Goal: Task Accomplishment & Management: Manage account settings

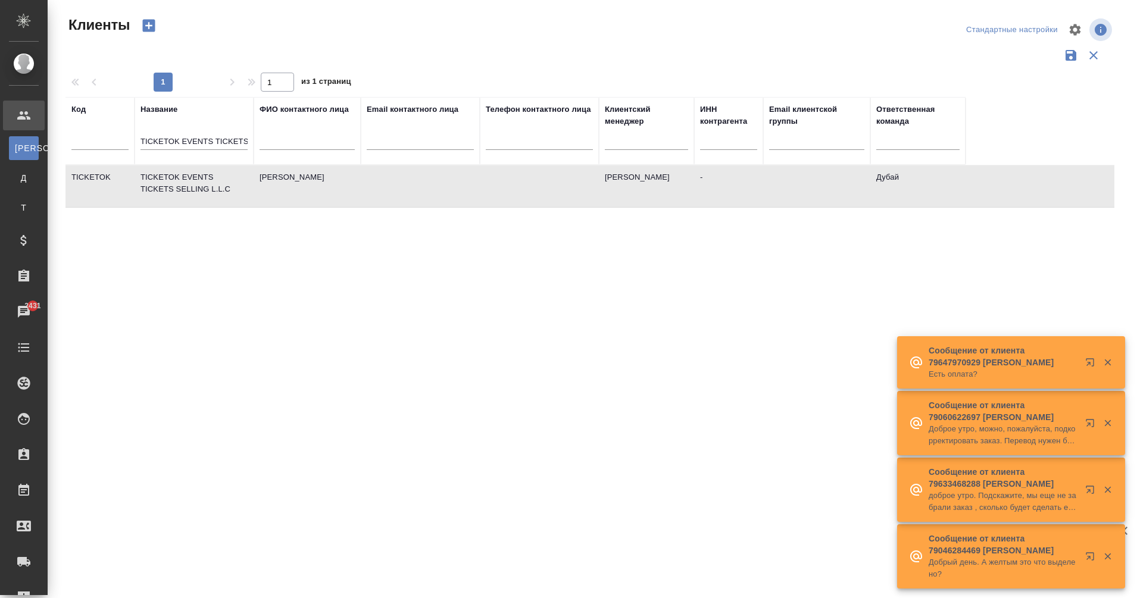
select select "RU"
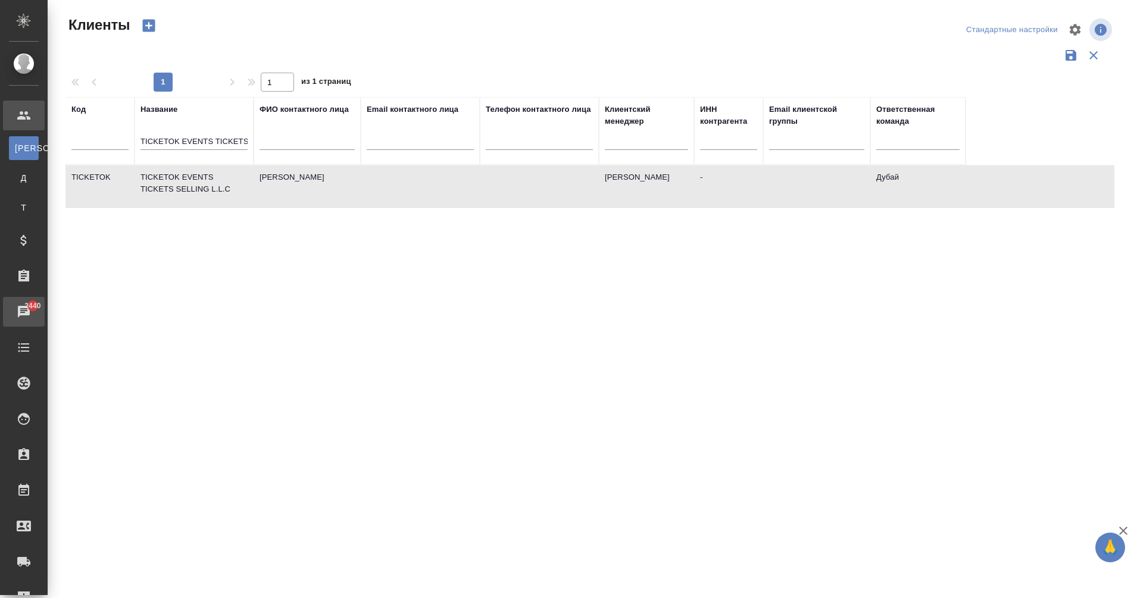
click at [68, 309] on div ".cls-1 fill:#fff; AWATERA Eganian Margarita Клиенты К Клиенты Д Договоры Т Тенд…" at bounding box center [568, 299] width 1137 height 598
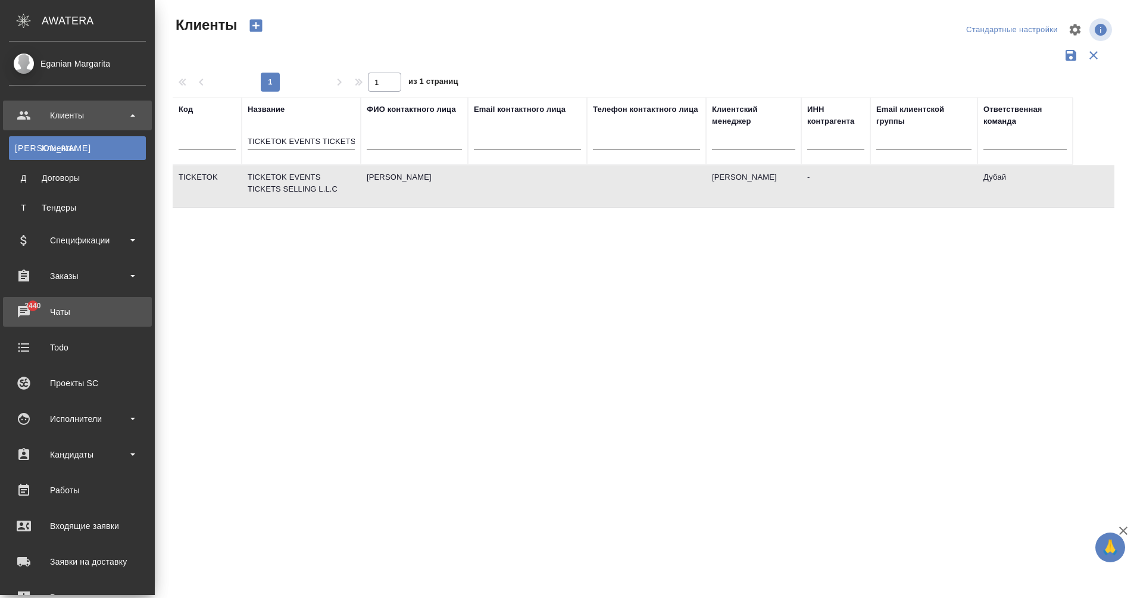
click at [18, 311] on div "Чаты" at bounding box center [77, 312] width 137 height 18
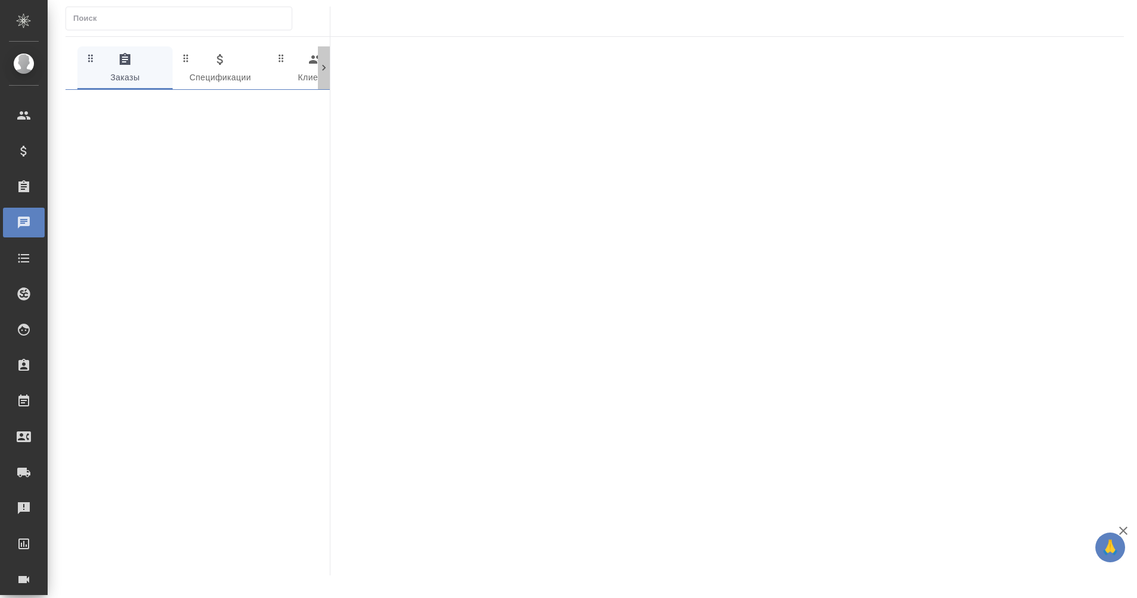
click at [323, 65] on icon at bounding box center [324, 68] width 4 height 6
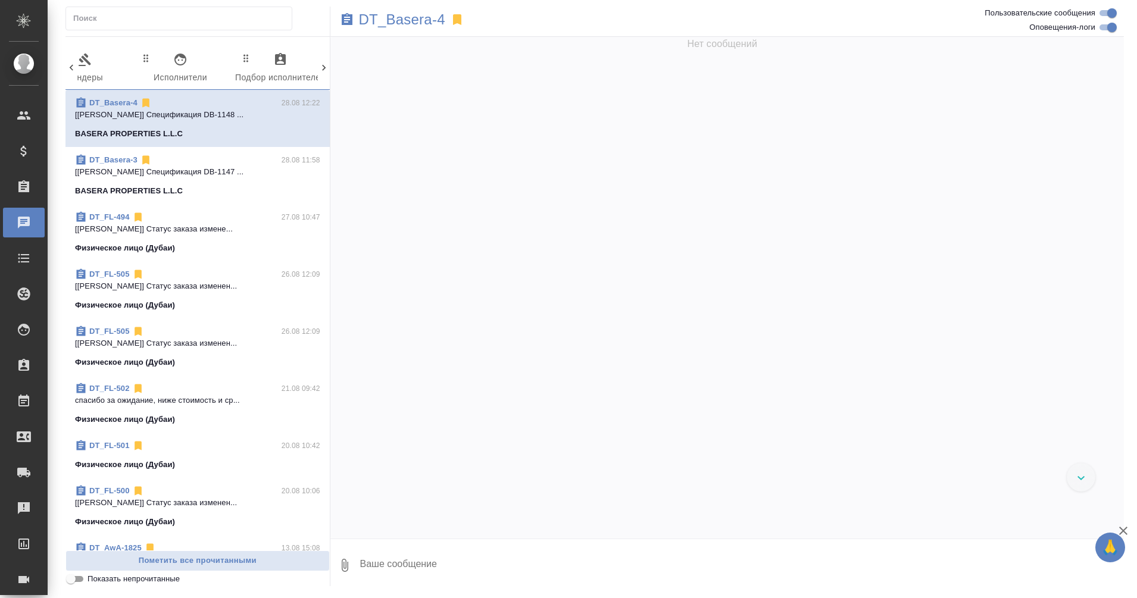
scroll to position [0, 481]
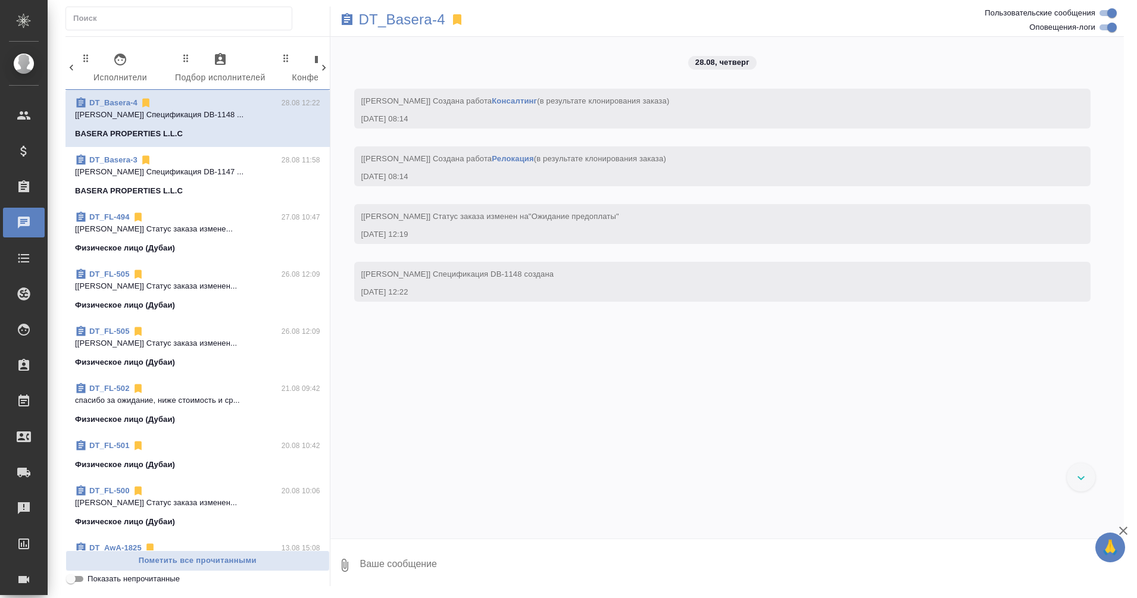
click at [322, 69] on icon at bounding box center [324, 68] width 12 height 12
click at [267, 59] on icon "button" at bounding box center [270, 59] width 14 height 14
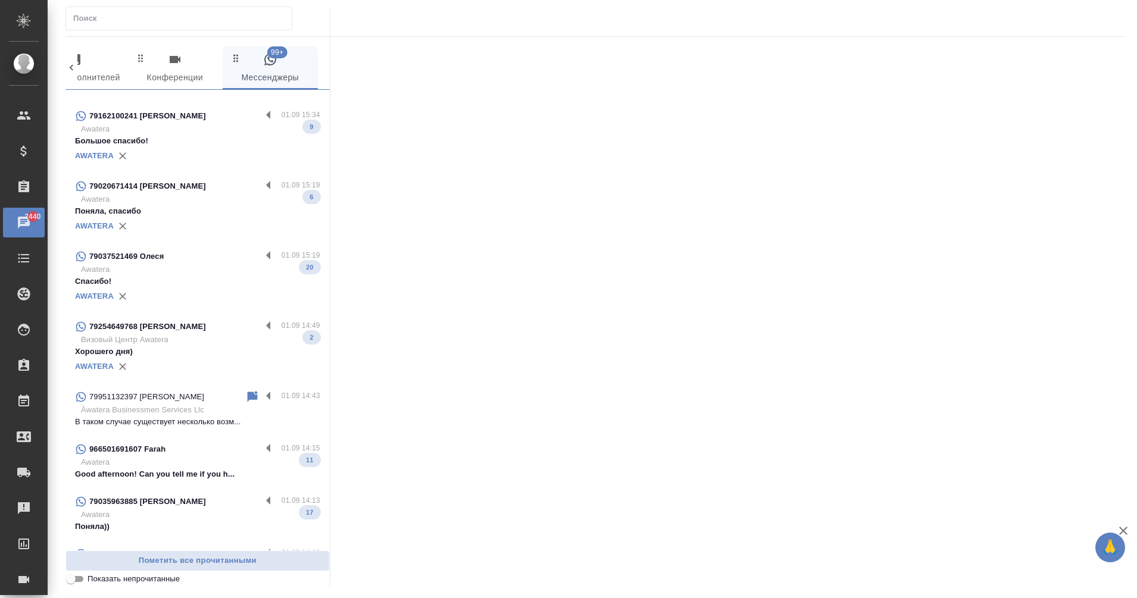
scroll to position [1148, 0]
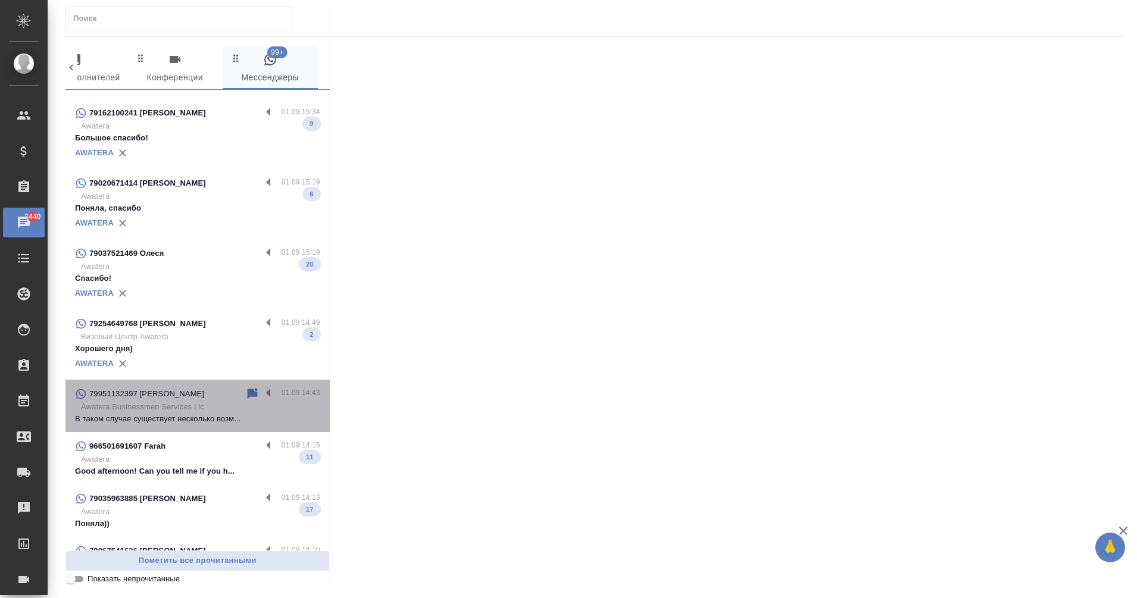
click at [200, 391] on div "79951132397 Прасковья" at bounding box center [160, 394] width 170 height 14
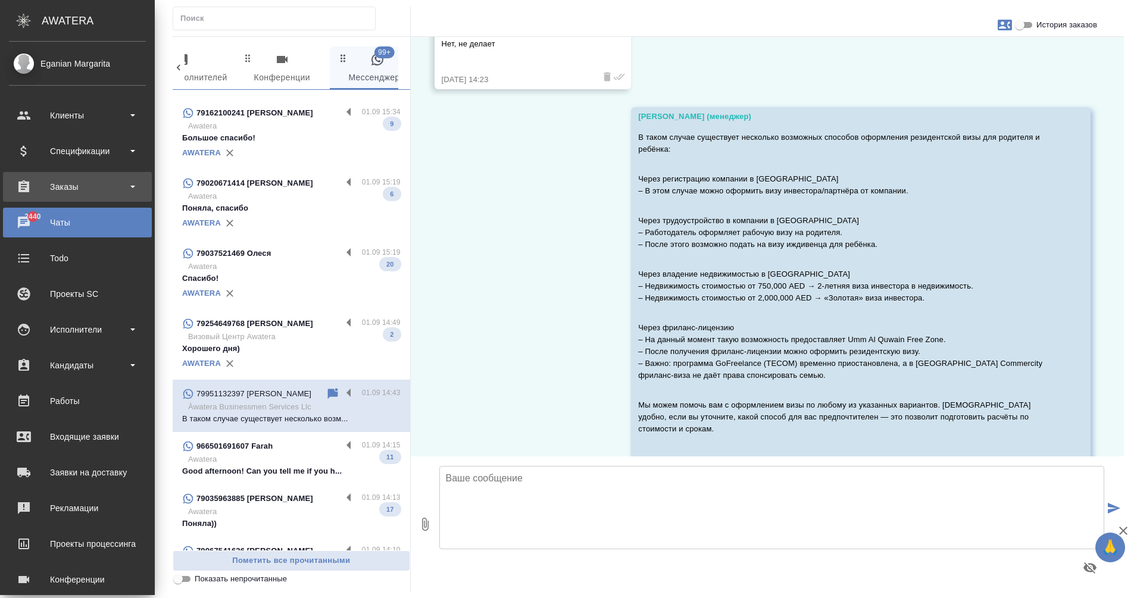
scroll to position [1157, 0]
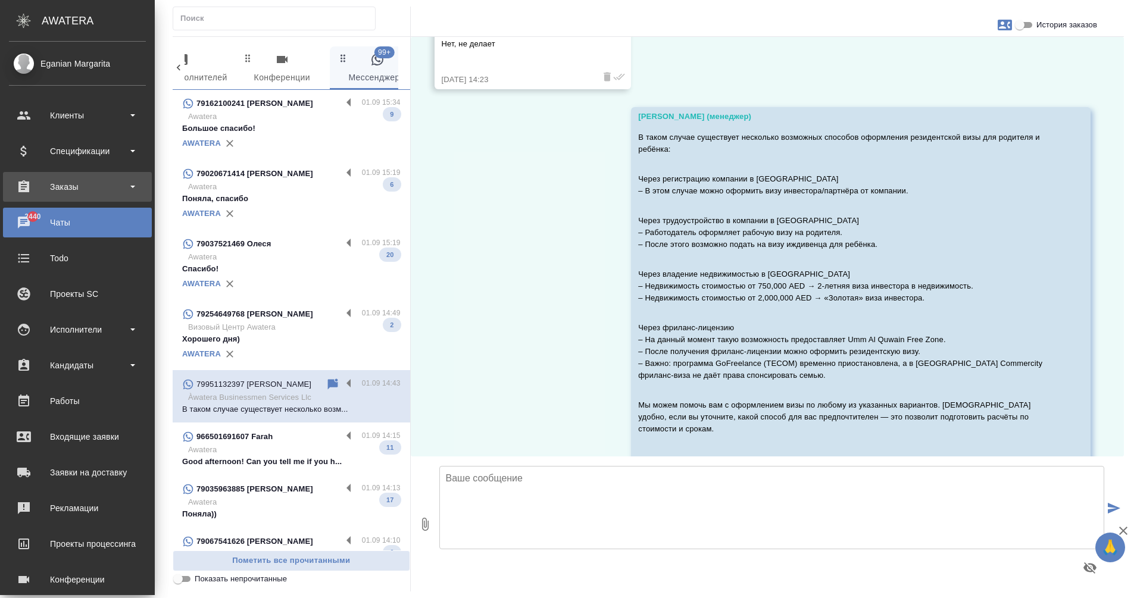
click at [45, 186] on div "Заказы" at bounding box center [77, 187] width 137 height 18
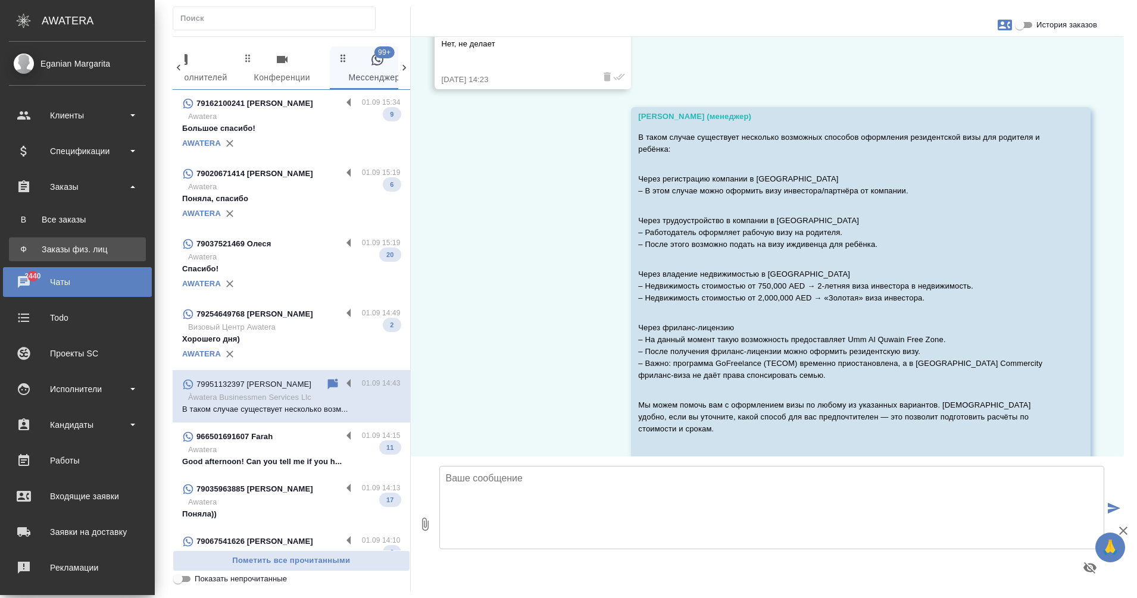
scroll to position [1148, 0]
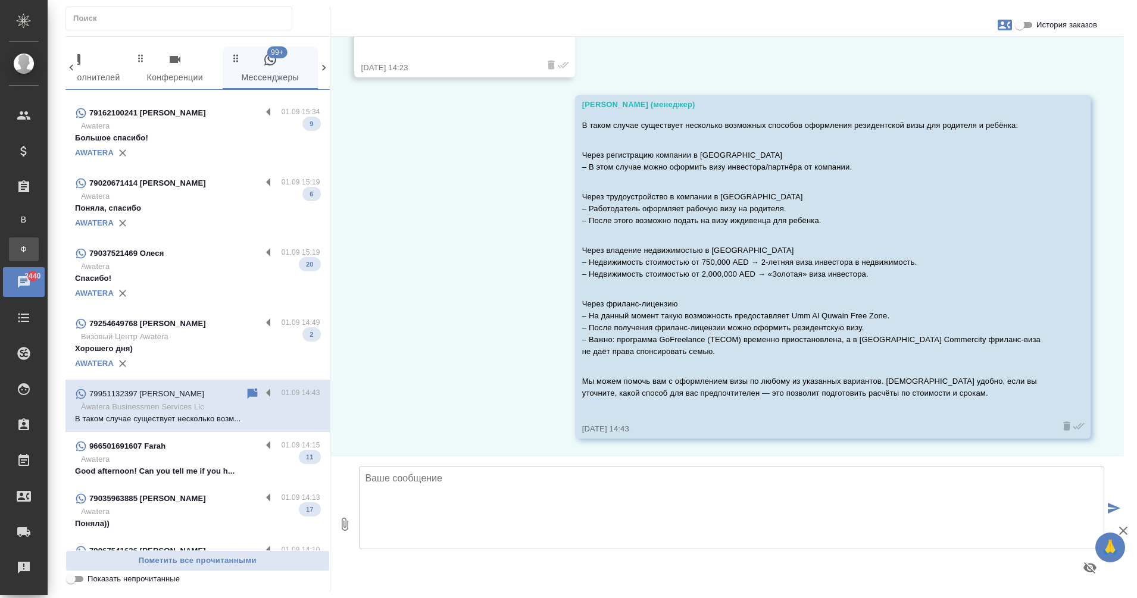
click at [66, 249] on div ".cls-1 fill:#fff; AWATERA Eganian Margarita Клиенты Спецификации Заказы В Все з…" at bounding box center [568, 299] width 1137 height 598
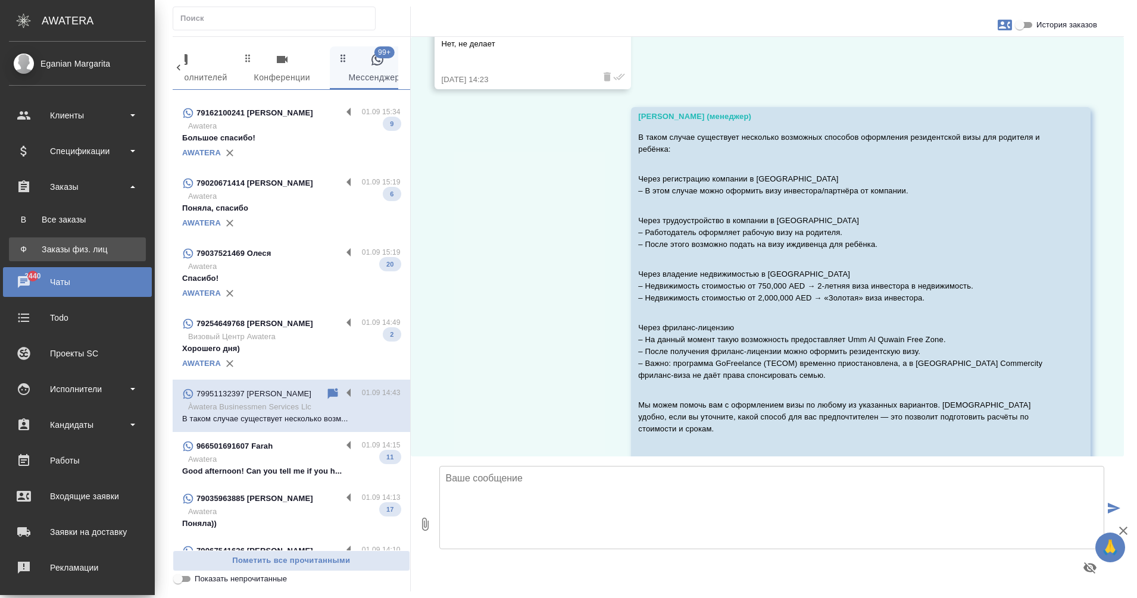
scroll to position [1157, 0]
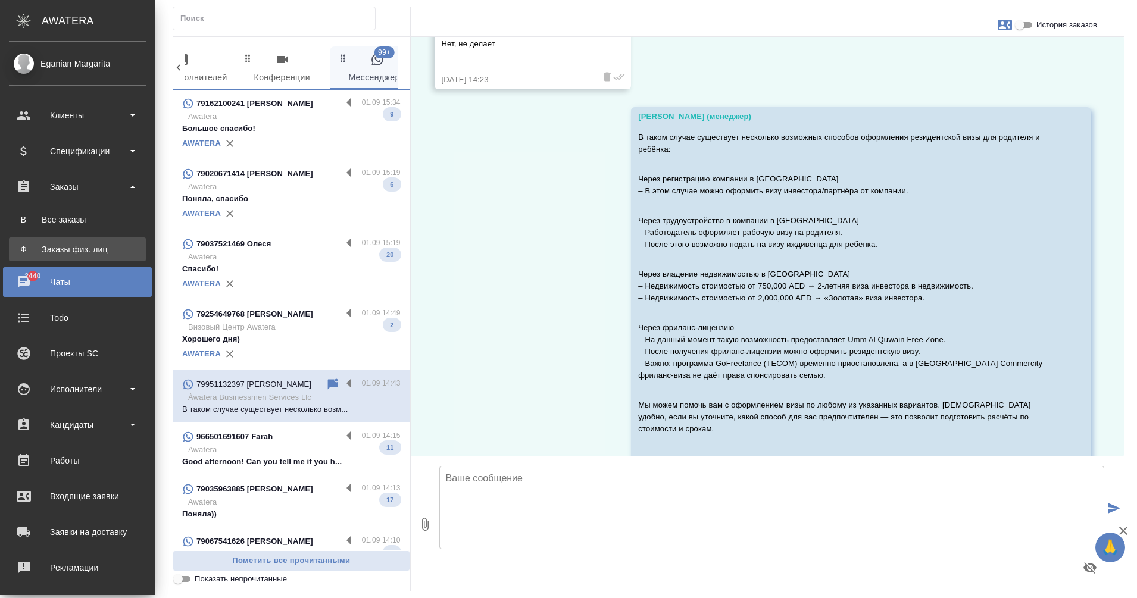
click at [18, 243] on div "Заказы физ. лиц" at bounding box center [77, 249] width 125 height 12
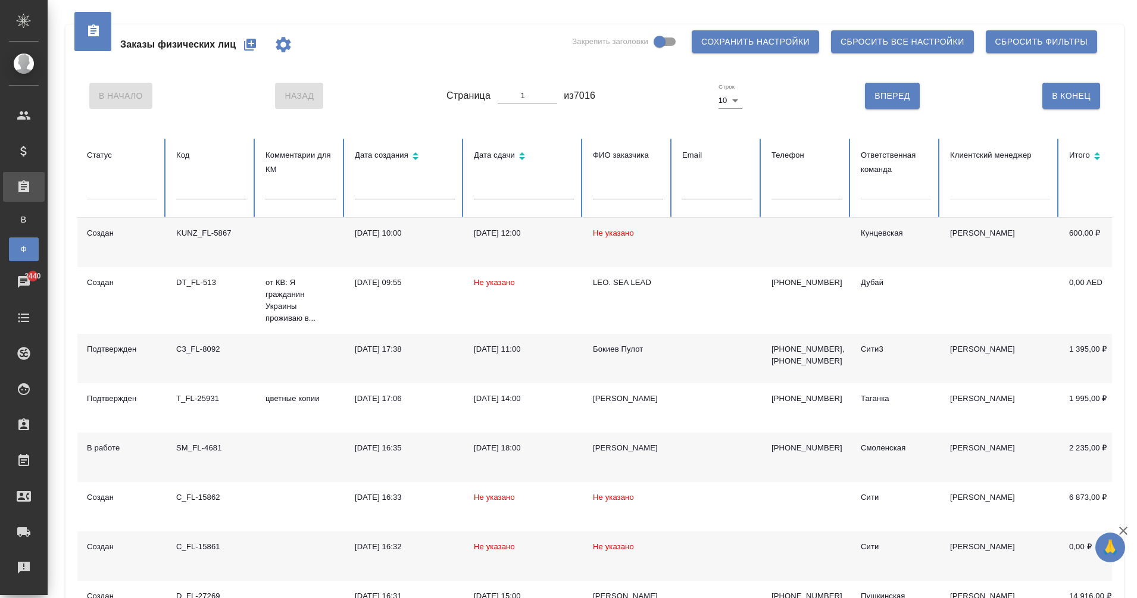
click at [251, 48] on icon "button" at bounding box center [250, 45] width 12 height 12
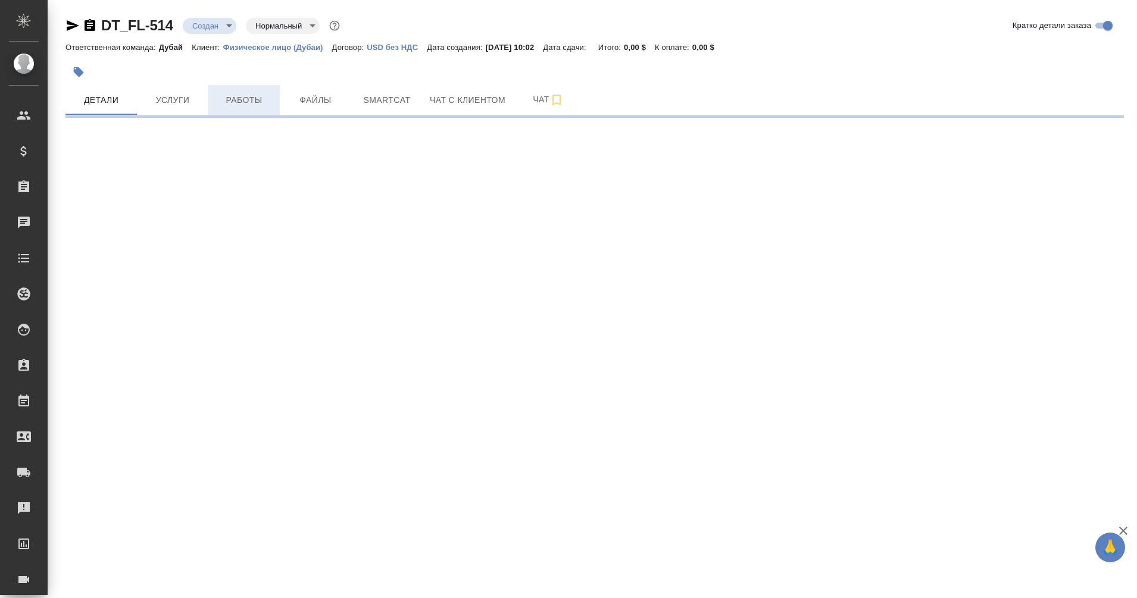
select select "RU"
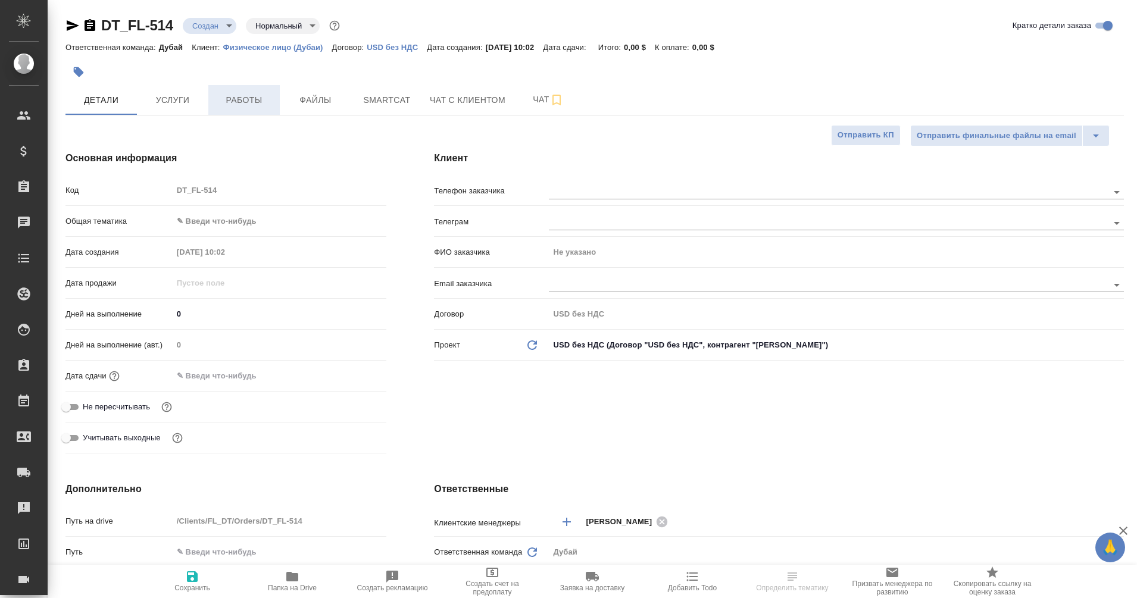
type textarea "x"
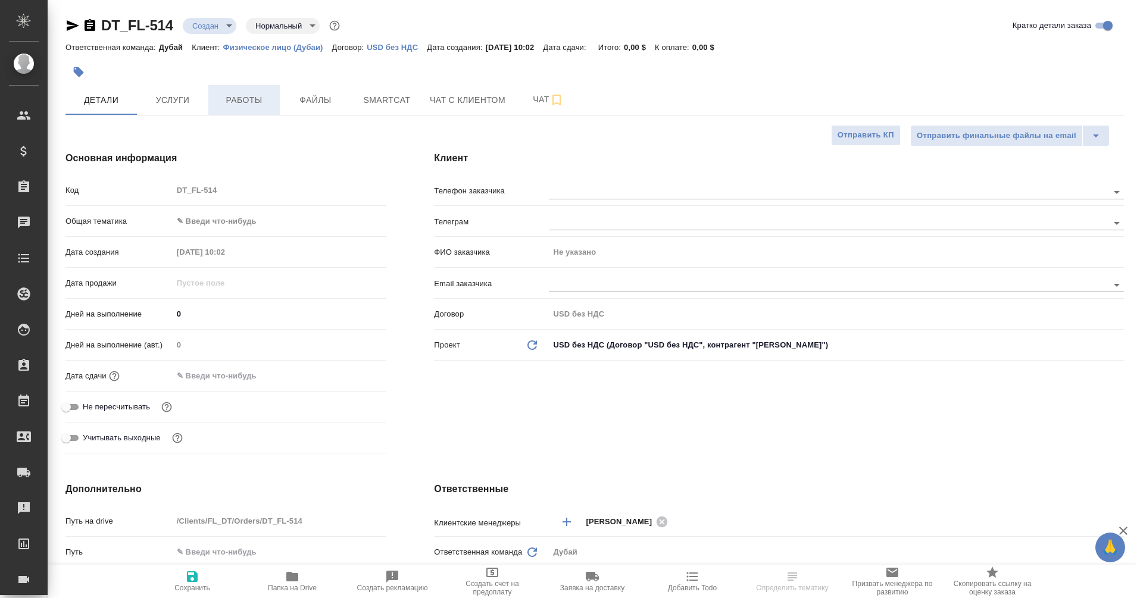
type textarea "x"
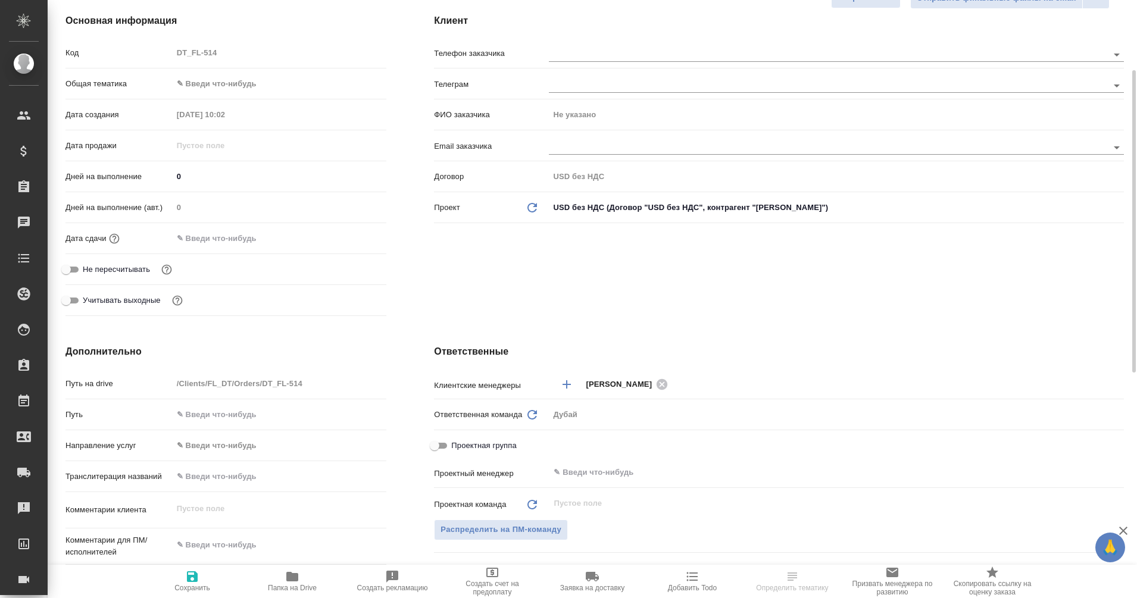
scroll to position [138, 0]
type textarea "x"
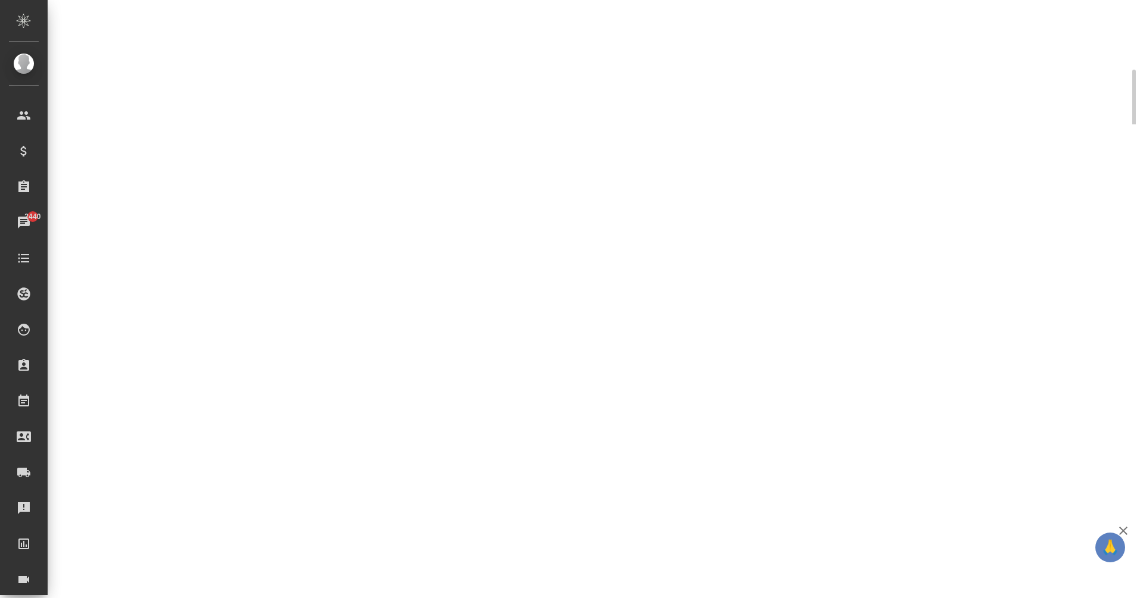
select select "RU"
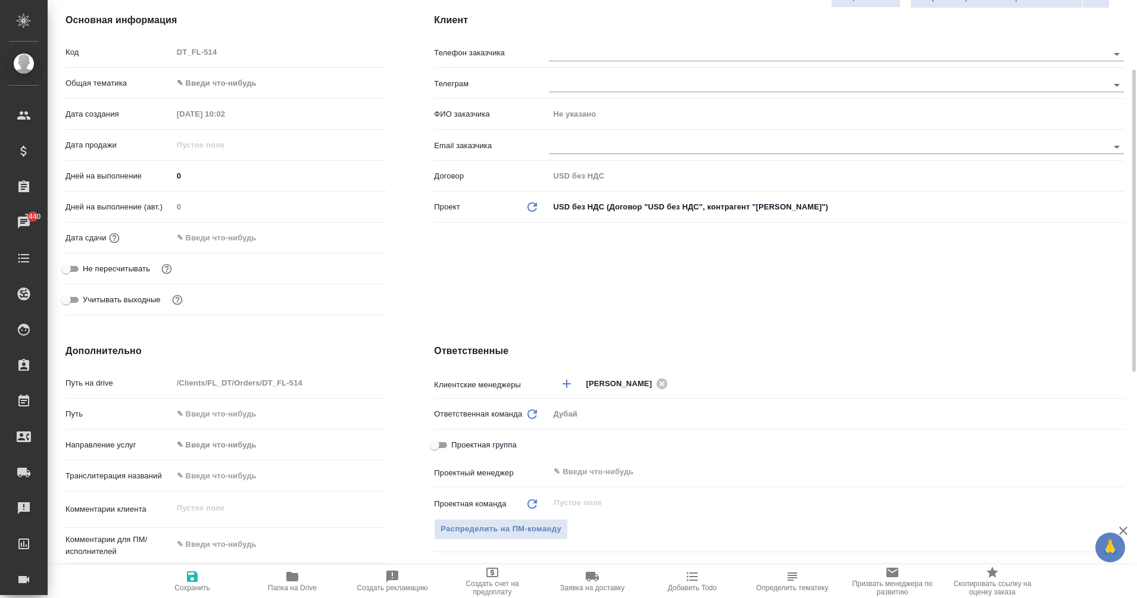
type textarea "x"
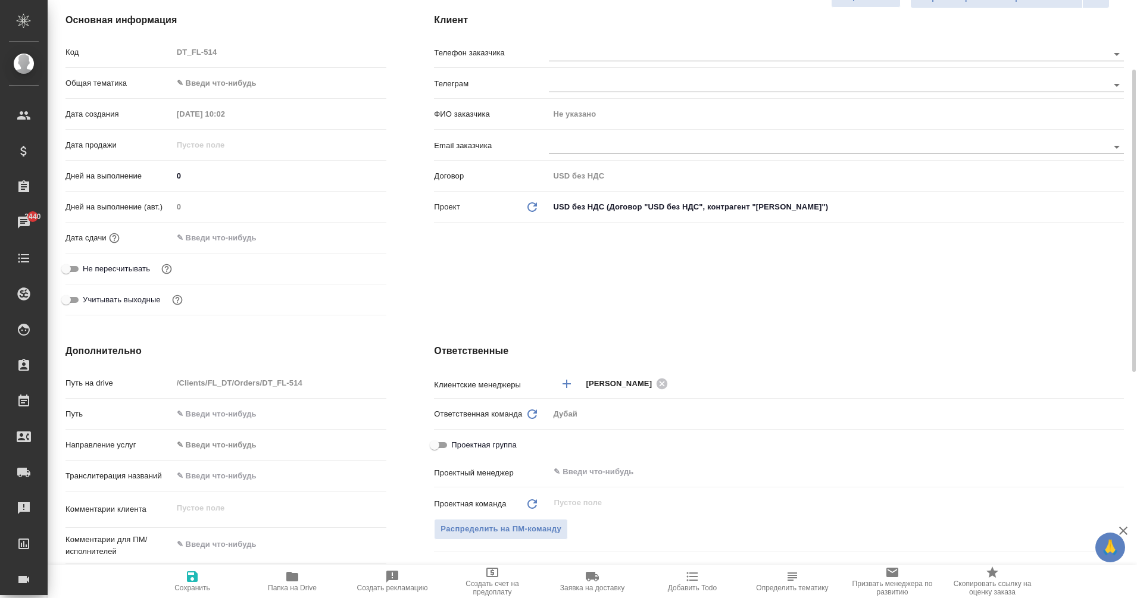
type textarea "x"
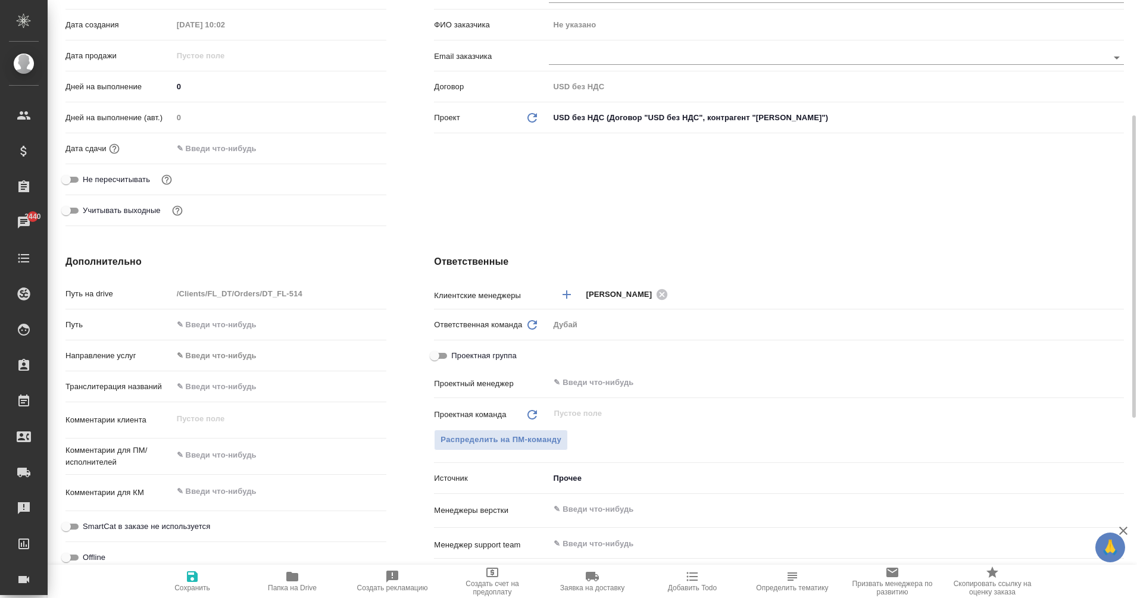
scroll to position [228, 0]
type textarea "x"
click at [199, 453] on textarea at bounding box center [279, 455] width 213 height 20
paste textarea "Здравствуйте 👋 Мне нужна консульская легализация диплома о высшем образования и…"
type textarea "Здравствуйте 👋 Мне нужна консульская легализация диплома о высшем образования и…"
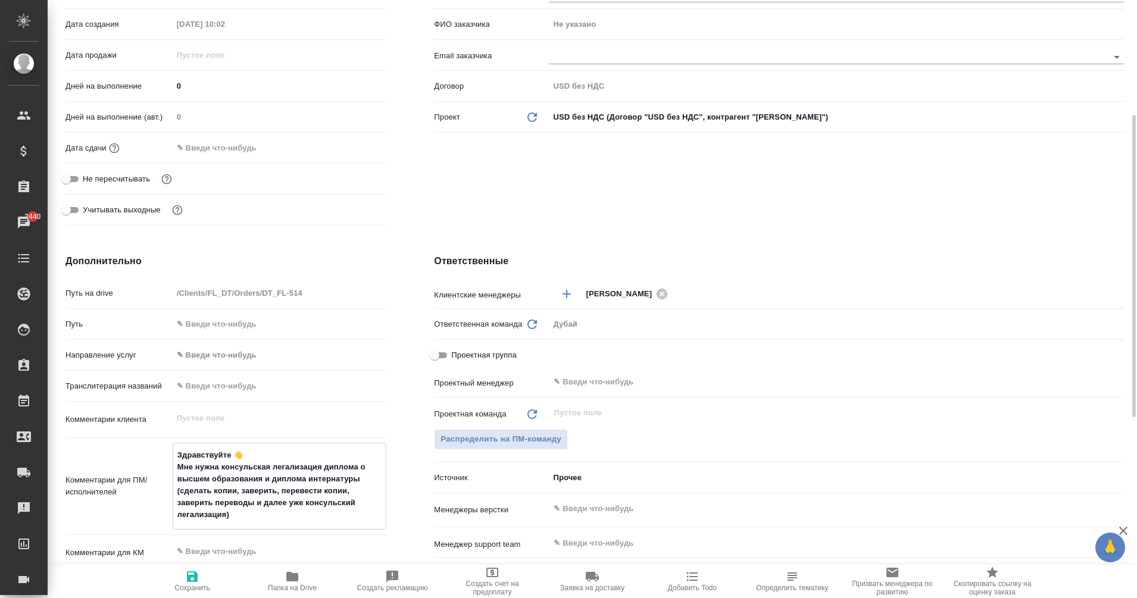
type textarea "x"
type textarea "Здравствуйте 👋 Мне нужна консульская легализация диплома о высшем образования и…"
type textarea "x"
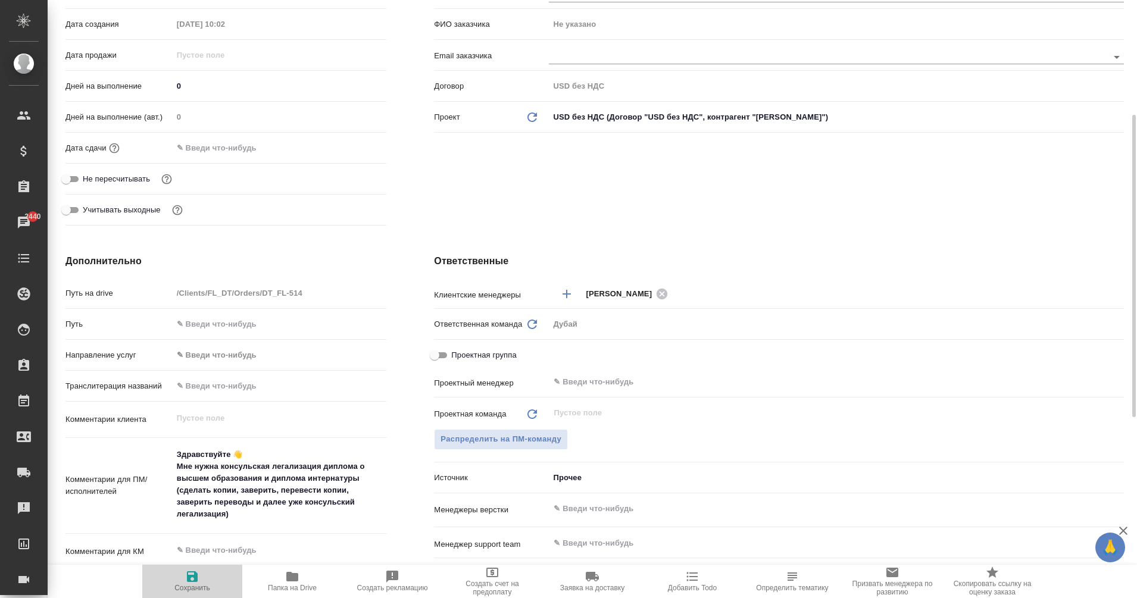
click at [201, 579] on span "Сохранить" at bounding box center [192, 580] width 86 height 23
type textarea "x"
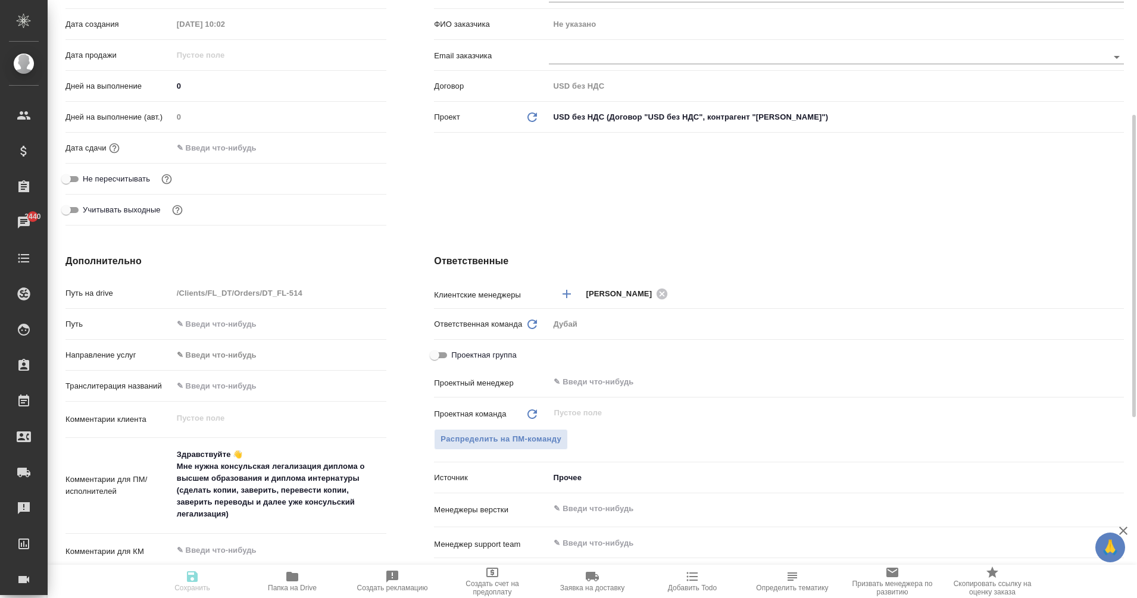
type textarea "x"
click at [296, 580] on icon "button" at bounding box center [292, 577] width 12 height 10
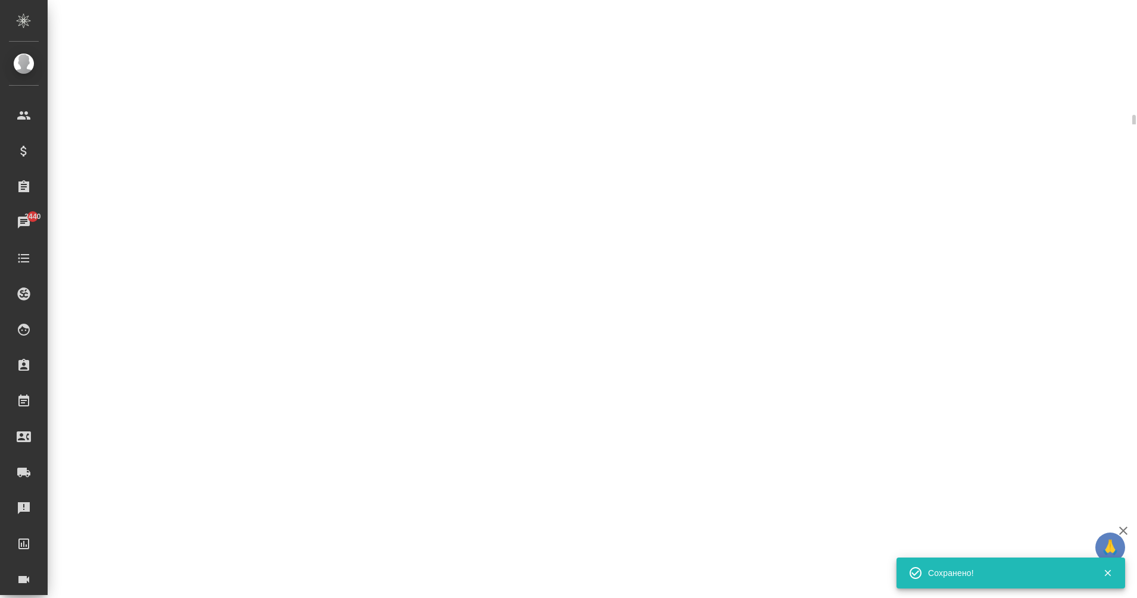
select select "RU"
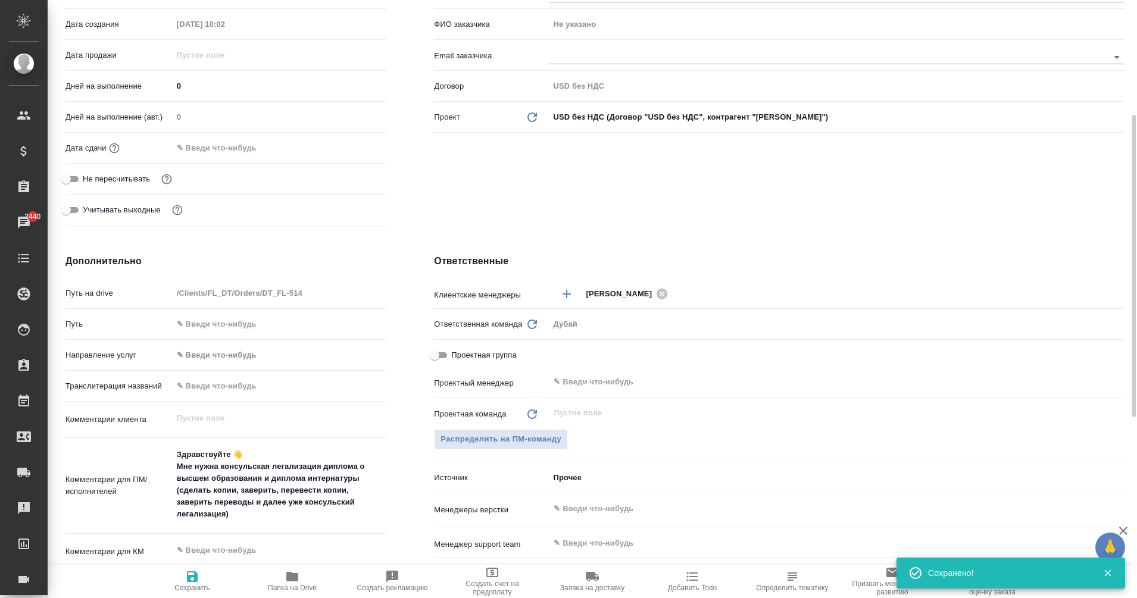
type textarea "x"
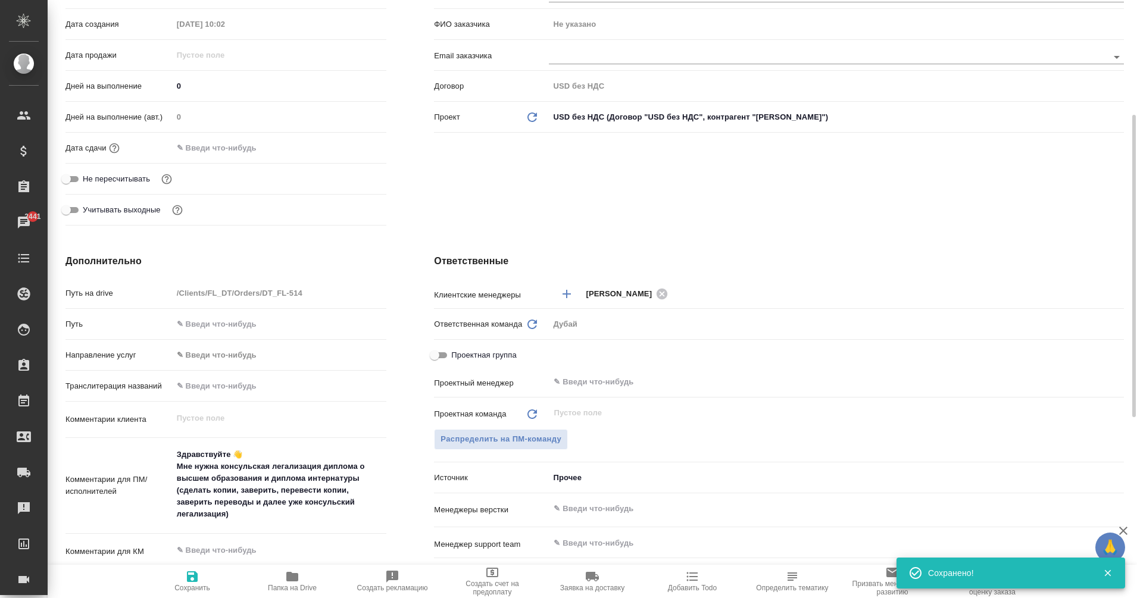
type textarea "x"
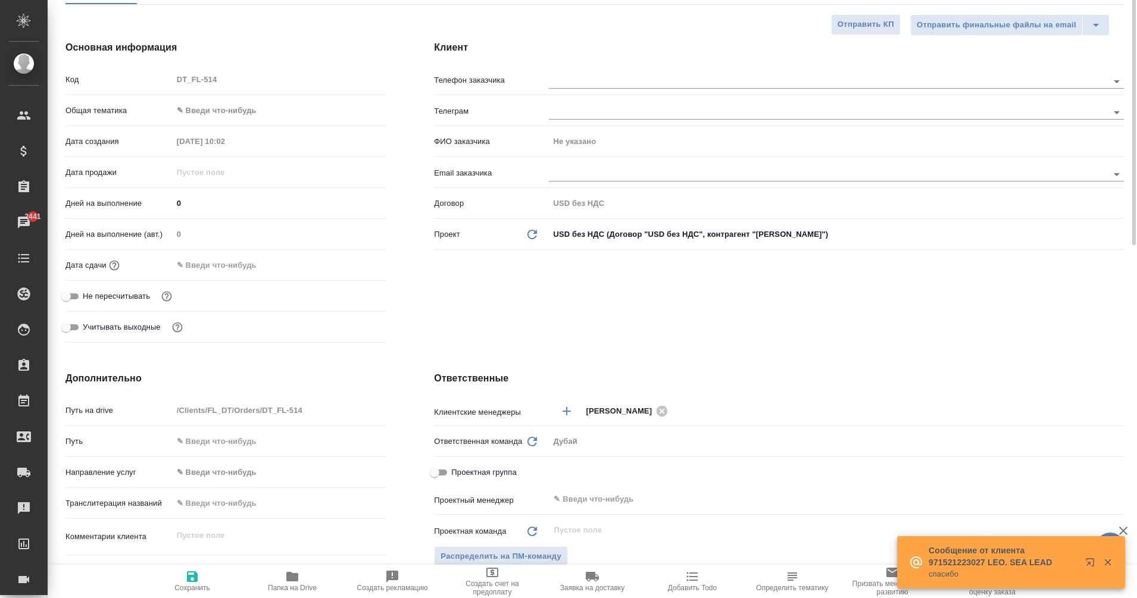
scroll to position [0, 0]
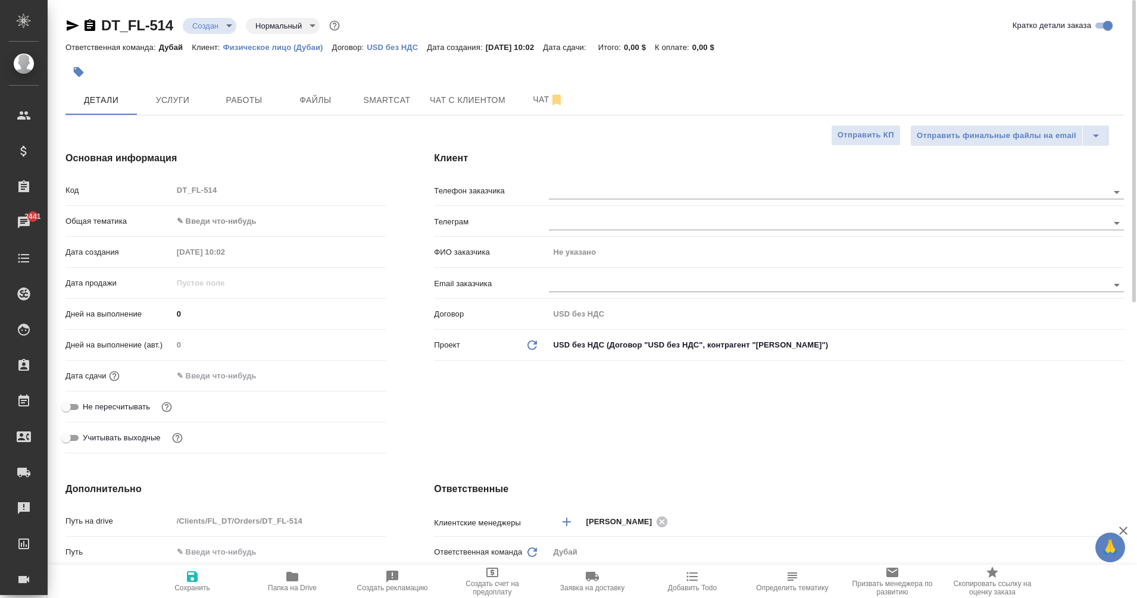
type textarea "x"
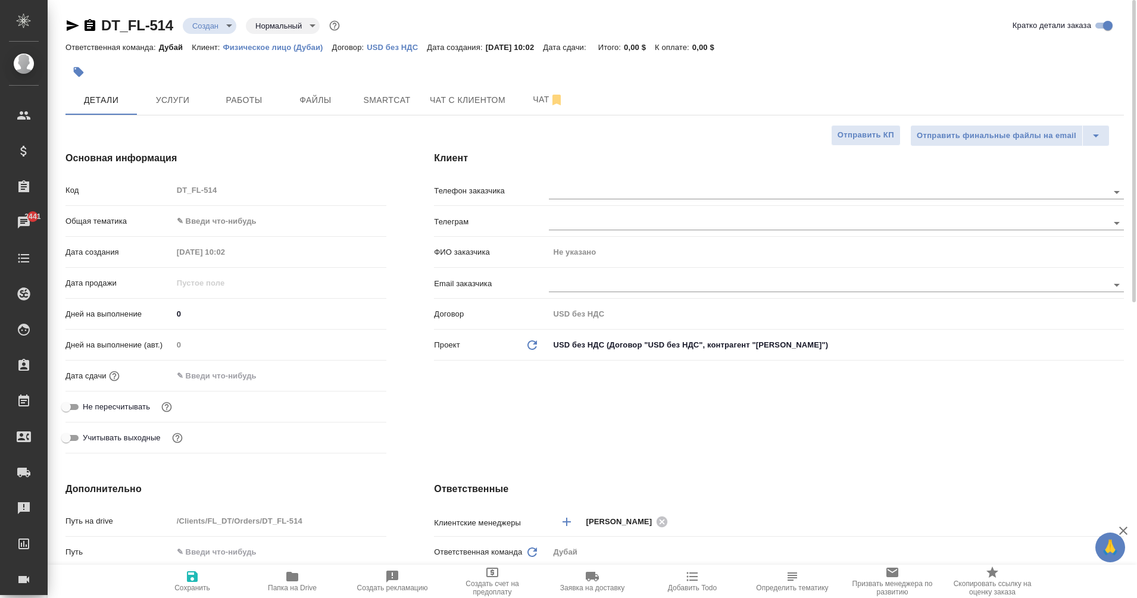
type textarea "x"
click at [569, 225] on input "text" at bounding box center [808, 222] width 519 height 14
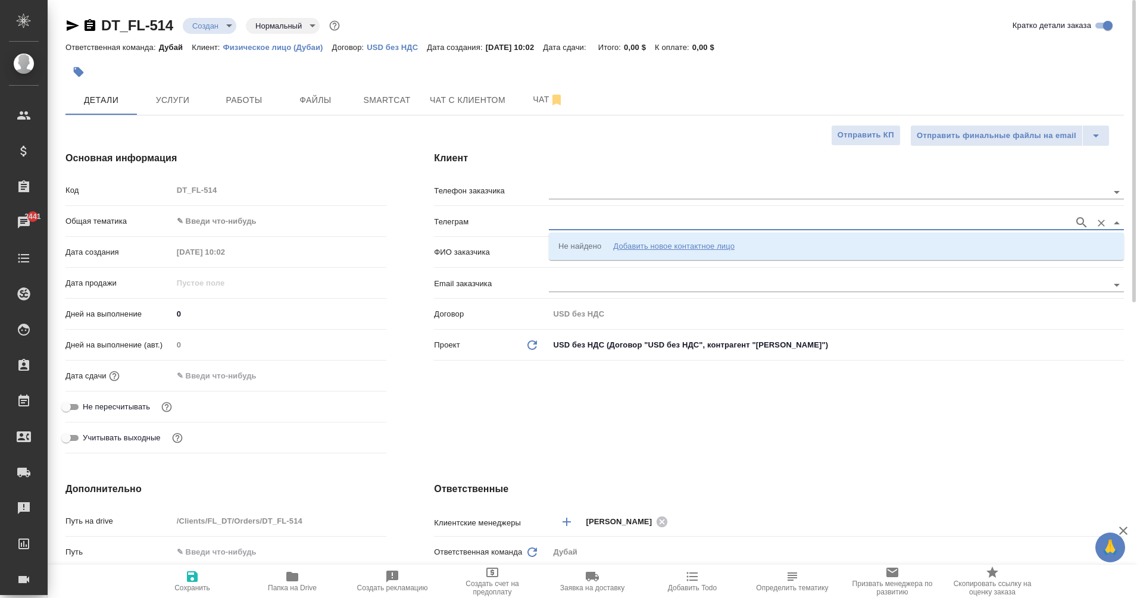
paste input "@e_makosh"
type input "@e_makosh"
click at [196, 573] on icon "button" at bounding box center [192, 576] width 11 height 11
type textarea "x"
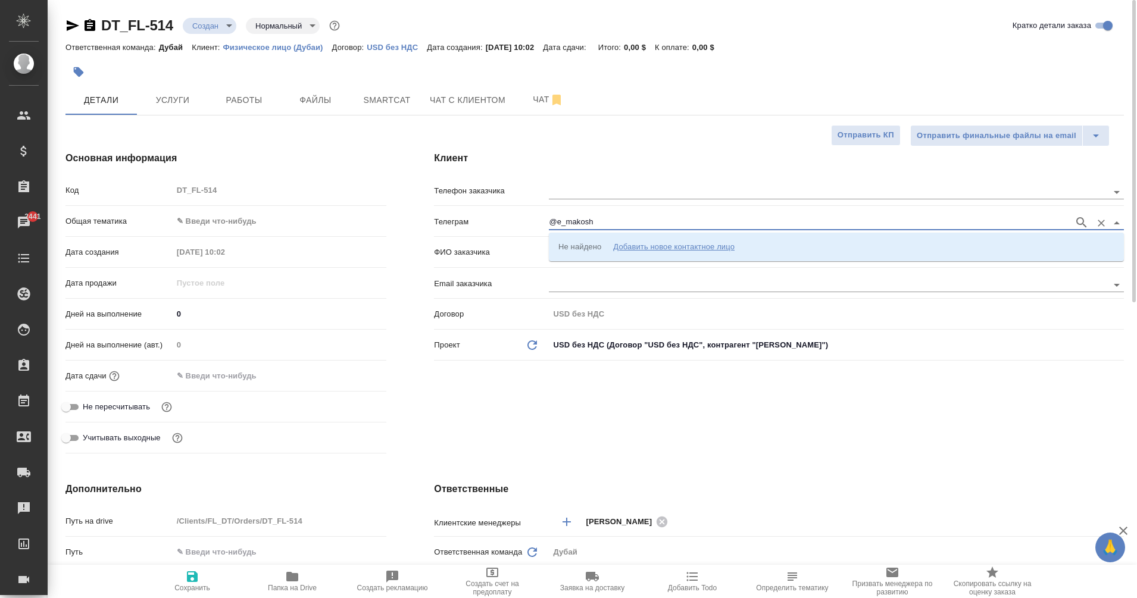
type textarea "x"
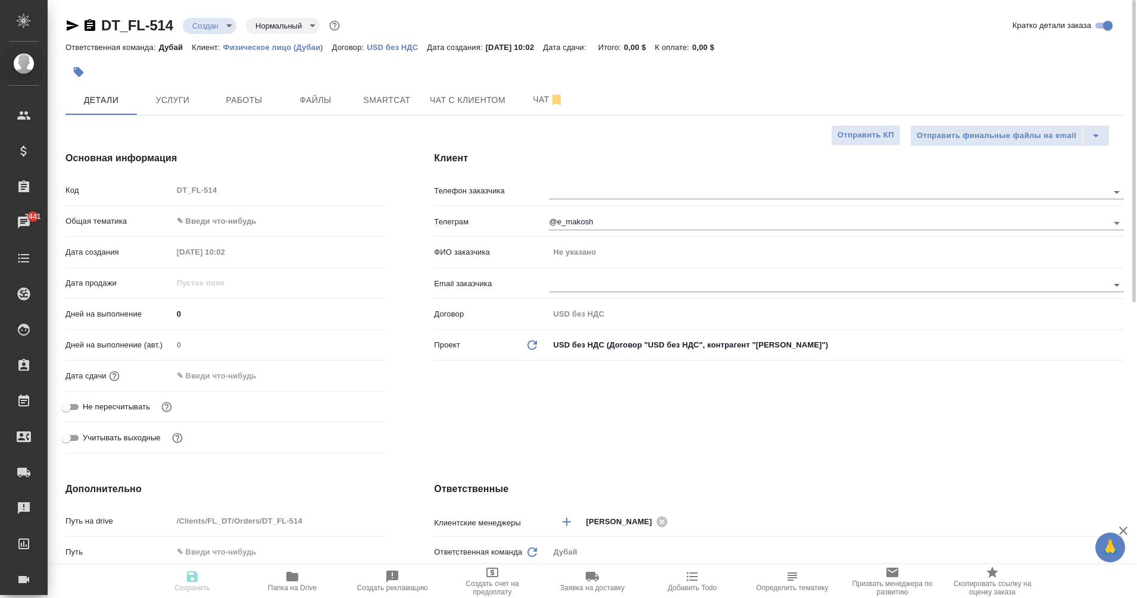
type textarea "x"
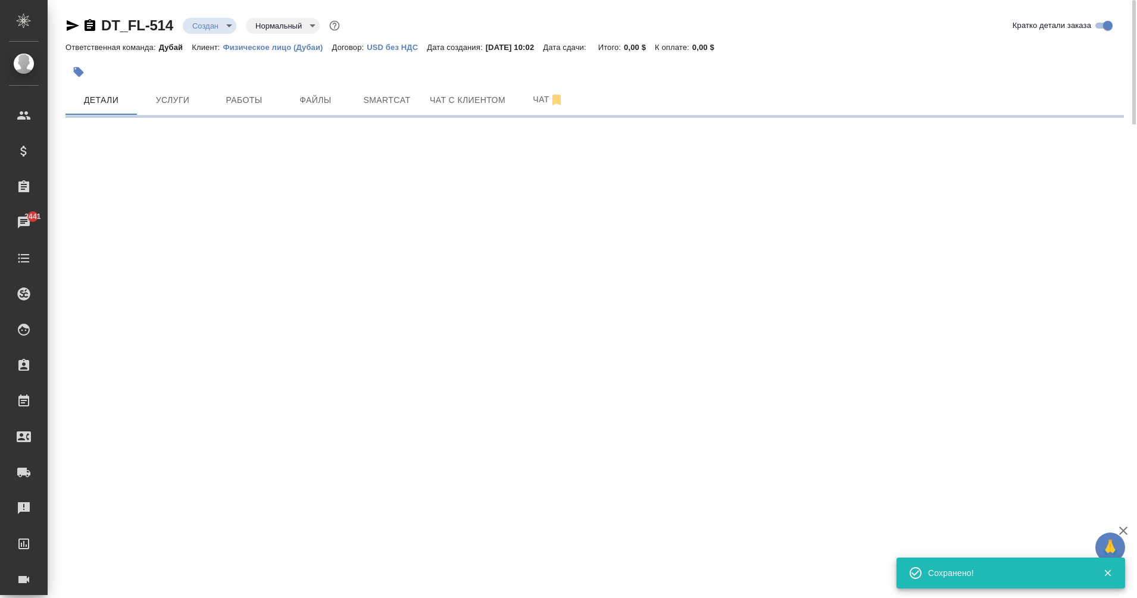
select select "RU"
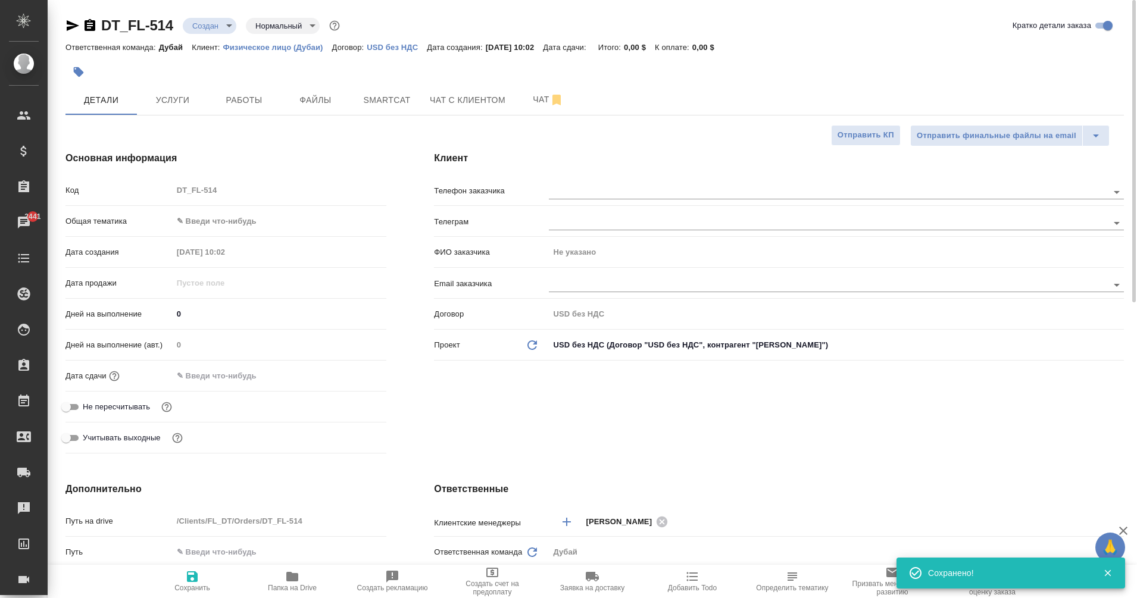
type textarea "x"
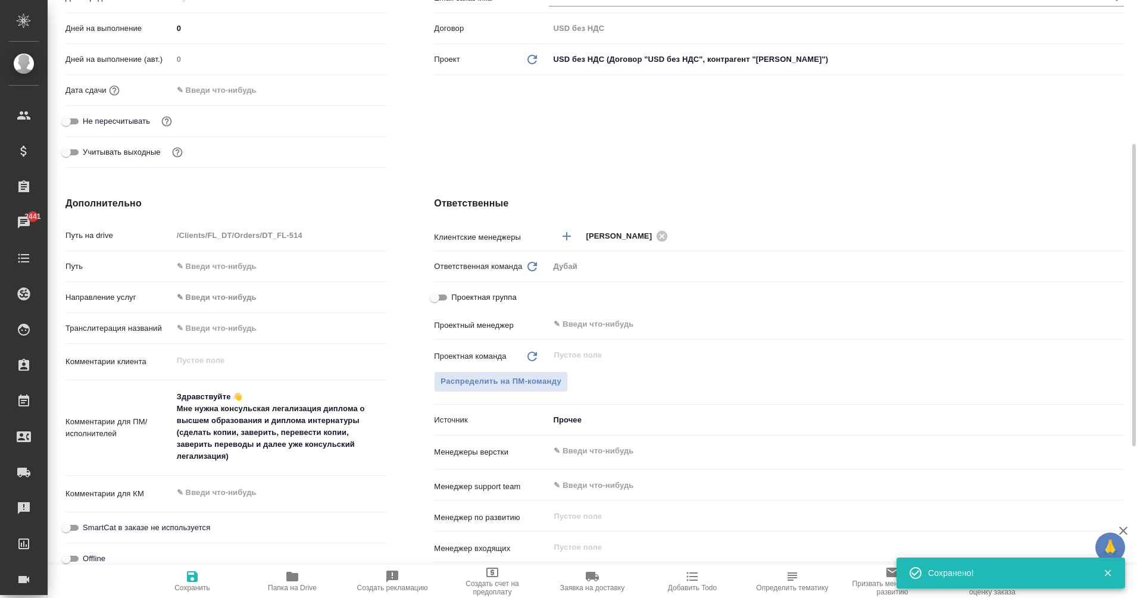
scroll to position [286, 0]
click at [571, 421] on body "🙏 .cls-1 fill:#fff; AWATERA Eganian [PERSON_NAME] Спецификации Заказы 2441 Чаты…" at bounding box center [568, 299] width 1137 height 598
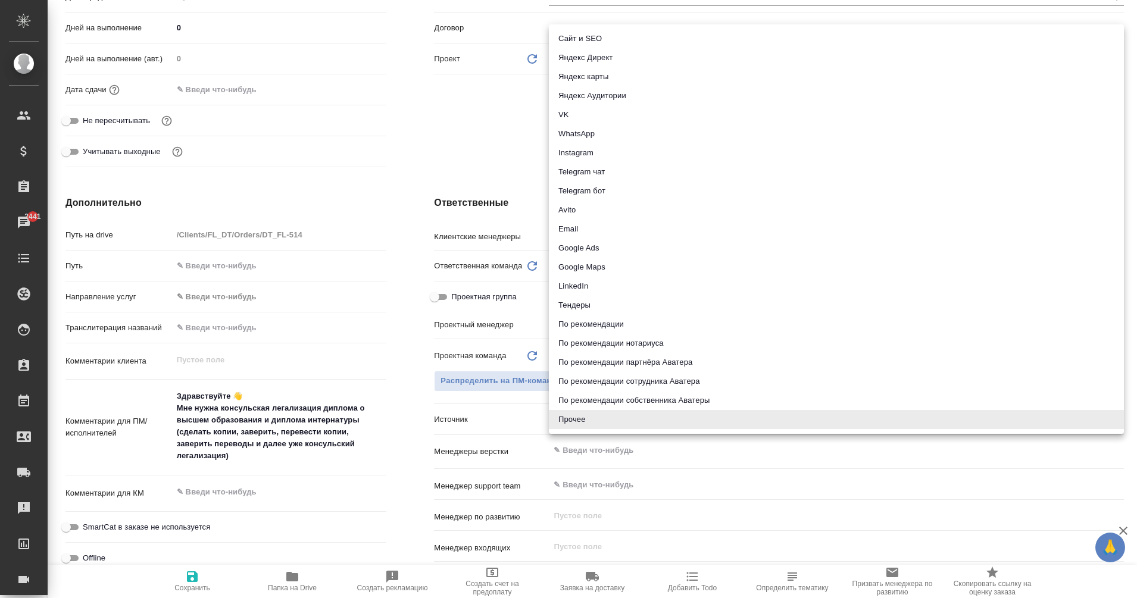
click at [599, 191] on li "Telegram бот" at bounding box center [836, 190] width 575 height 19
type textarea "x"
type input "telegramBot"
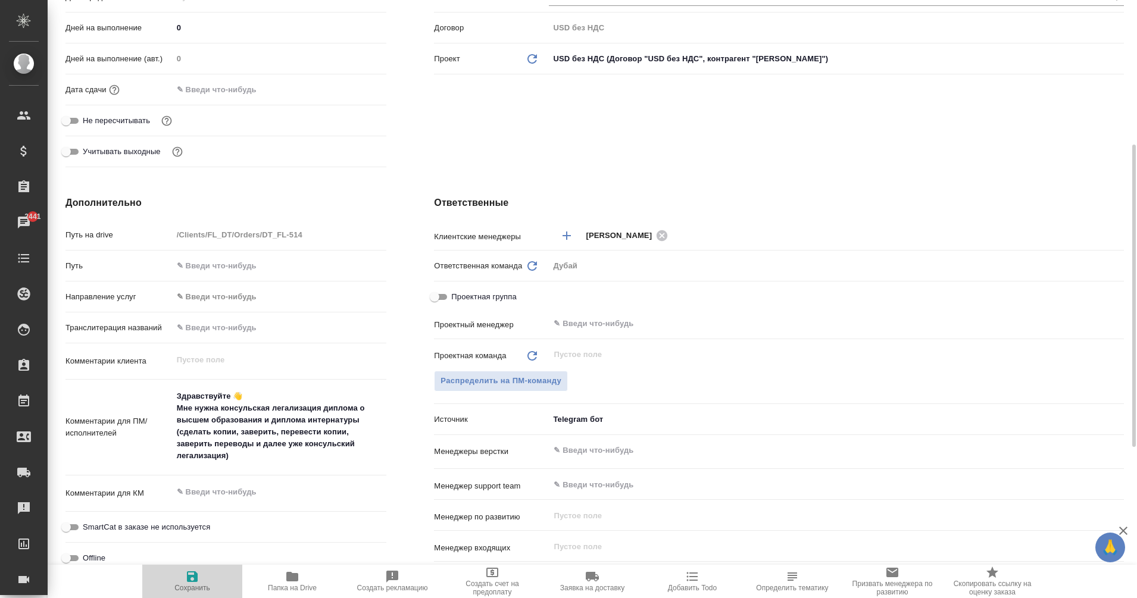
click at [184, 581] on span "Сохранить" at bounding box center [192, 580] width 86 height 23
type textarea "x"
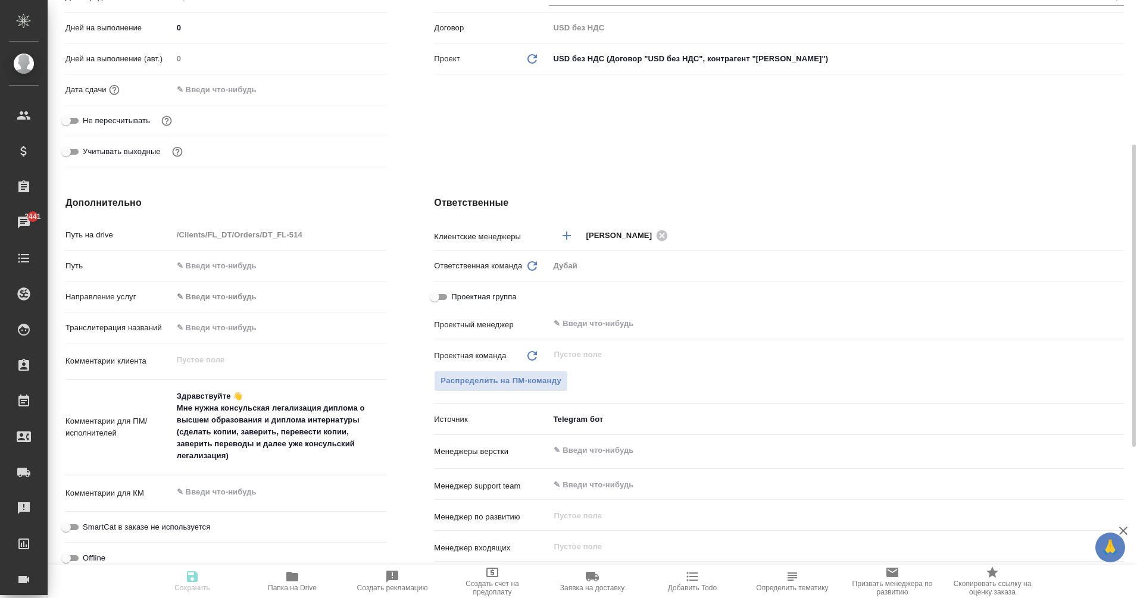
type textarea "x"
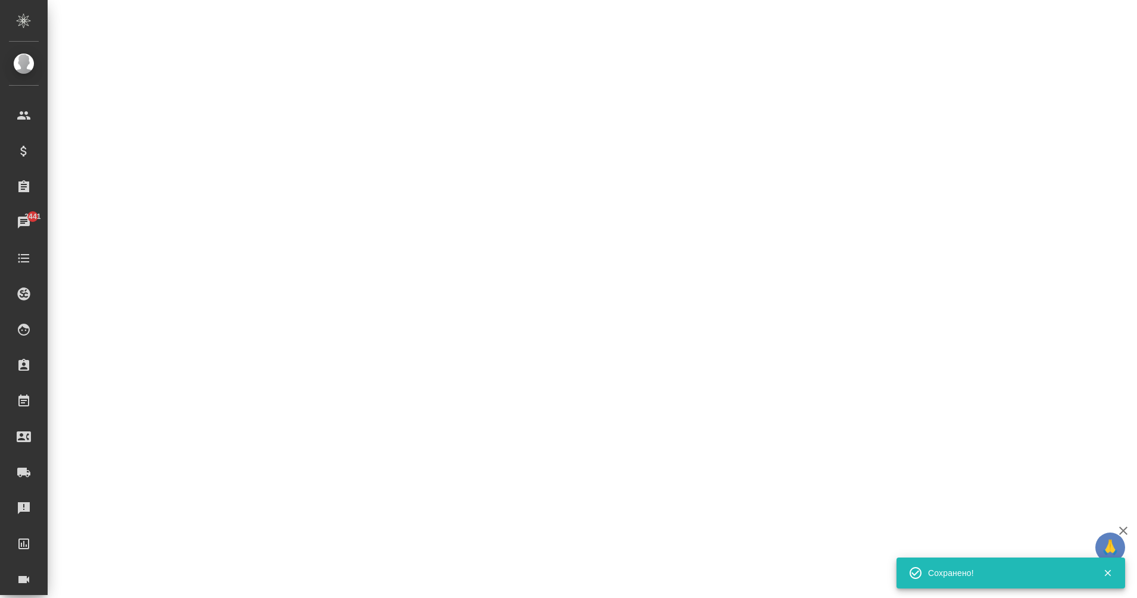
select select "RU"
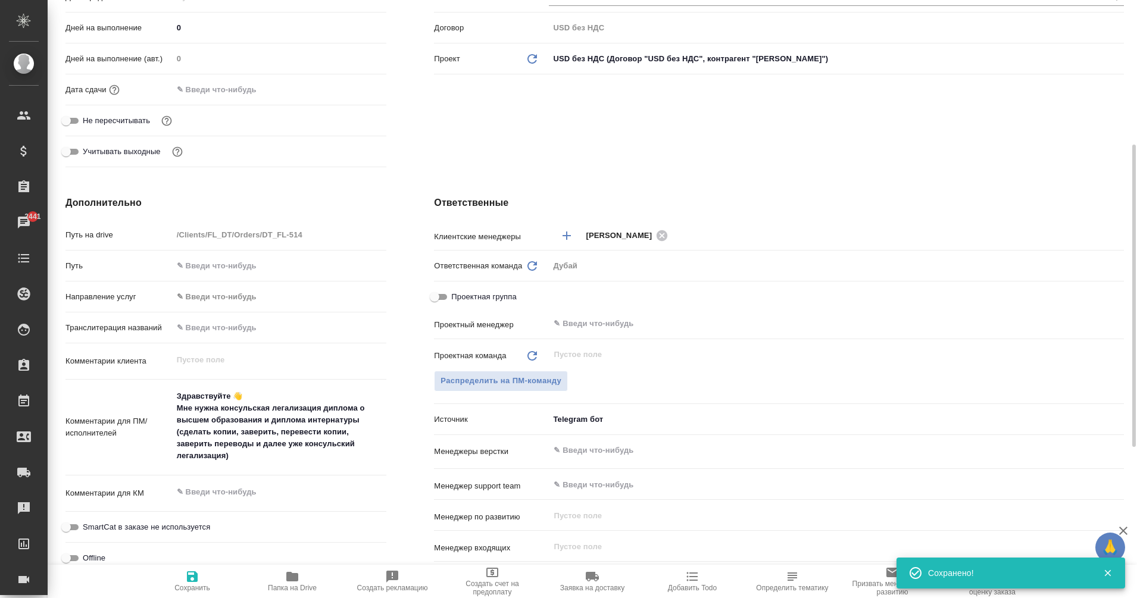
type textarea "x"
click at [575, 321] on input "text" at bounding box center [816, 324] width 528 height 14
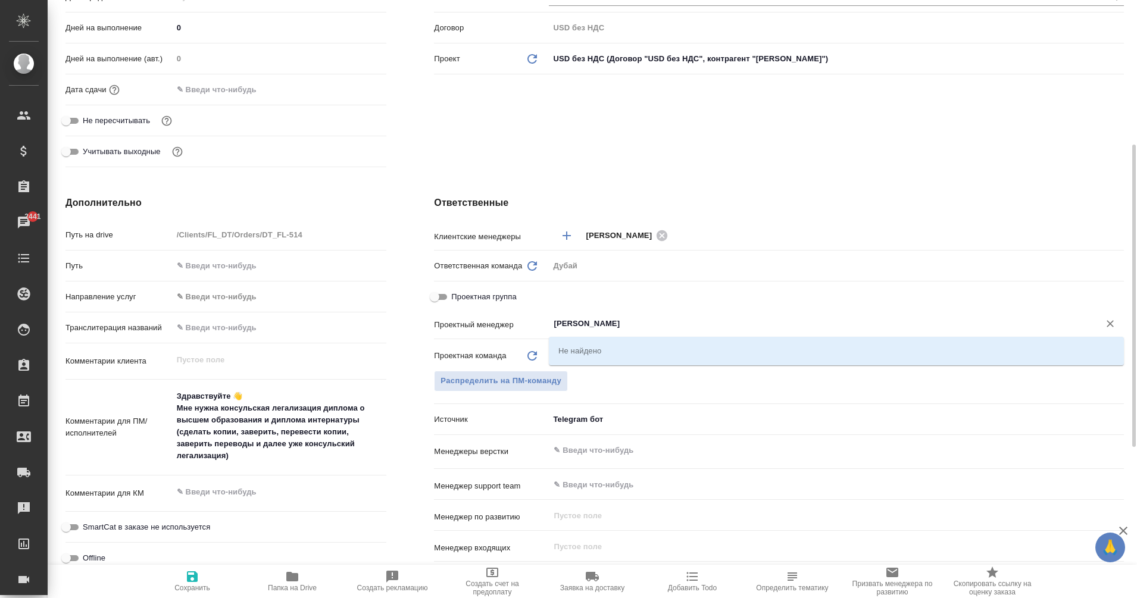
click at [575, 321] on input "[PERSON_NAME]" at bounding box center [816, 324] width 528 height 14
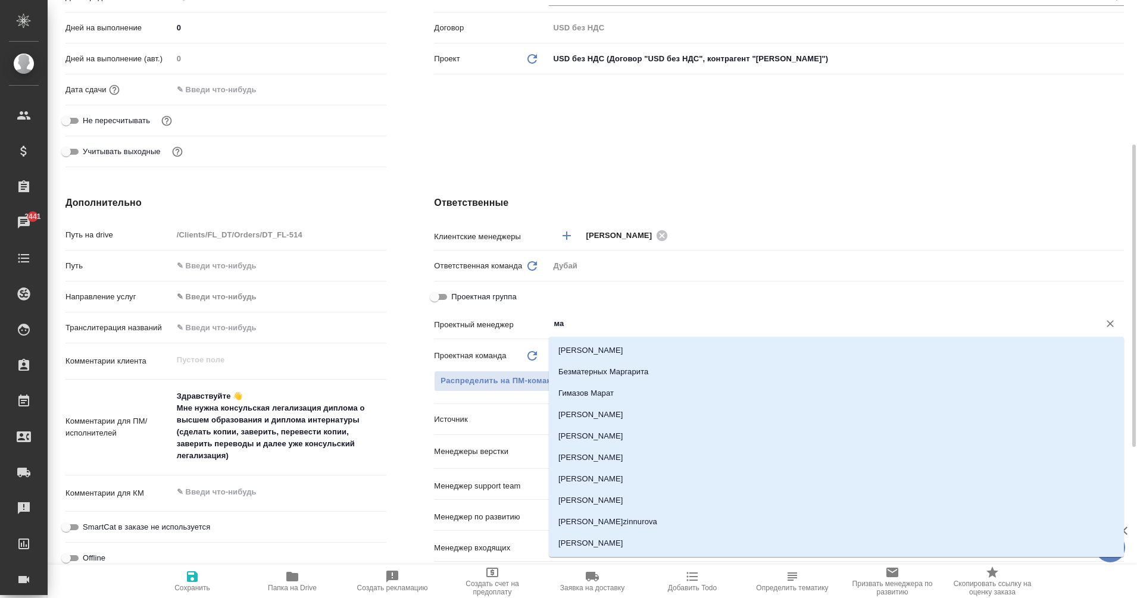
type input "м"
type textarea "x"
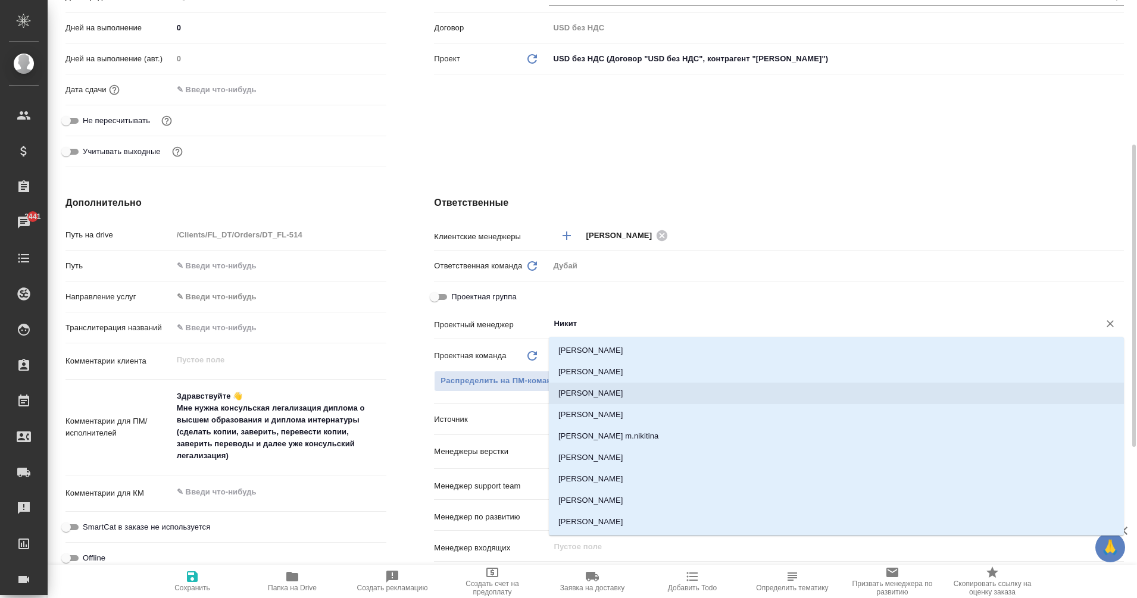
type input "Никит"
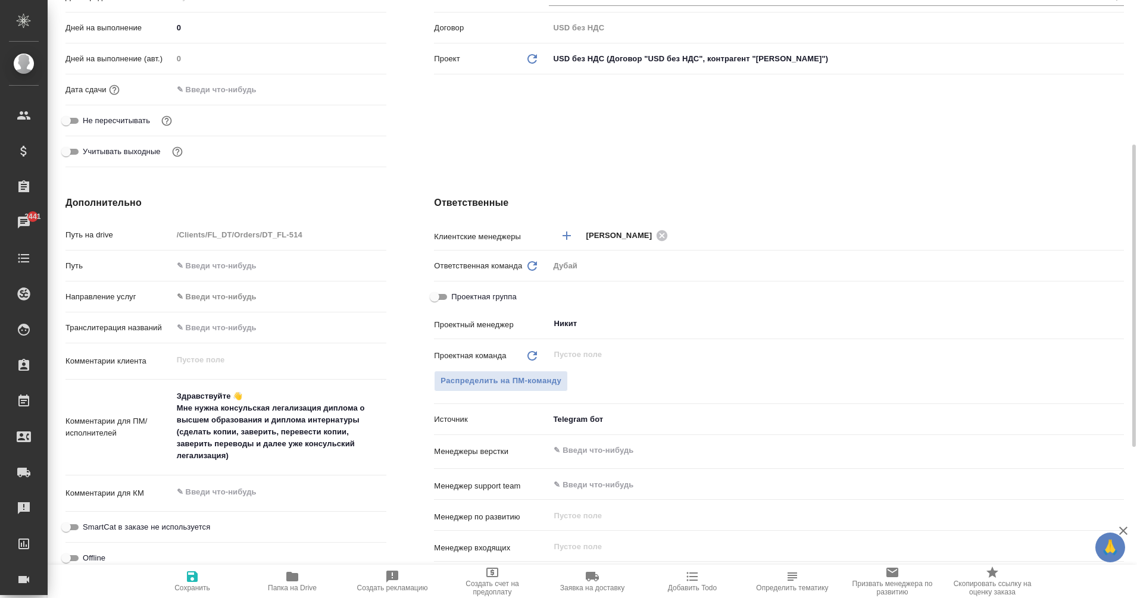
type textarea "x"
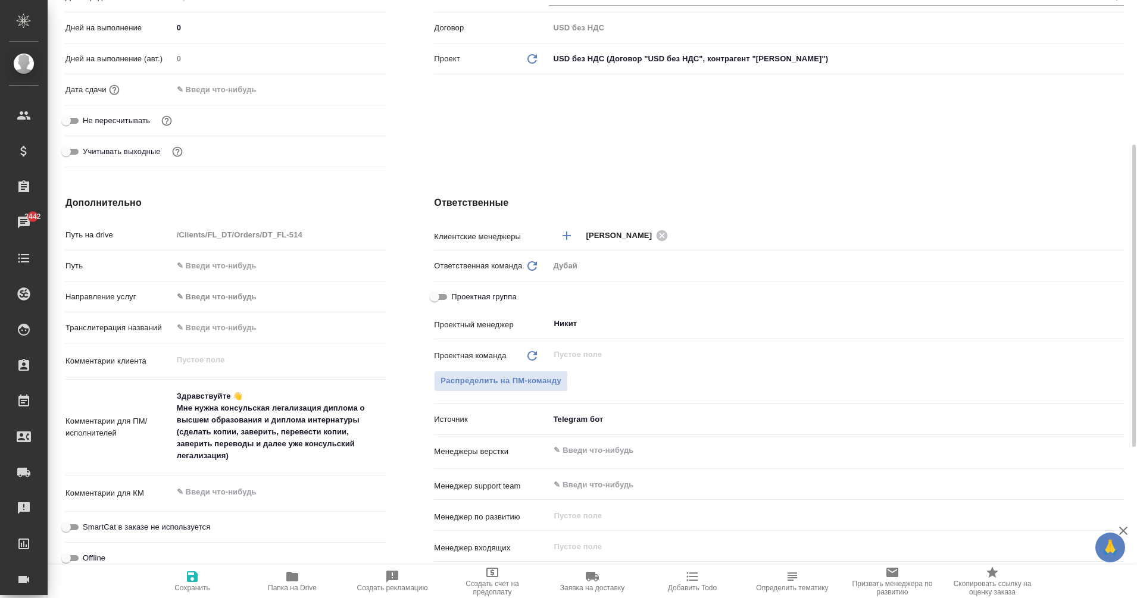
type textarea "x"
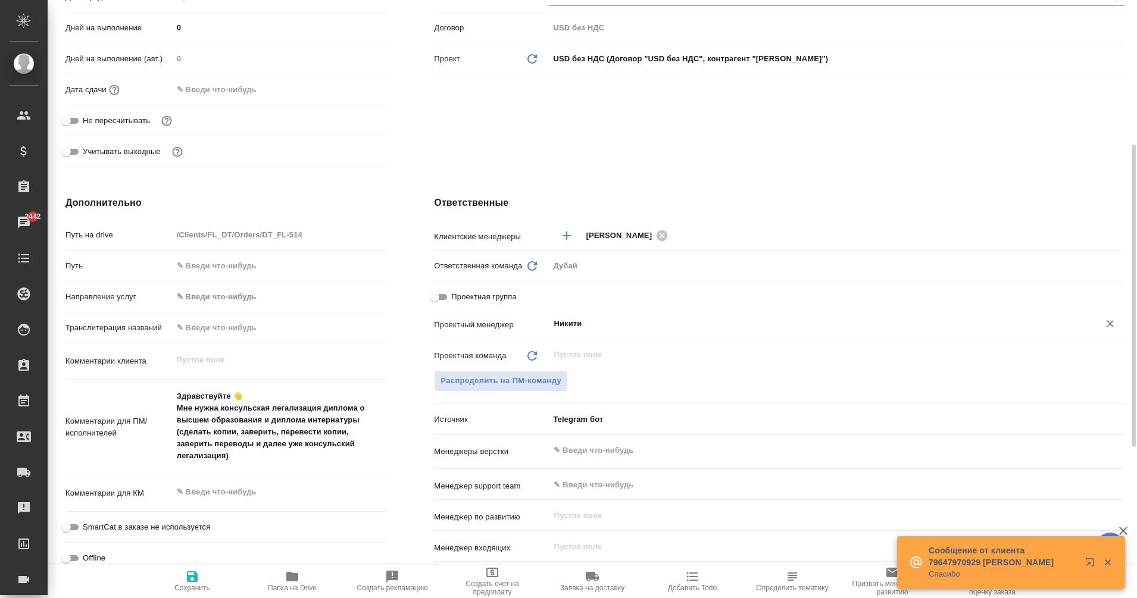
type input "[PERSON_NAME]"
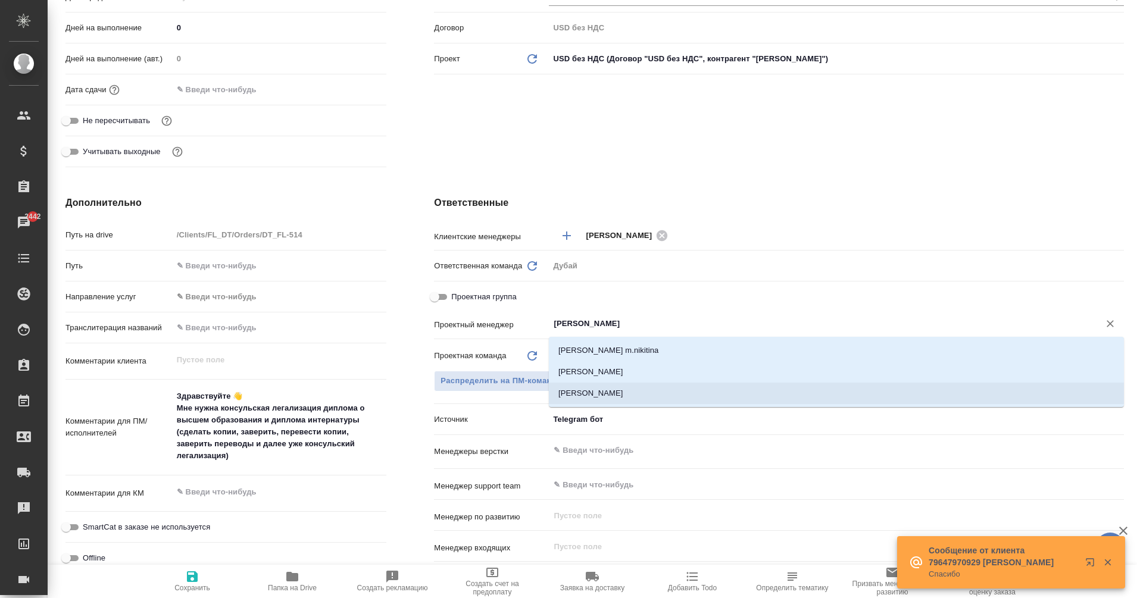
click at [612, 391] on li "[PERSON_NAME]" at bounding box center [836, 393] width 575 height 21
type textarea "x"
type input "[PERSON_NAME]"
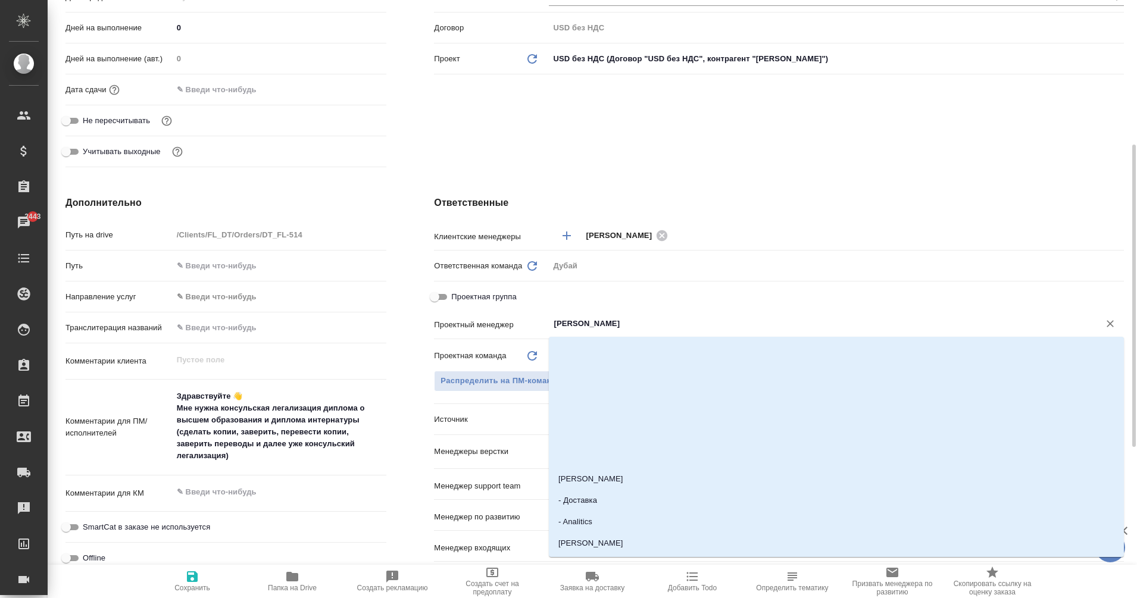
drag, startPoint x: 649, startPoint y: 318, endPoint x: 533, endPoint y: 323, distance: 116.1
click at [533, 323] on div "Проектный менеджер [PERSON_NAME]" at bounding box center [779, 323] width 690 height 21
type textarea "x"
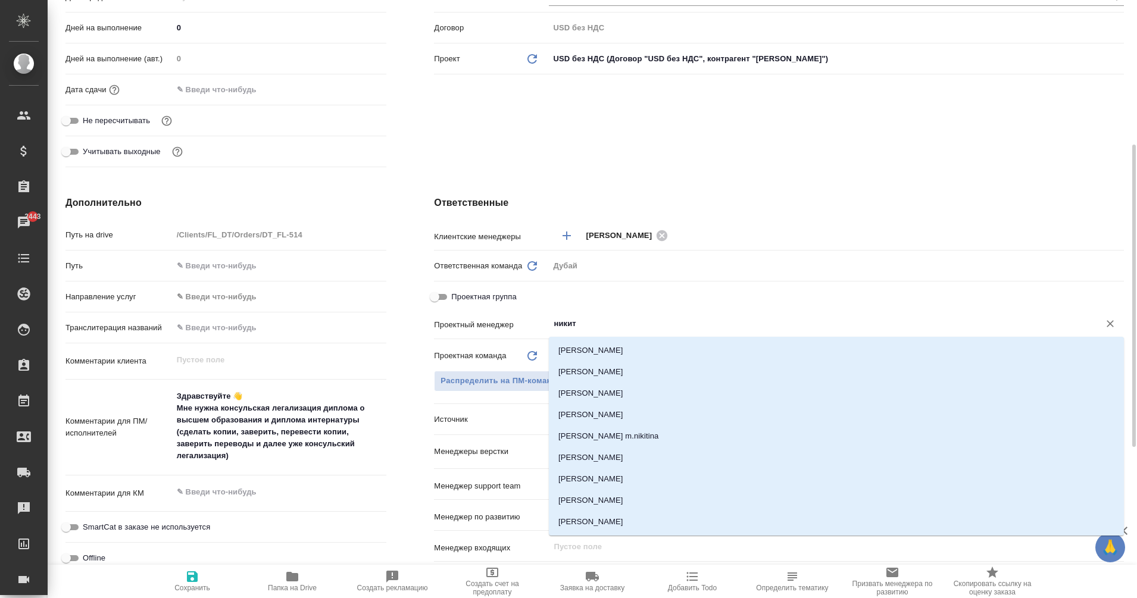
type input "никити"
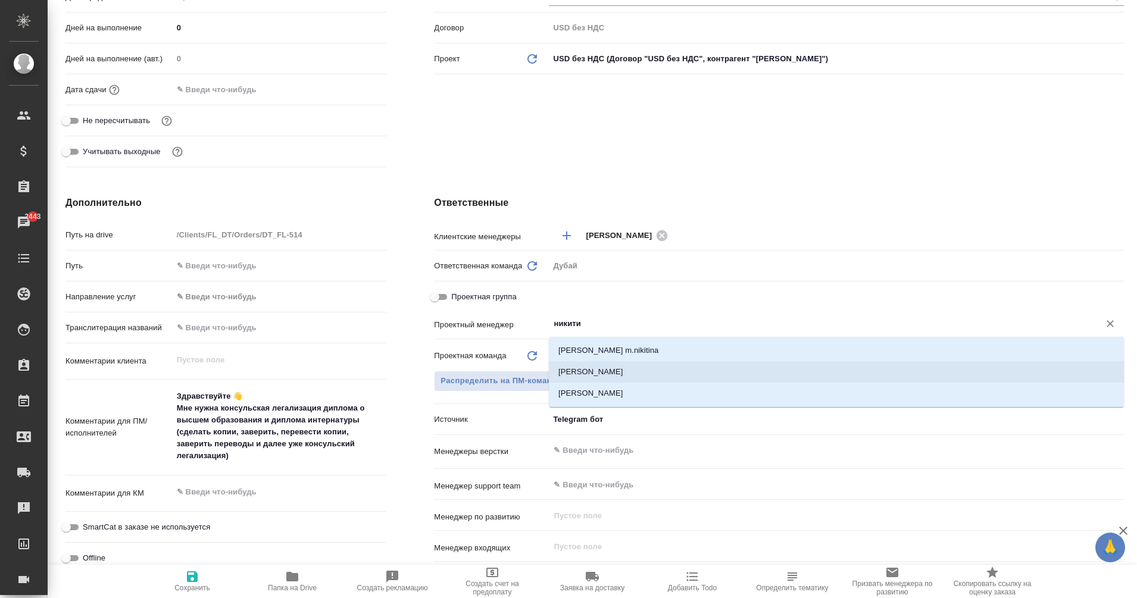
click at [624, 367] on li "[PERSON_NAME]" at bounding box center [836, 371] width 575 height 21
type textarea "x"
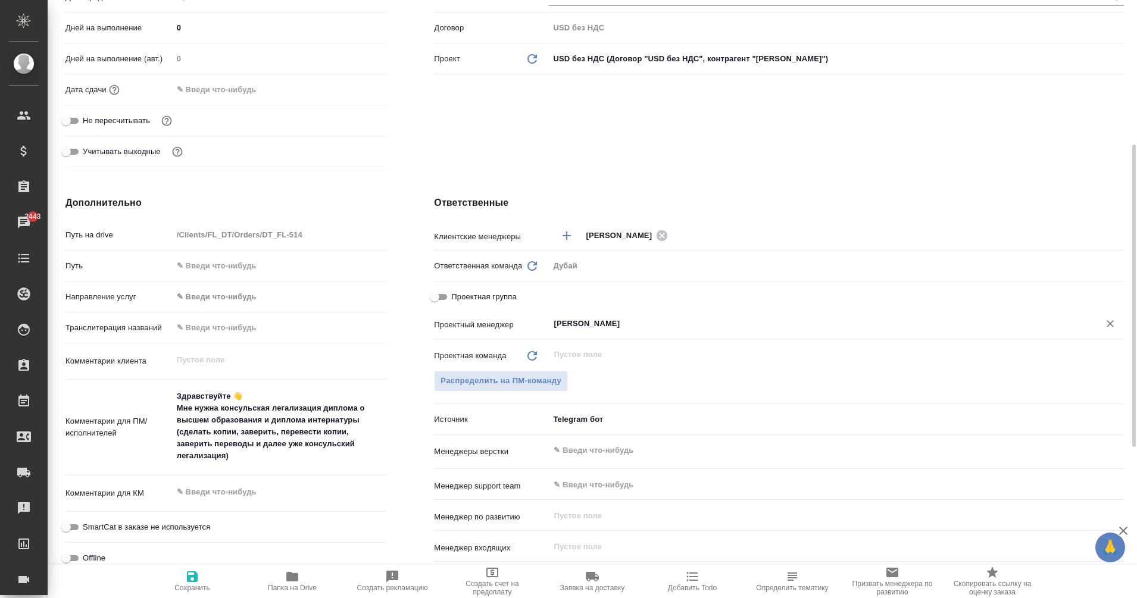
type input "[PERSON_NAME]"
click at [200, 573] on span "Сохранить" at bounding box center [192, 580] width 86 height 23
type textarea "x"
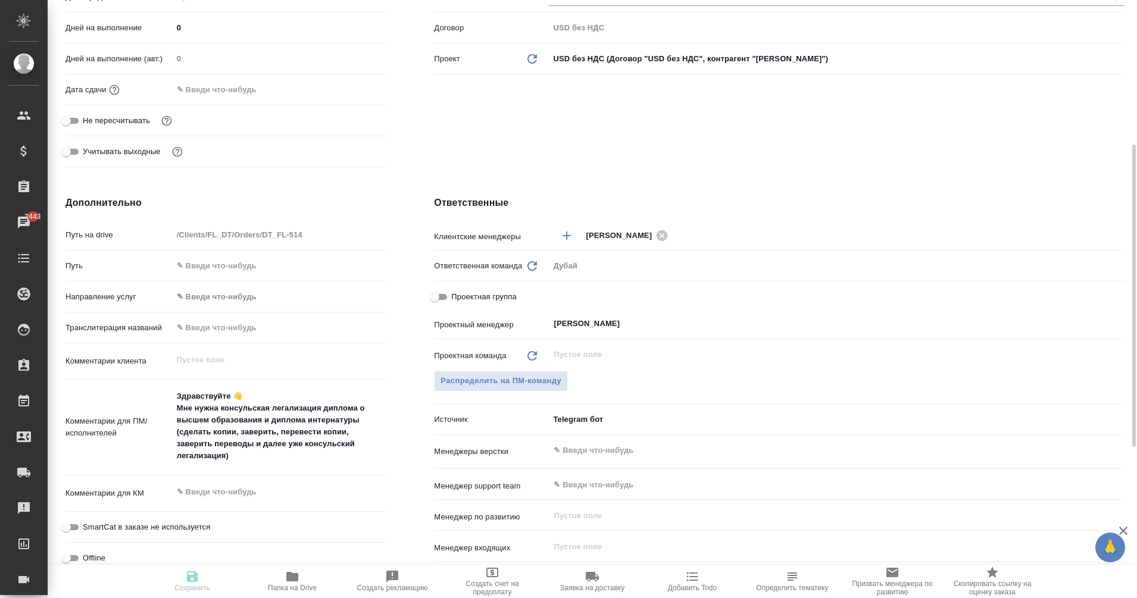
type textarea "x"
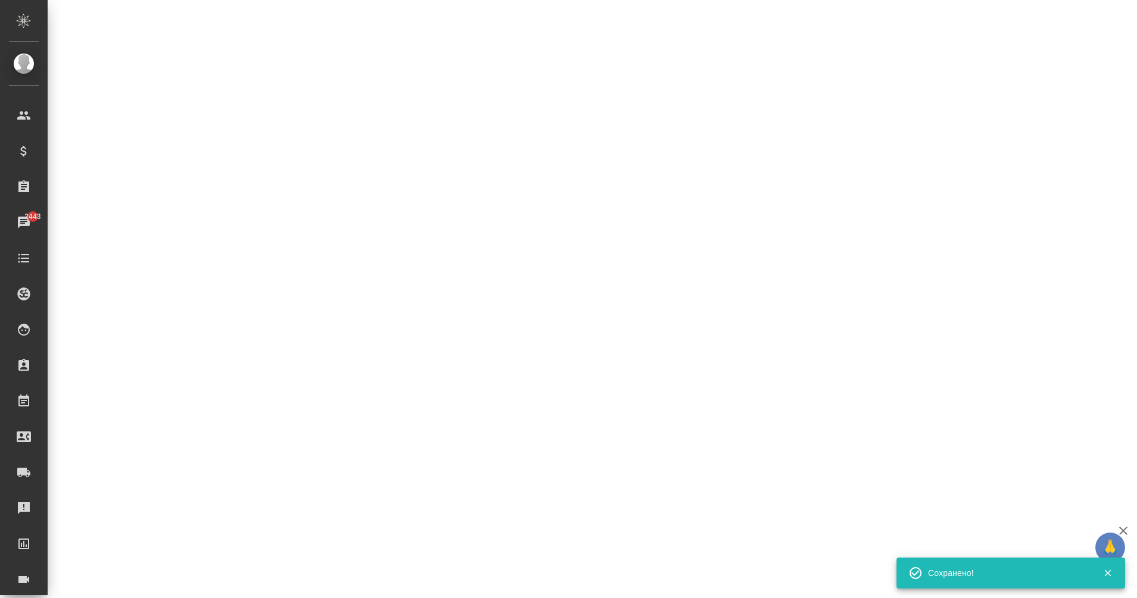
select select "RU"
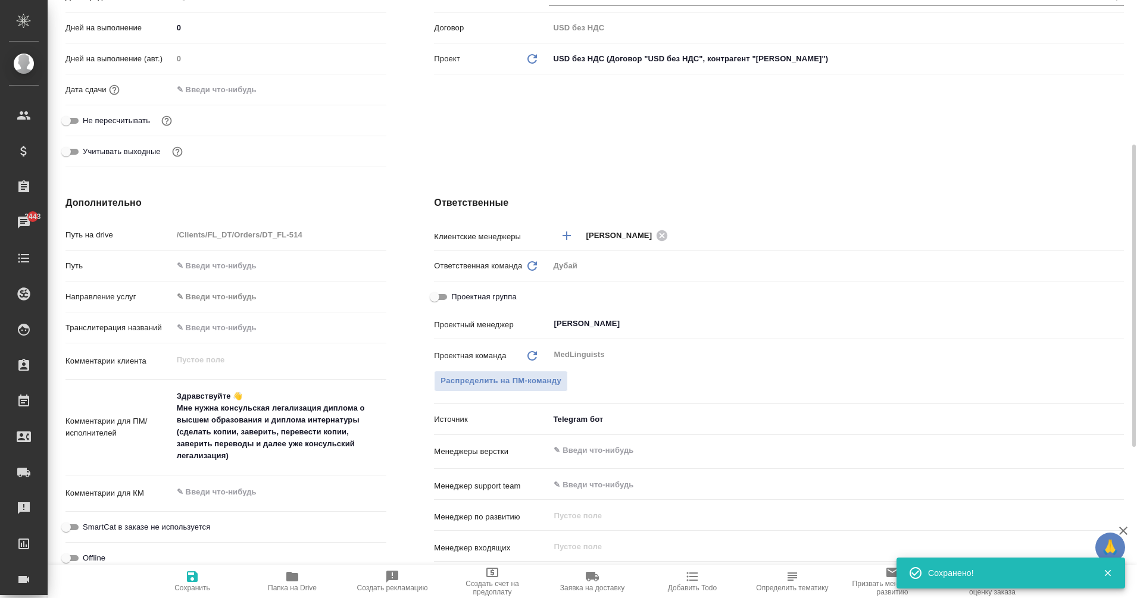
type textarea "x"
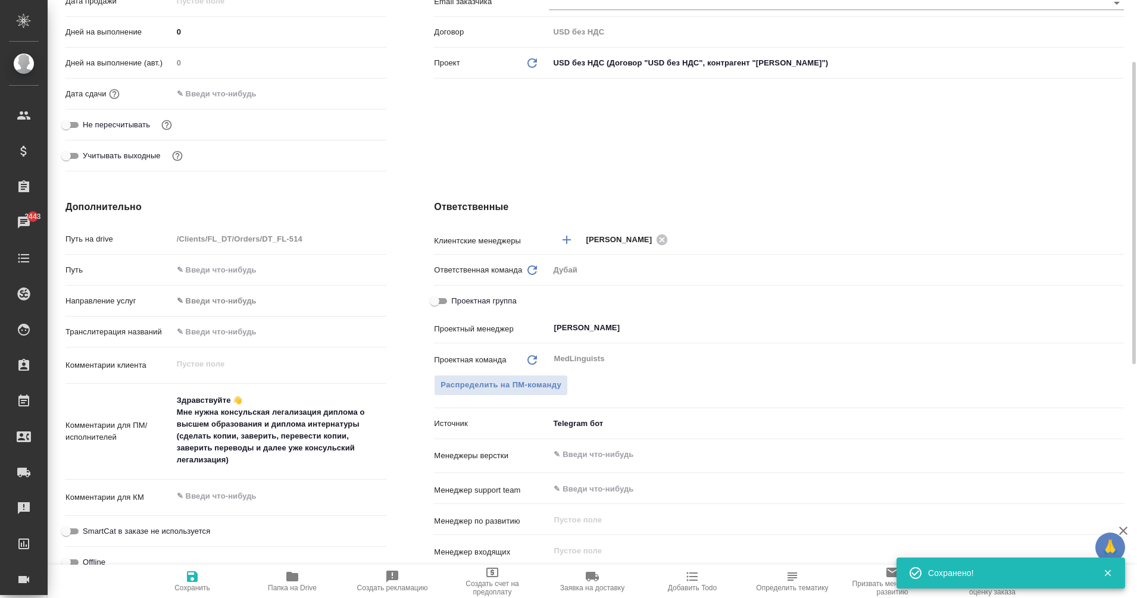
scroll to position [212, 0]
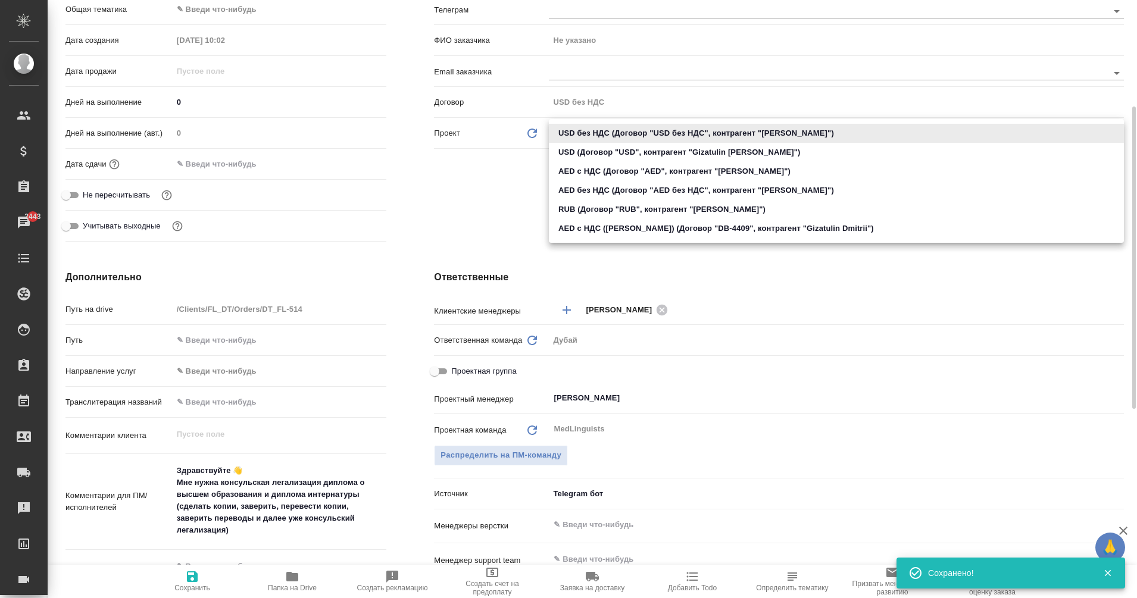
click at [594, 129] on body "🙏 .cls-1 fill:#fff; AWATERA Eganian [PERSON_NAME] Спецификации Заказы 2443 Чаты…" at bounding box center [568, 299] width 1137 height 598
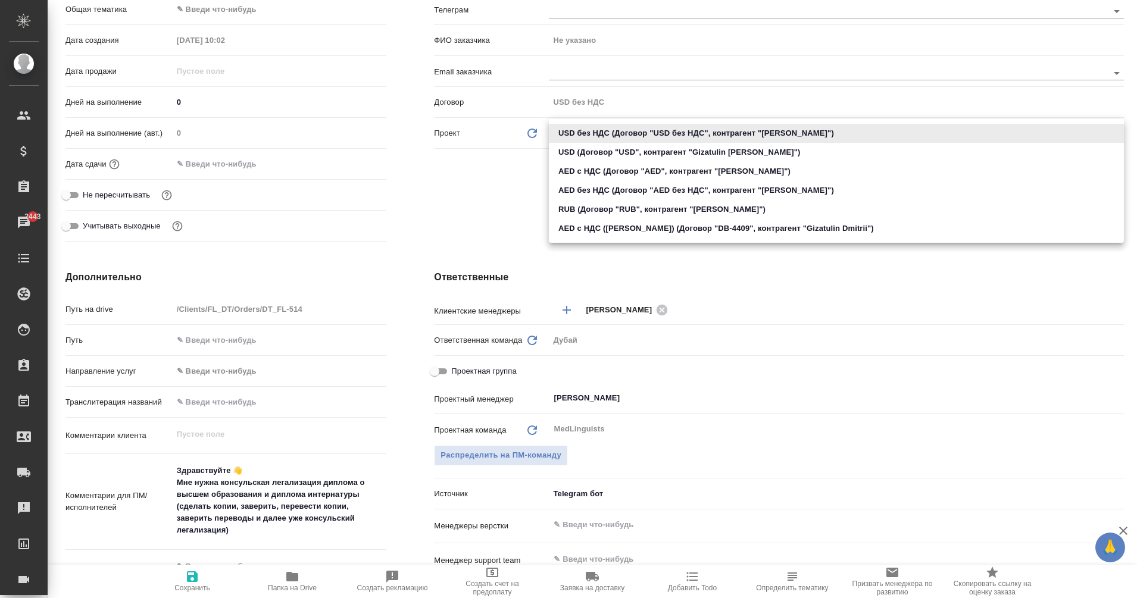
click at [474, 189] on div at bounding box center [568, 299] width 1137 height 598
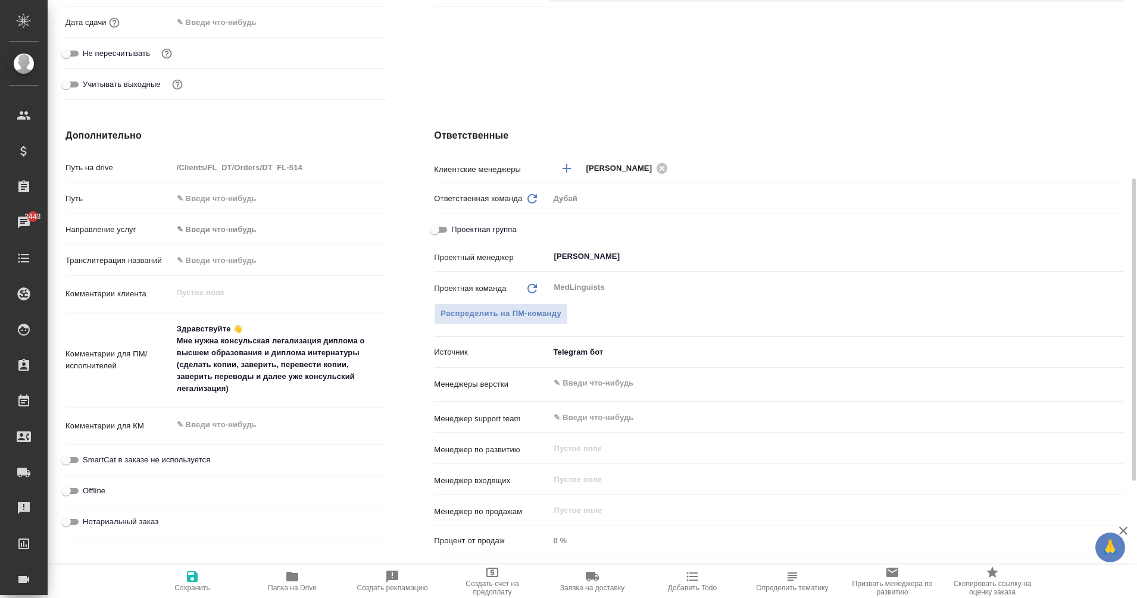
scroll to position [354, 0]
type textarea "x"
click at [261, 395] on textarea "Здравствуйте 👋 Мне нужна консульская легализация диплома о высшем образования и…" at bounding box center [279, 359] width 213 height 80
type textarea "x"
type textarea "Здравствуйте 👋 Мне нужна консульская легализация диплома о высшем образования и…"
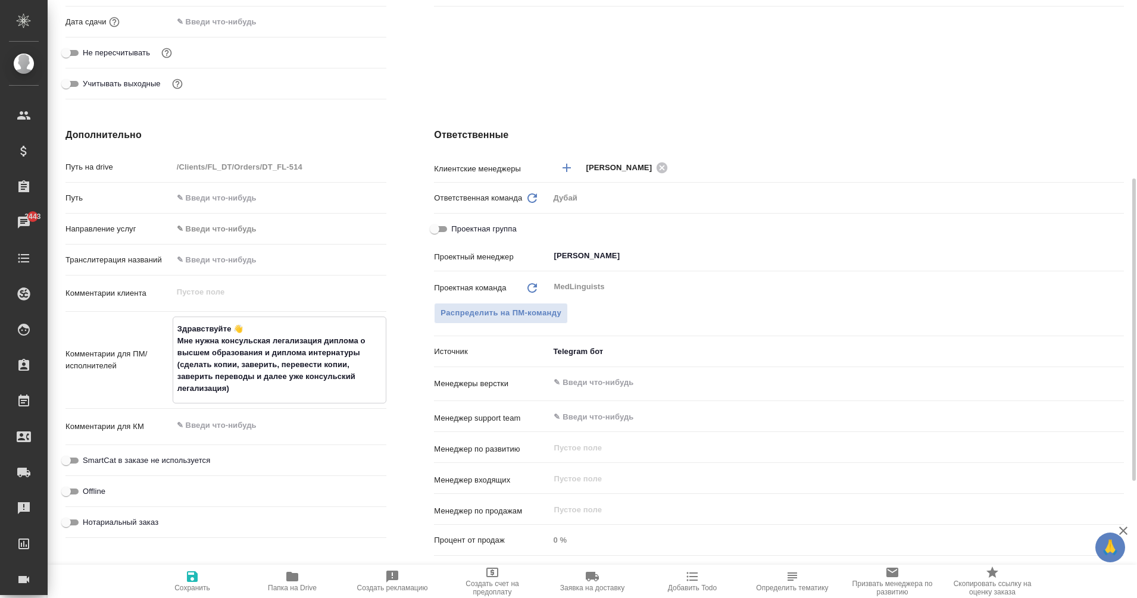
type textarea "x"
type textarea "Здравствуйте 👋 Мне нужна консульская легализация диплома о высшем образования и…"
type textarea "x"
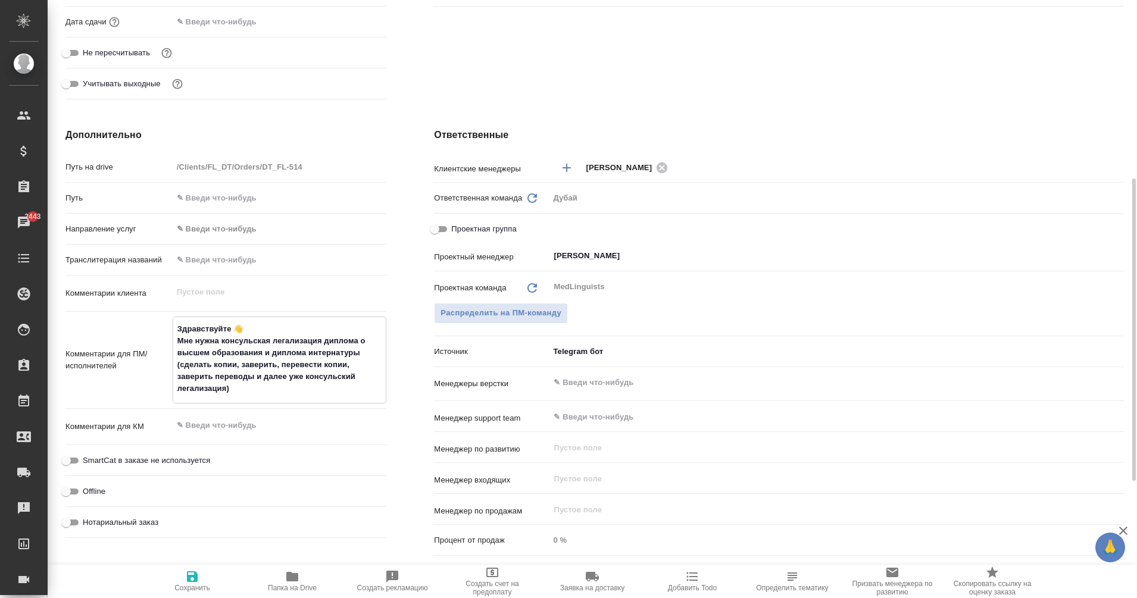
type textarea "x"
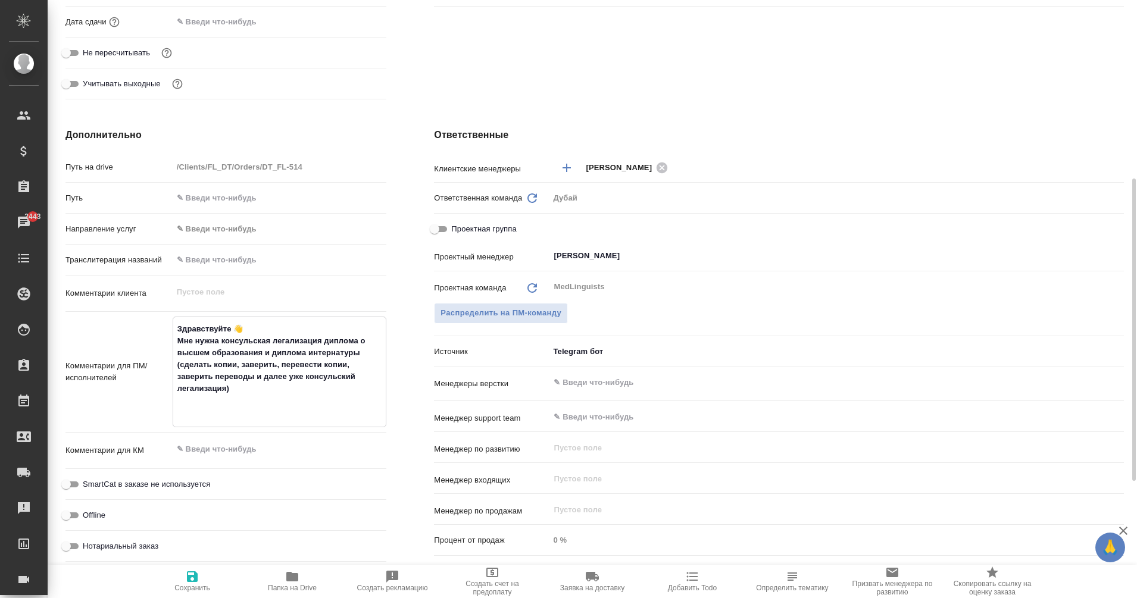
type textarea "x"
type textarea "Здравствуйте 👋 Мне нужна консульская легализация диплома о высшем образования и…"
type textarea "x"
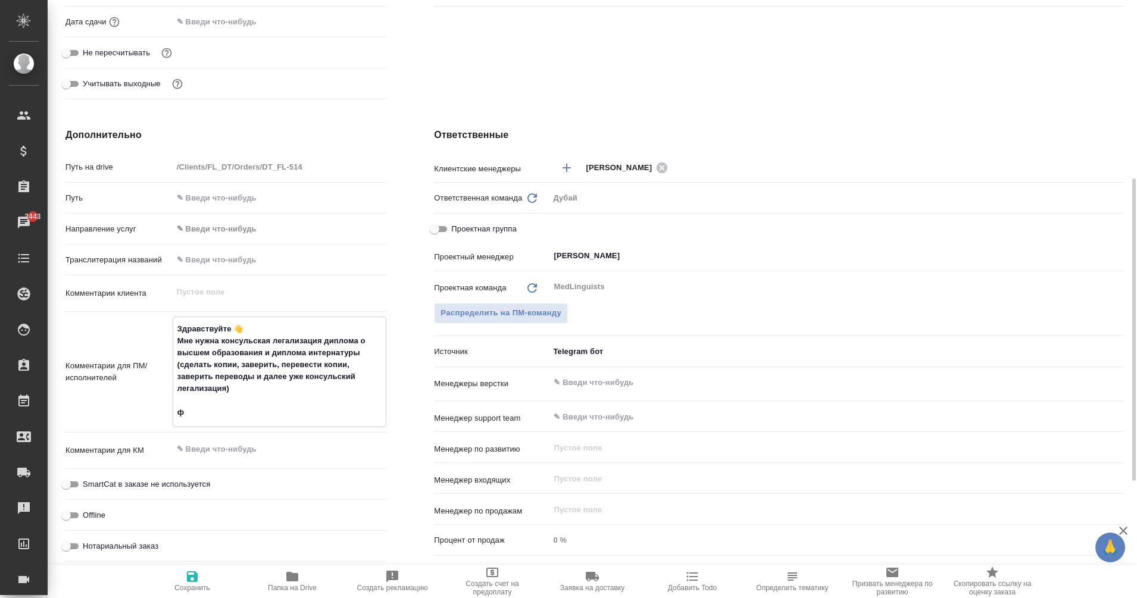
type textarea "Здравствуйте 👋 Мне нужна консульская легализация диплома о высшем образования и…"
type textarea "x"
type textarea "Здравствуйте 👋 Мне нужна консульская легализация диплома о высшем образования и…"
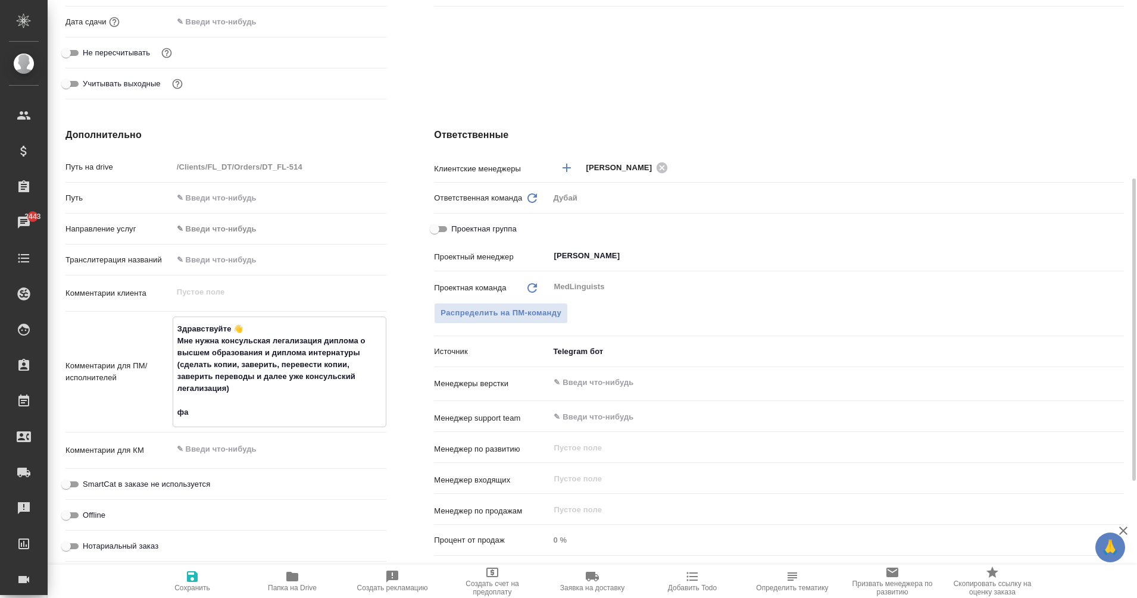
type textarea "x"
type textarea "Здравствуйте 👋 Мне нужна консульская легализация диплома о высшем образования и…"
type textarea "x"
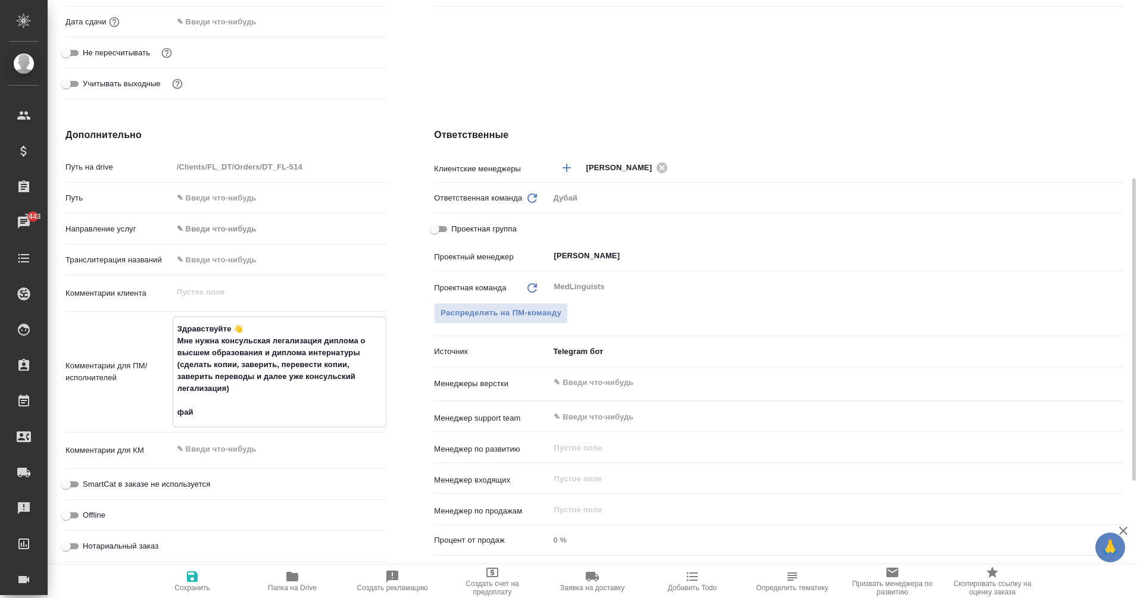
type textarea "x"
type textarea "Здравствуйте 👋 Мне нужна консульская легализация диплома о высшем образования и…"
type textarea "x"
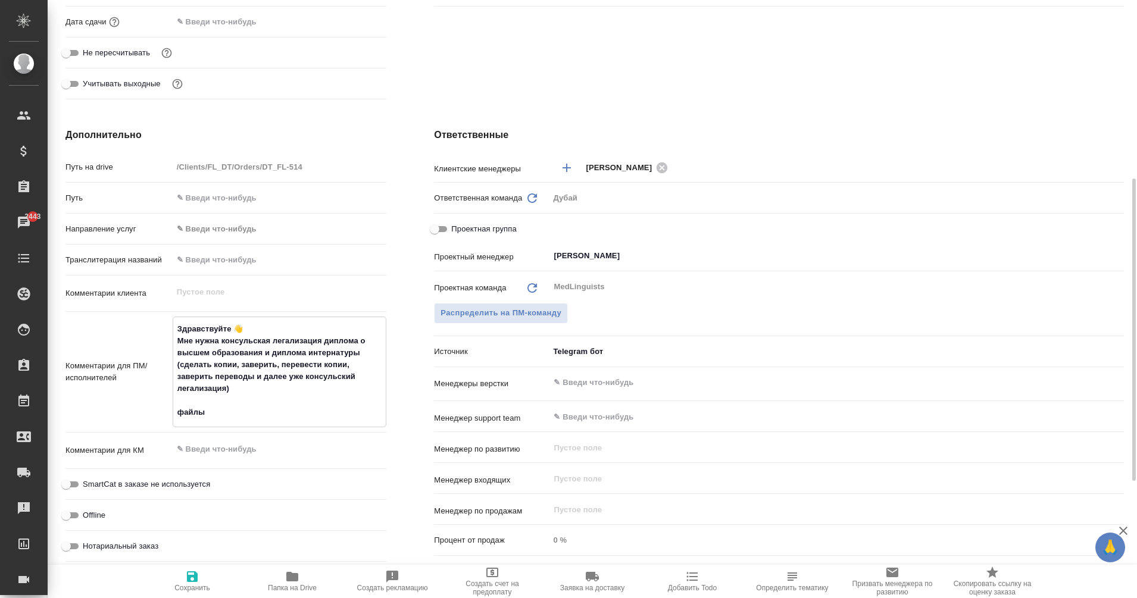
type textarea "x"
type textarea "Здравствуйте 👋 Мне нужна консульская легализация диплома о высшем образования и…"
type textarea "x"
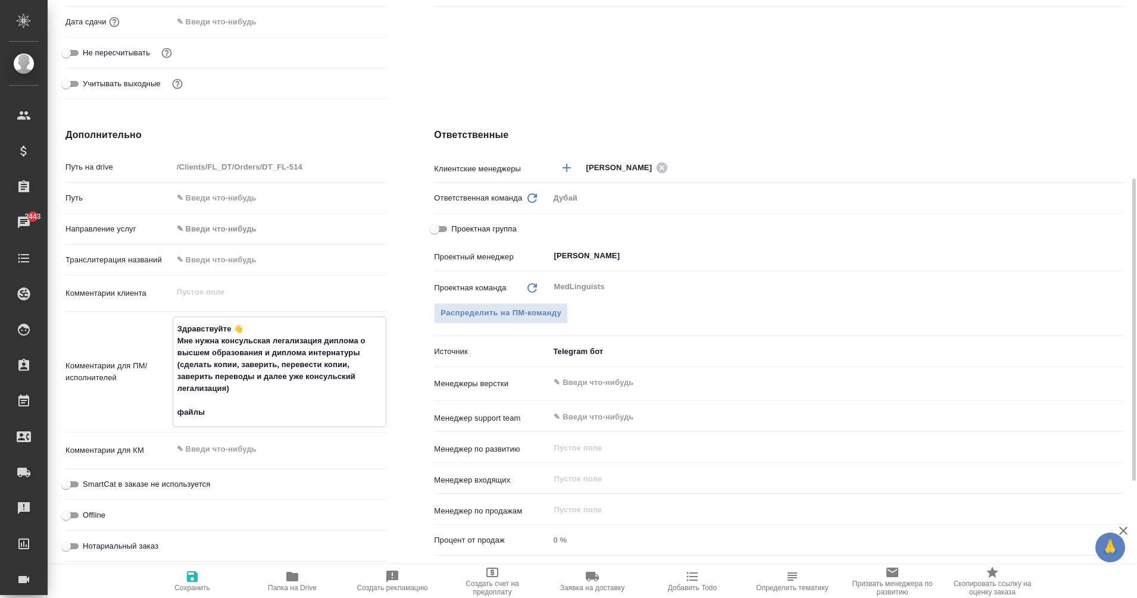
type textarea "Здравствуйте 👋 Мне нужна консульская легализация диплома о высшем образования и…"
type textarea "x"
type textarea "Здравствуйте 👋 Мне нужна консульская легализация диплома о высшем образования и…"
type textarea "x"
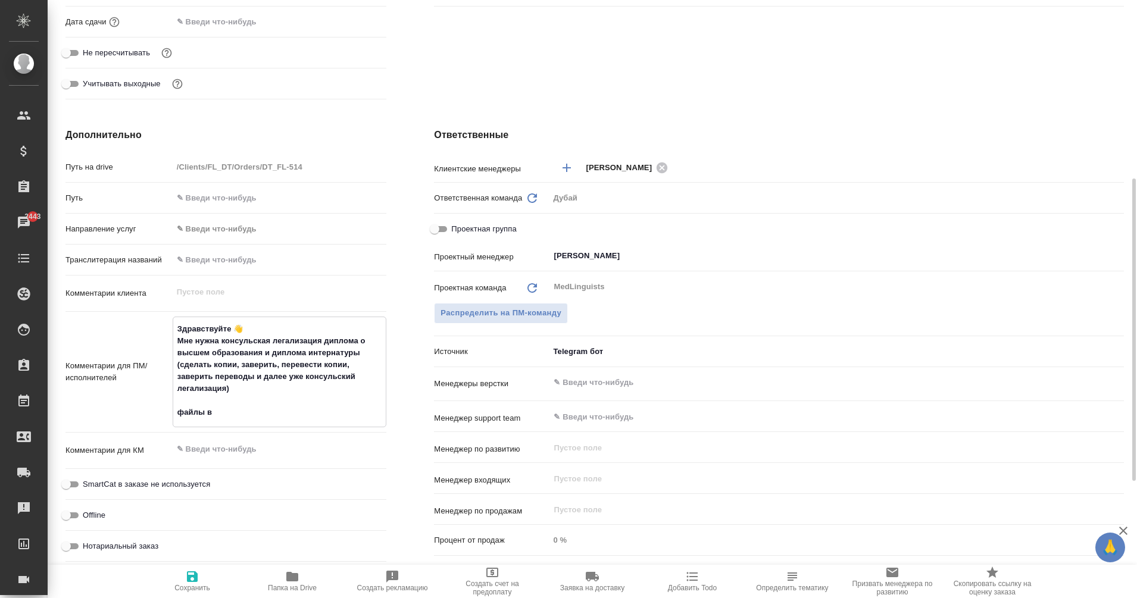
type textarea "x"
type textarea "Здравствуйте 👋 Мне нужна консульская легализация диплома о высшем образования и…"
type textarea "x"
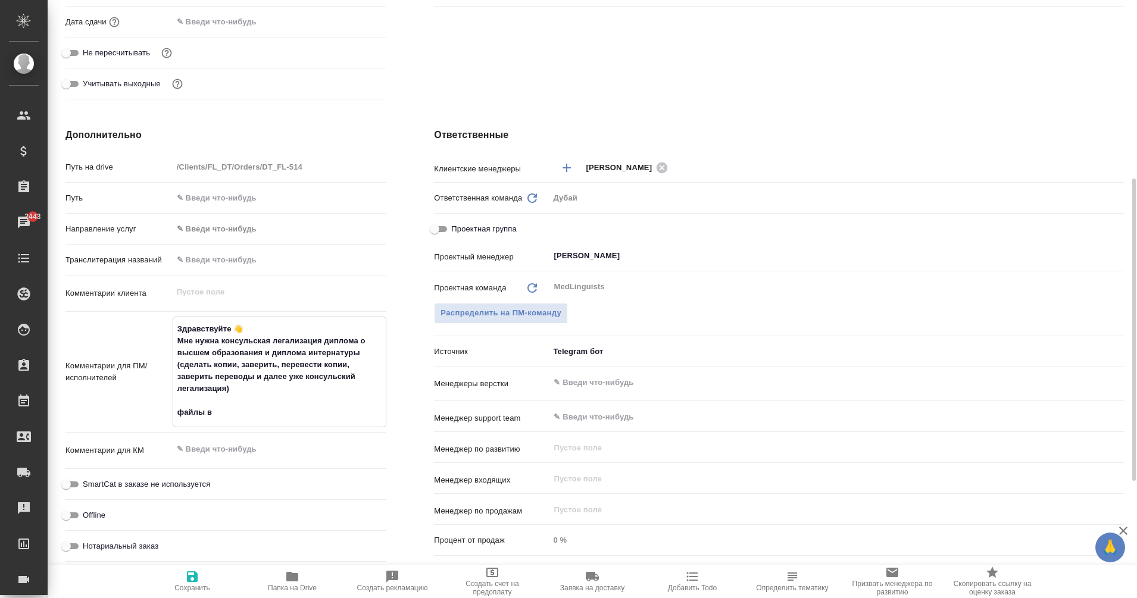
type textarea "x"
type textarea "Здравствуйте 👋 Мне нужна консульская легализация диплома о высшем образования и…"
type textarea "x"
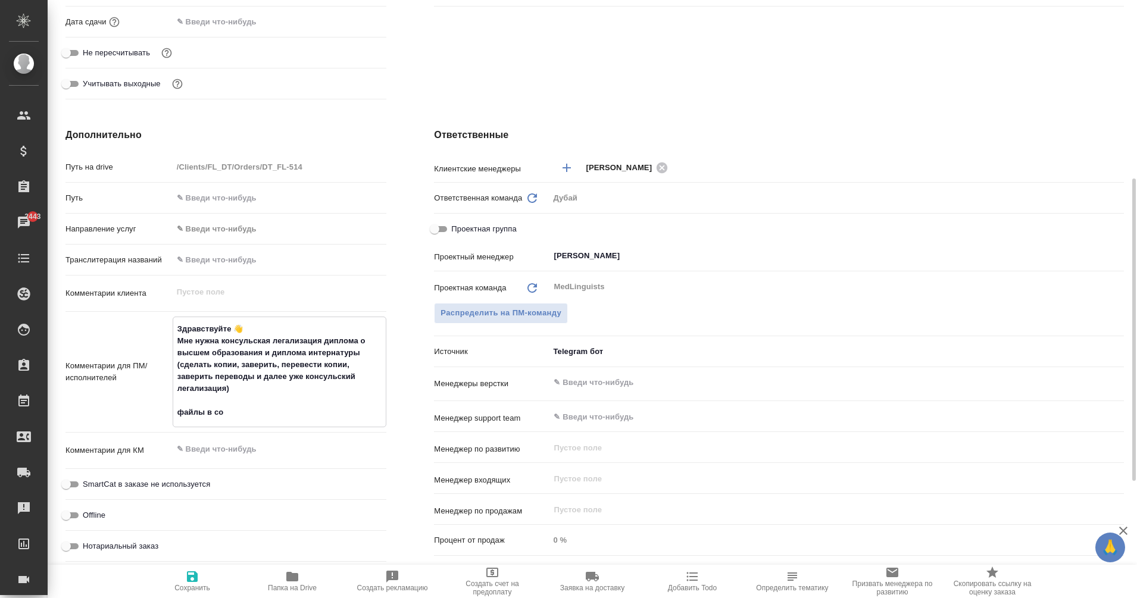
type textarea "x"
type textarea "Здравствуйте 👋 Мне нужна консульская легализация диплома о высшем образования и…"
type textarea "x"
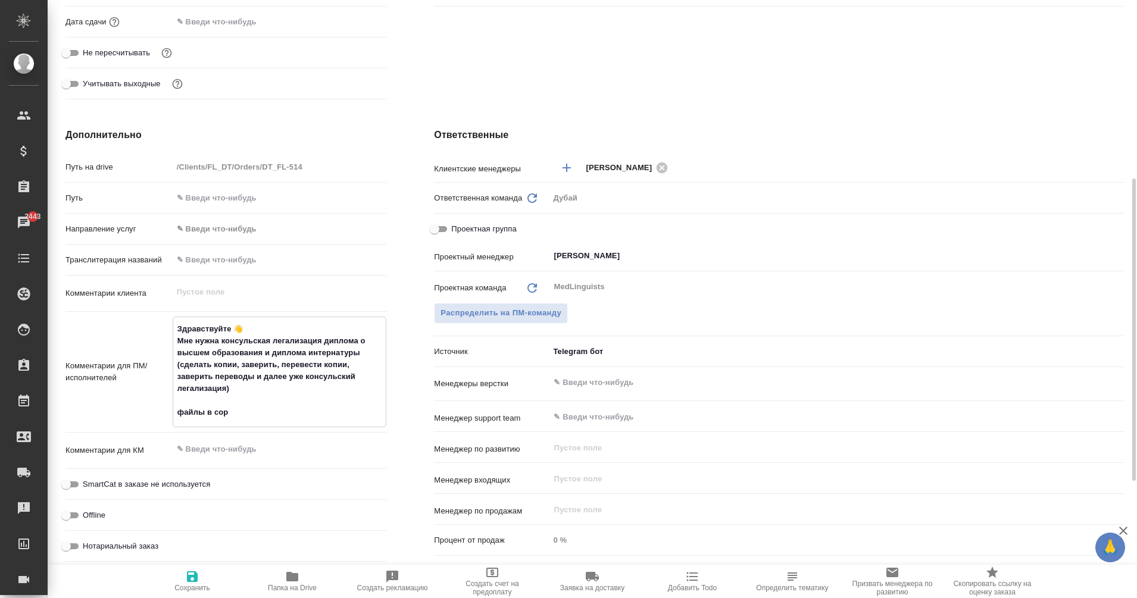
type textarea "Здравствуйте 👋 Мне нужна консульская легализация диплома о высшем образования и…"
type textarea "x"
type textarea "Здравствуйте 👋 Мне нужна консульская легализация диплома о высшем образования и…"
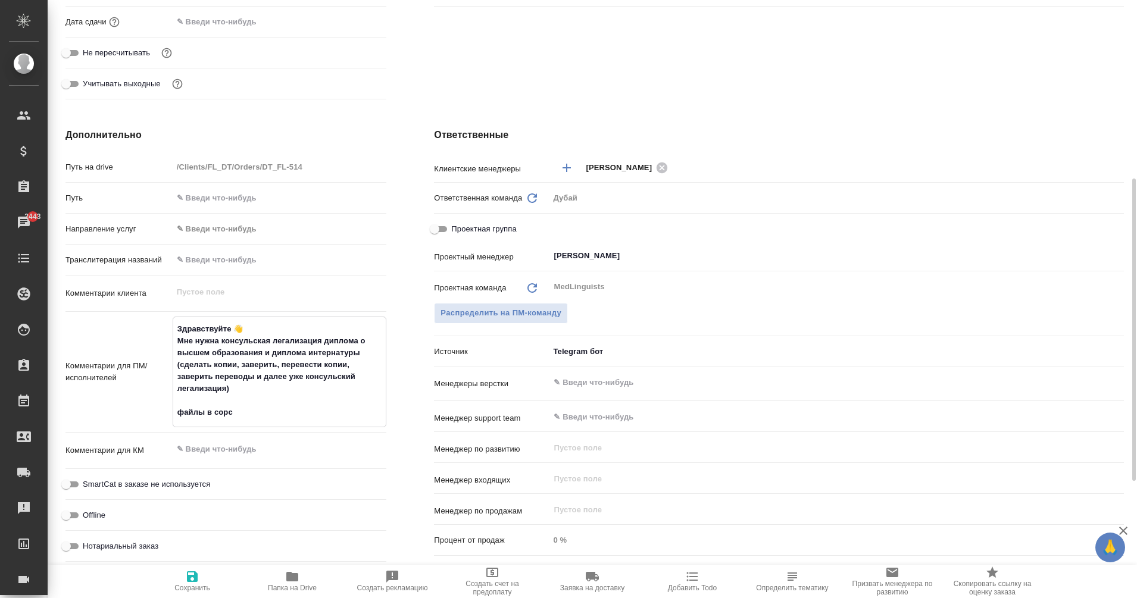
type textarea "x"
type textarea "Здравствуйте 👋 Мне нужна консульская легализация диплома о высшем образования и…"
type textarea "x"
click at [197, 570] on icon "button" at bounding box center [192, 576] width 14 height 14
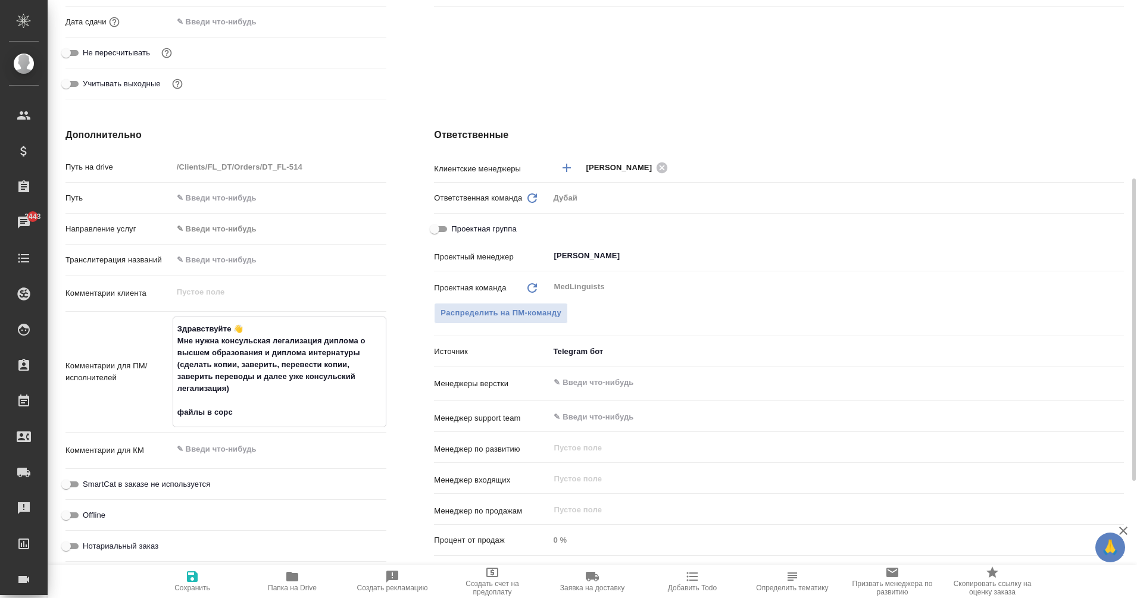
type textarea "x"
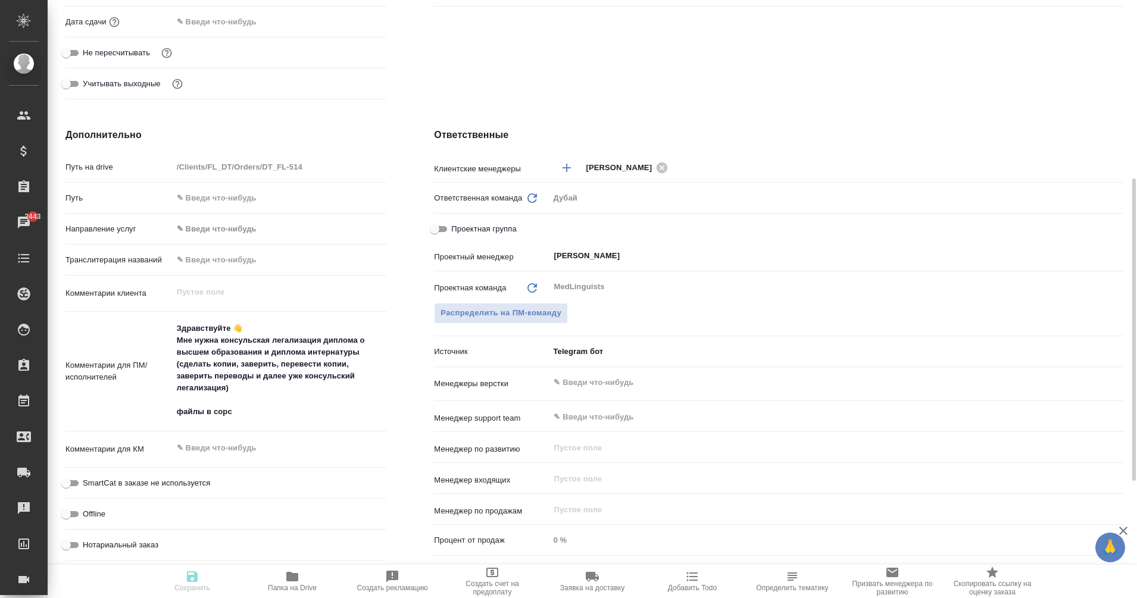
type textarea "x"
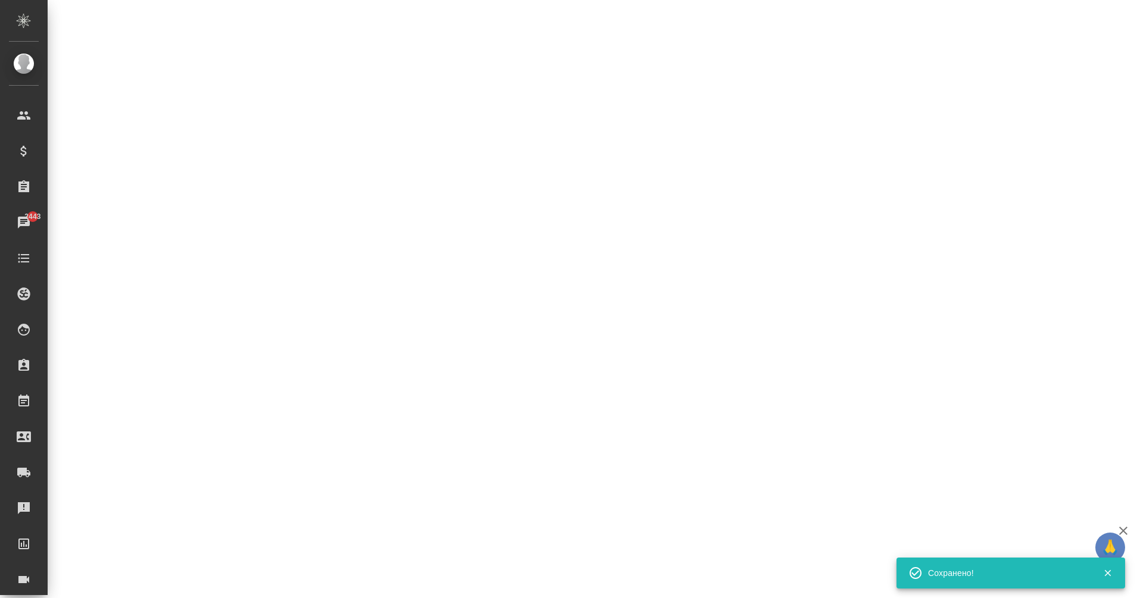
select select "RU"
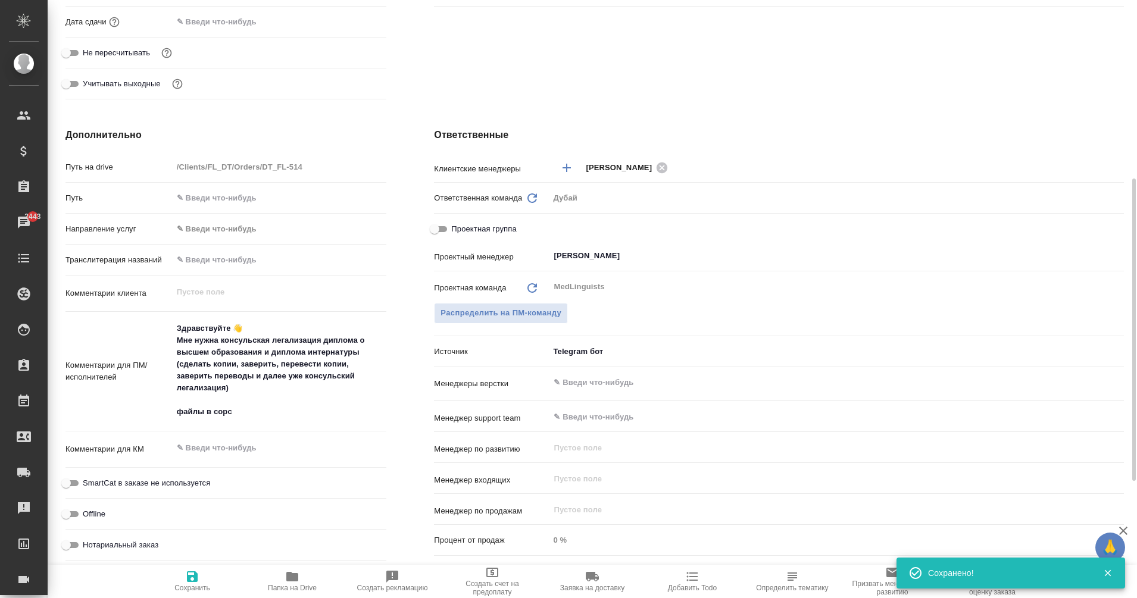
type textarea "x"
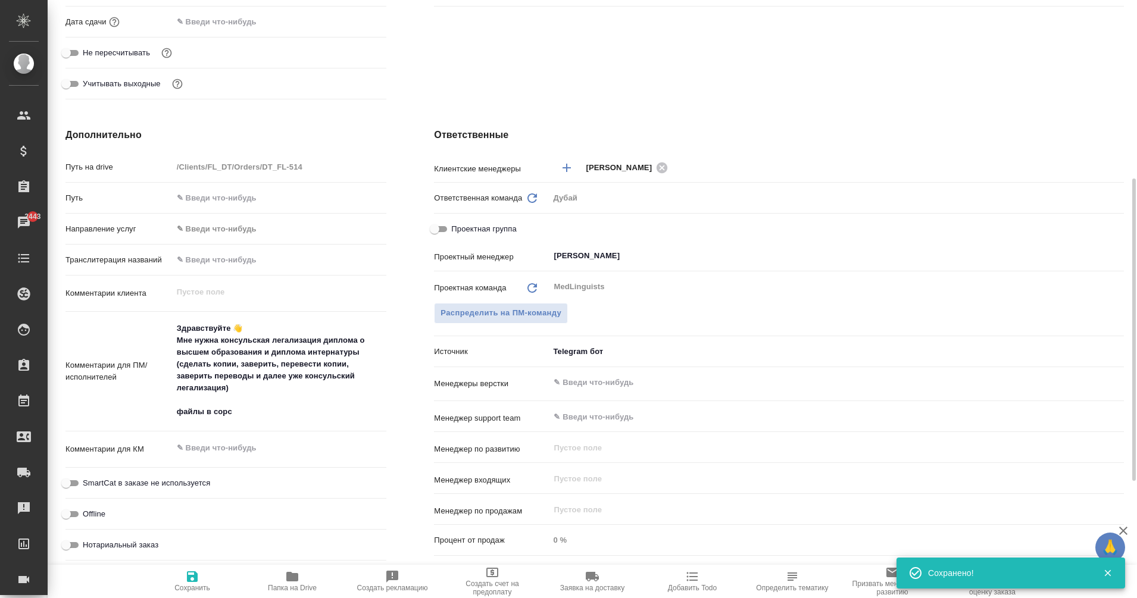
type textarea "x"
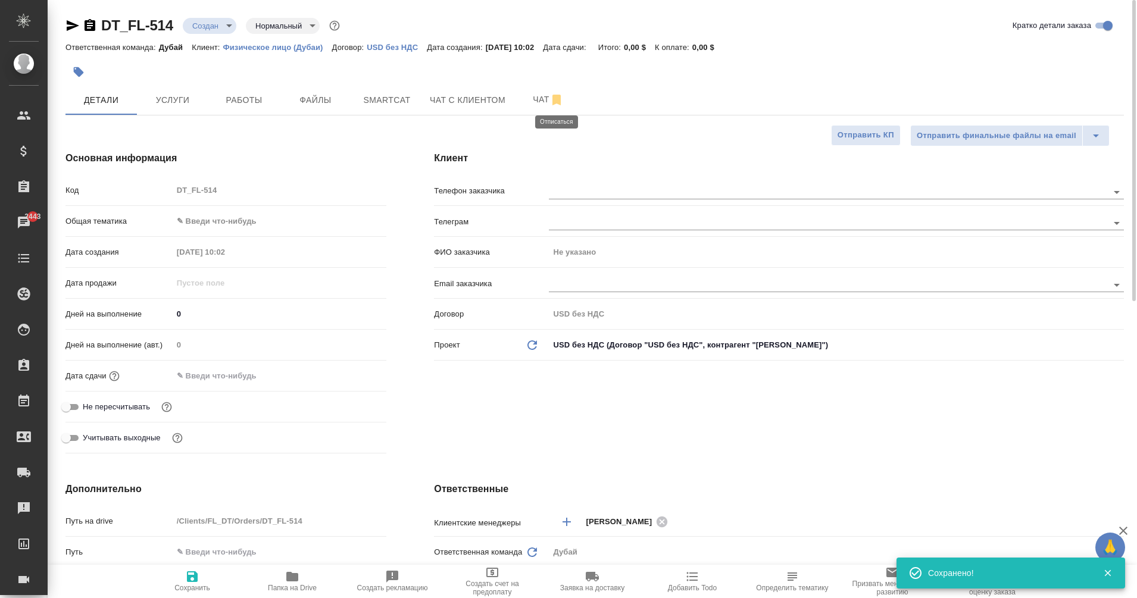
scroll to position [0, 0]
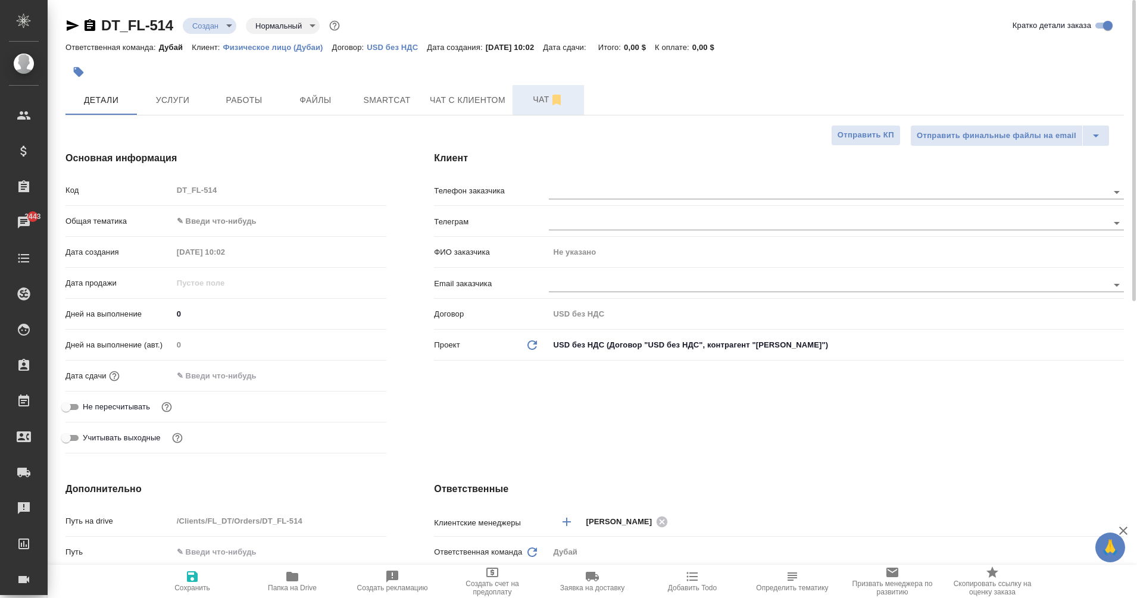
click at [523, 99] on span "Чат" at bounding box center [547, 99] width 57 height 15
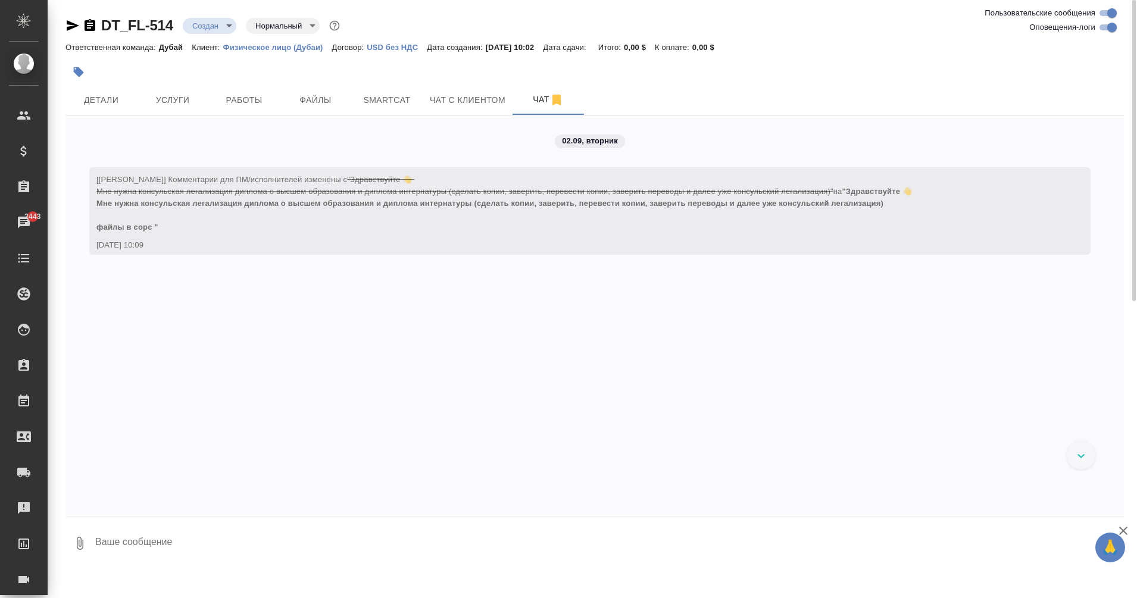
click at [199, 541] on textarea at bounding box center [608, 543] width 1029 height 40
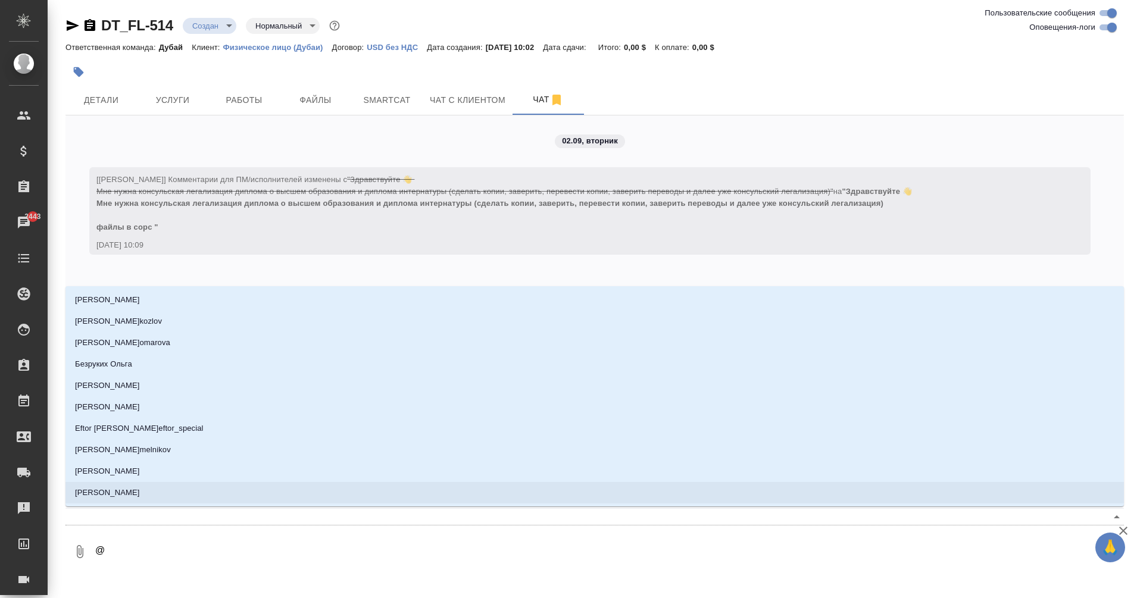
type textarea "@y"
type input "y"
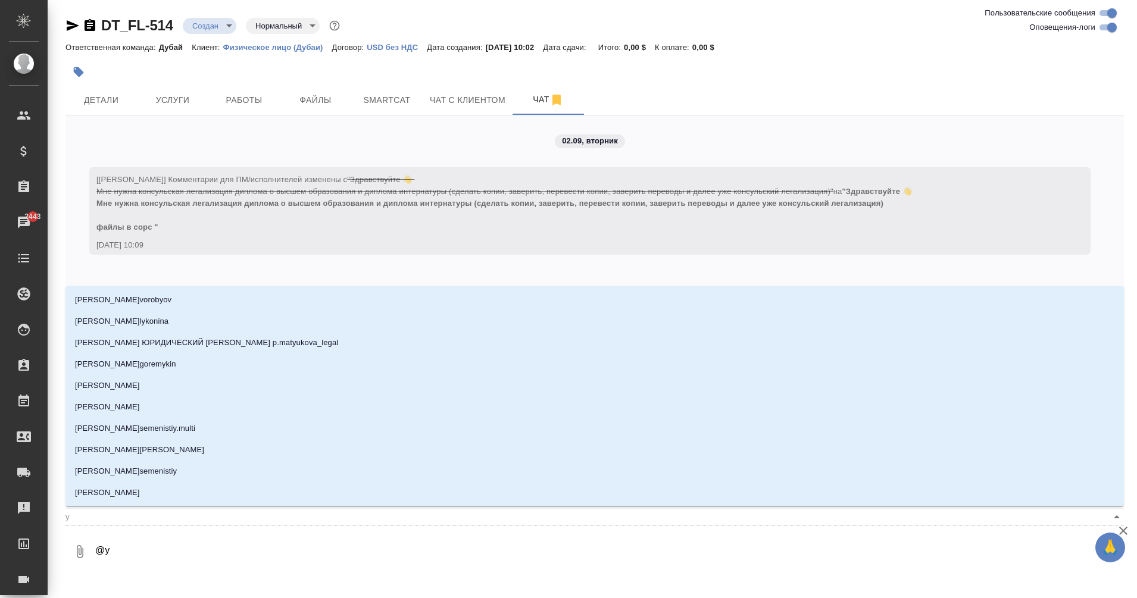
type textarea "@yb"
type input "yb"
type textarea "@ybr"
type input "ybr"
type textarea "@ybrb"
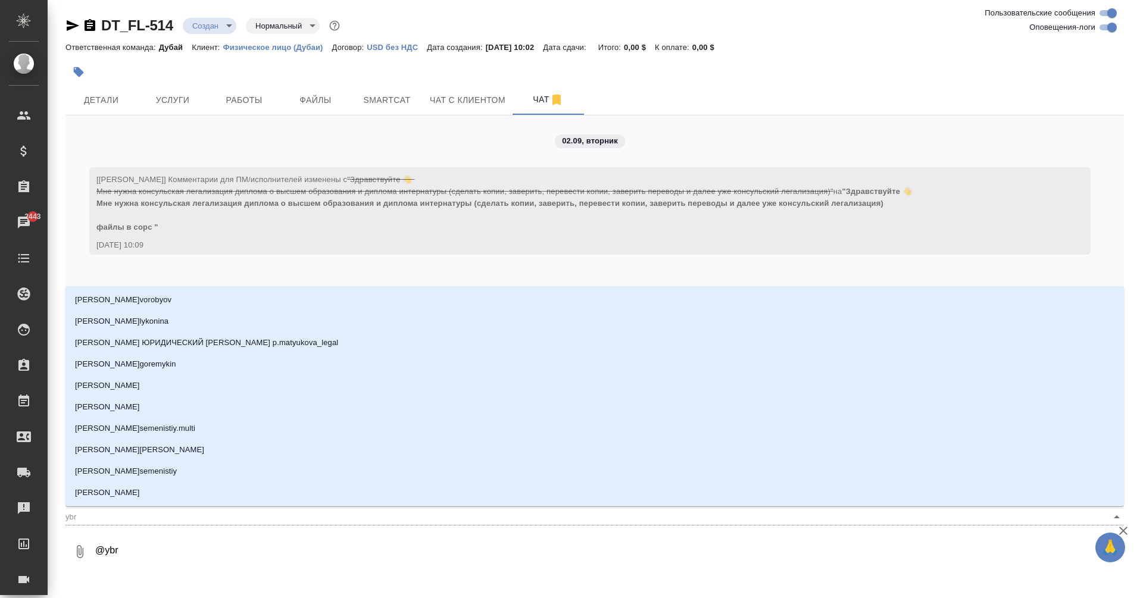
type input "ybrb"
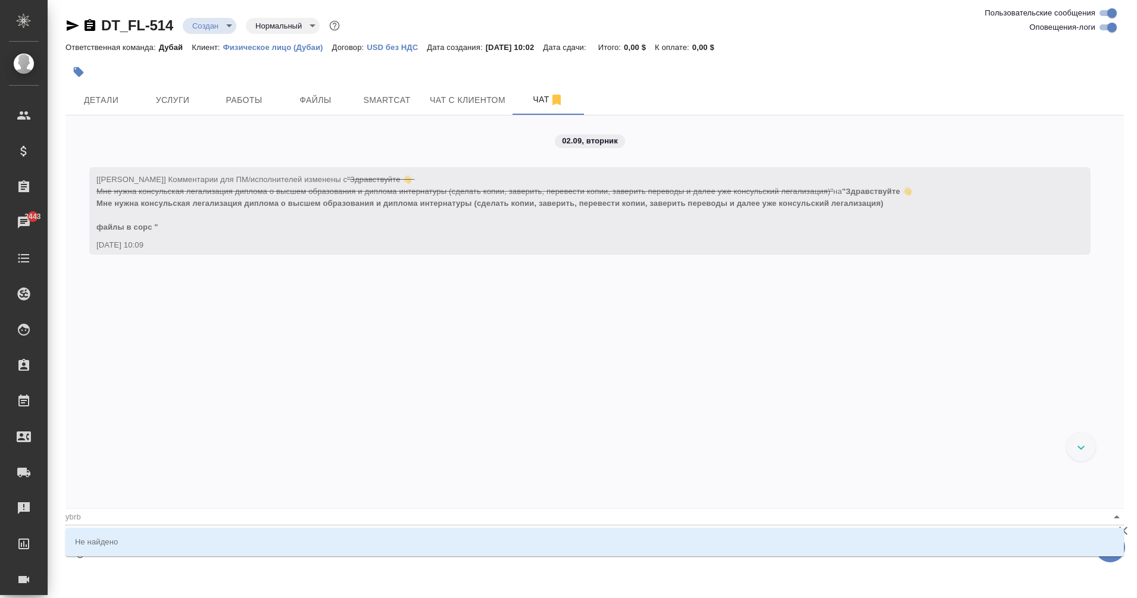
type textarea "@ybr"
type input "ybr"
type textarea "@yb"
type input "yb"
type textarea "@y"
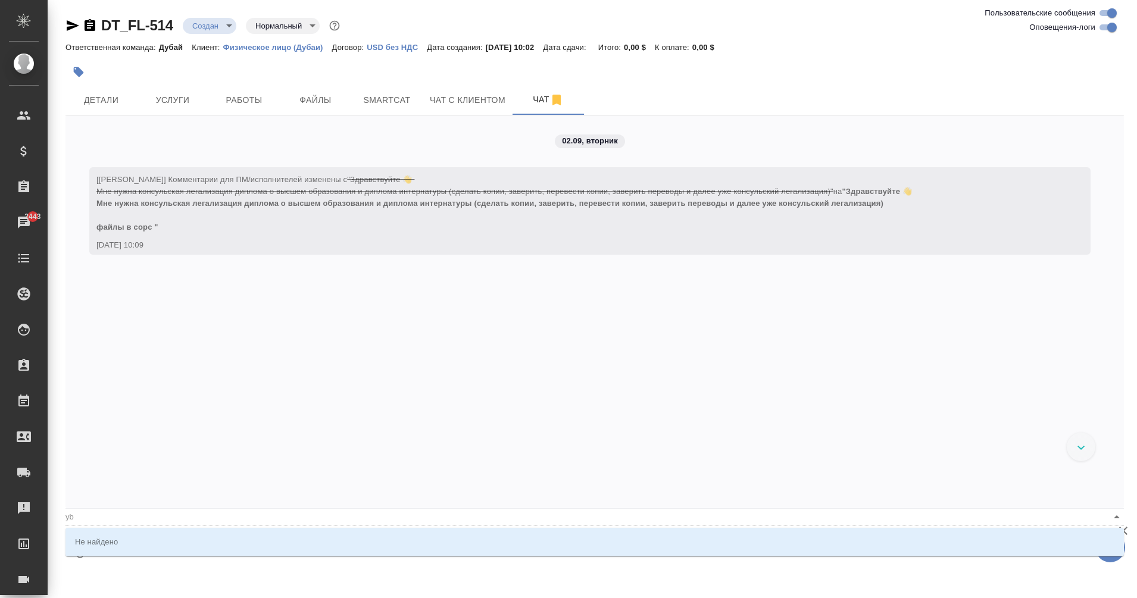
type input "y"
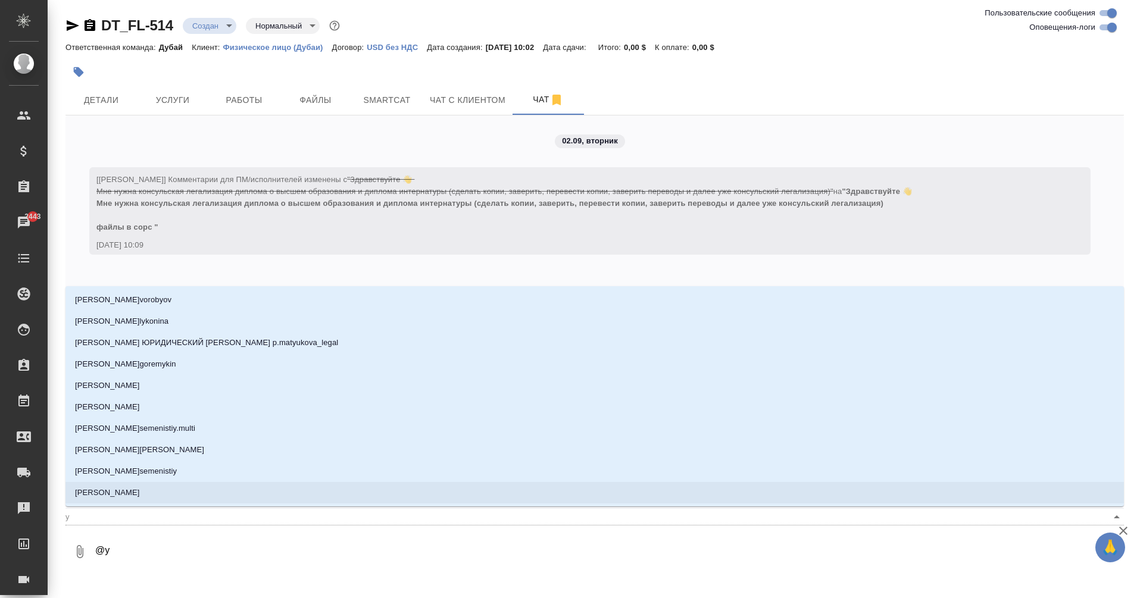
type textarea "@"
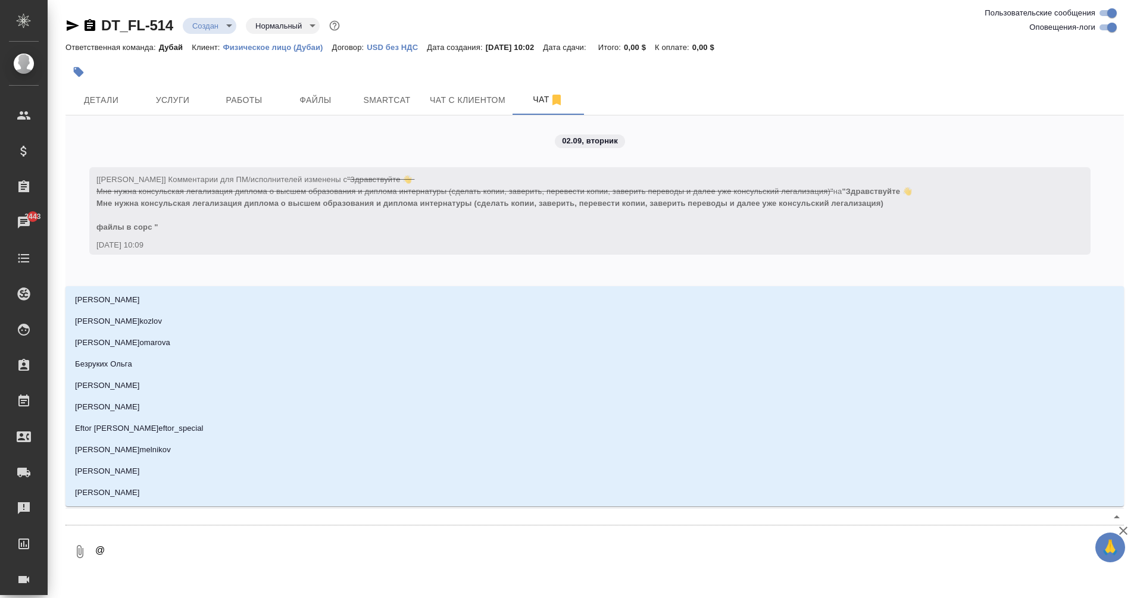
type textarea "@н"
type input "н"
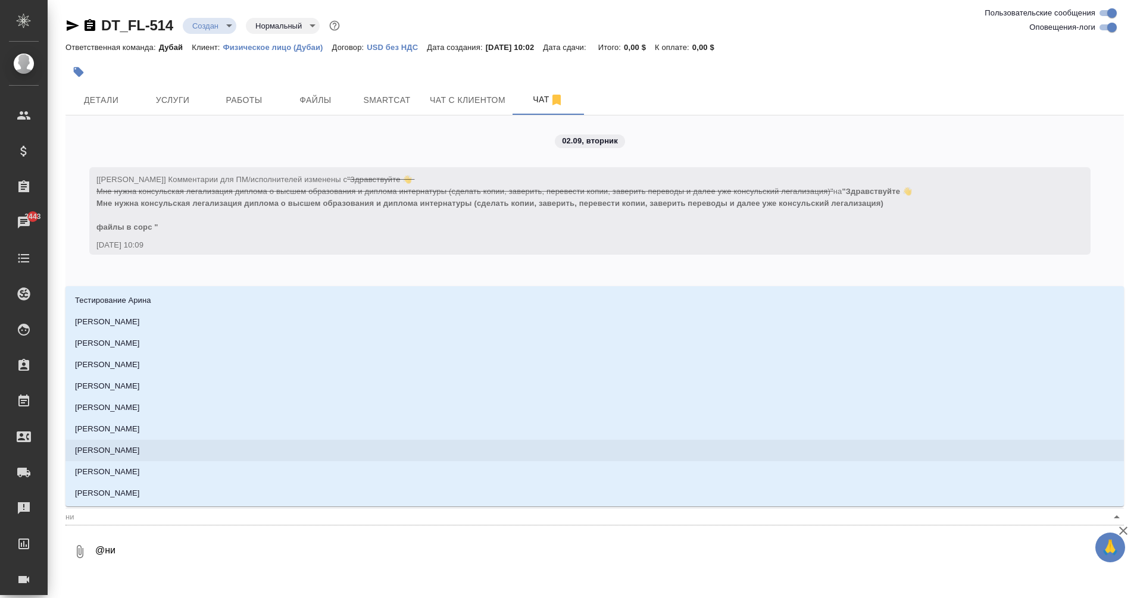
scroll to position [702, 0]
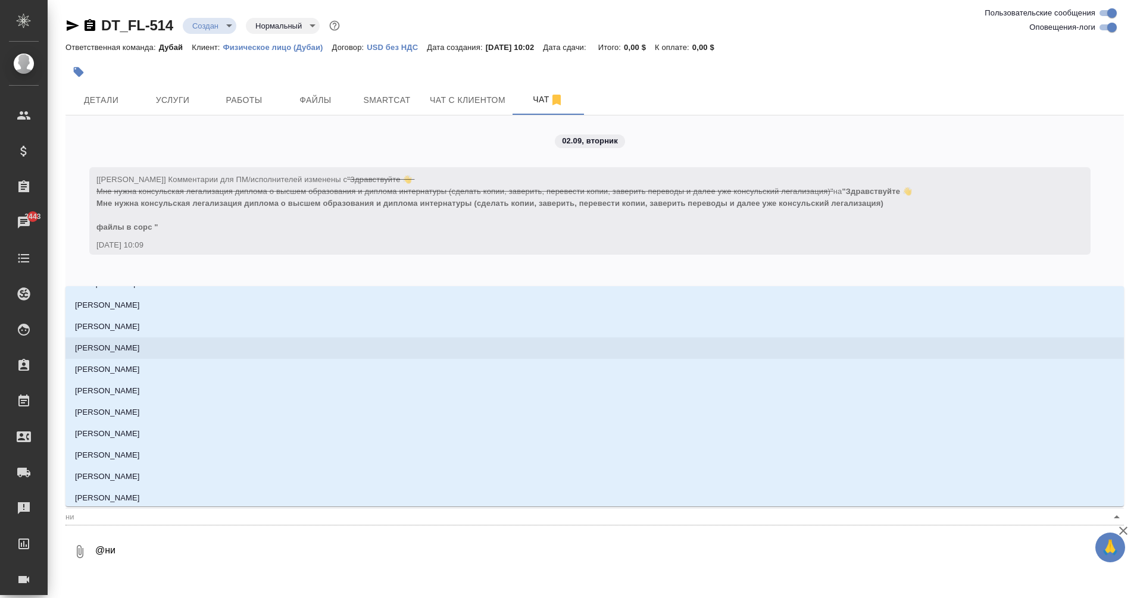
click at [134, 352] on li "[PERSON_NAME]" at bounding box center [594, 347] width 1058 height 21
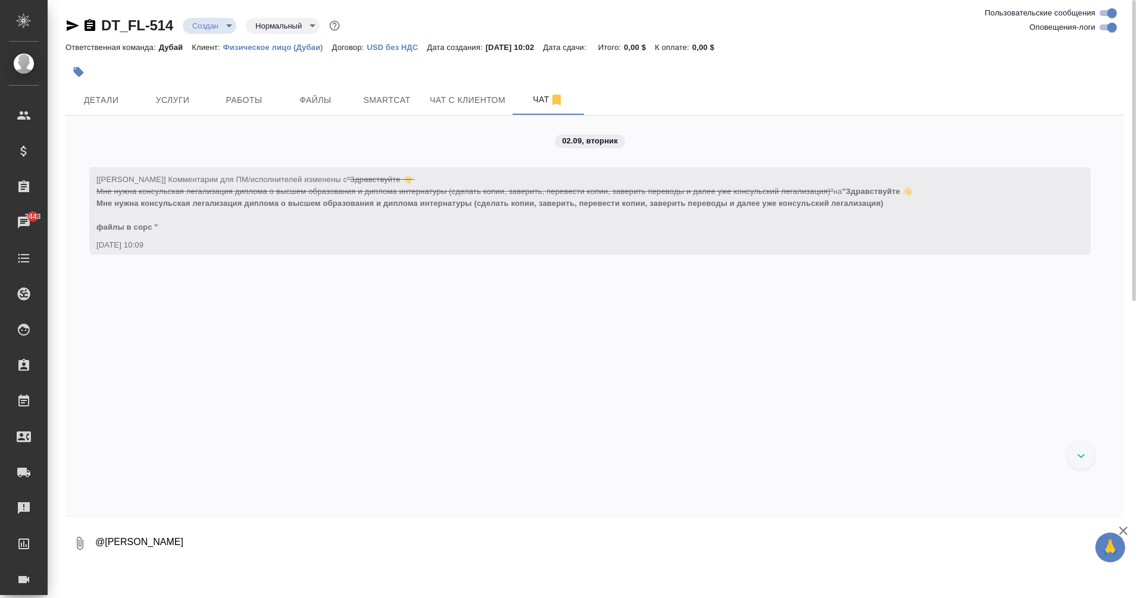
drag, startPoint x: 171, startPoint y: 544, endPoint x: 107, endPoint y: 545, distance: 63.7
click at [107, 545] on textarea "@[PERSON_NAME]" at bounding box center [599, 543] width 1010 height 40
drag, startPoint x: 140, startPoint y: 540, endPoint x: 80, endPoint y: 543, distance: 59.6
click at [80, 543] on div "0 @ники" at bounding box center [594, 543] width 1058 height 40
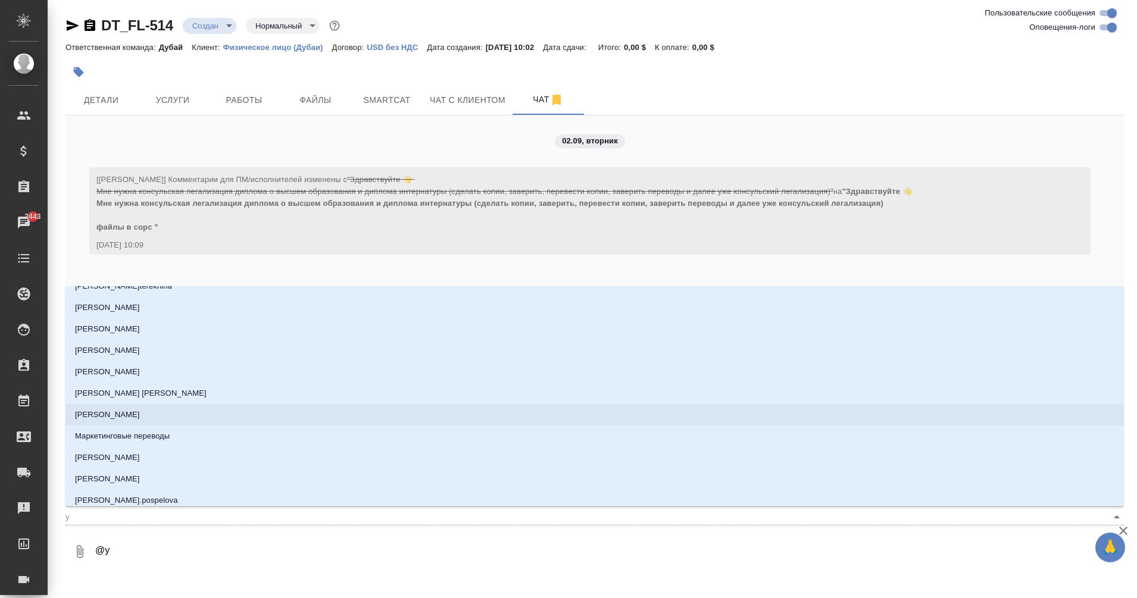
scroll to position [0, 0]
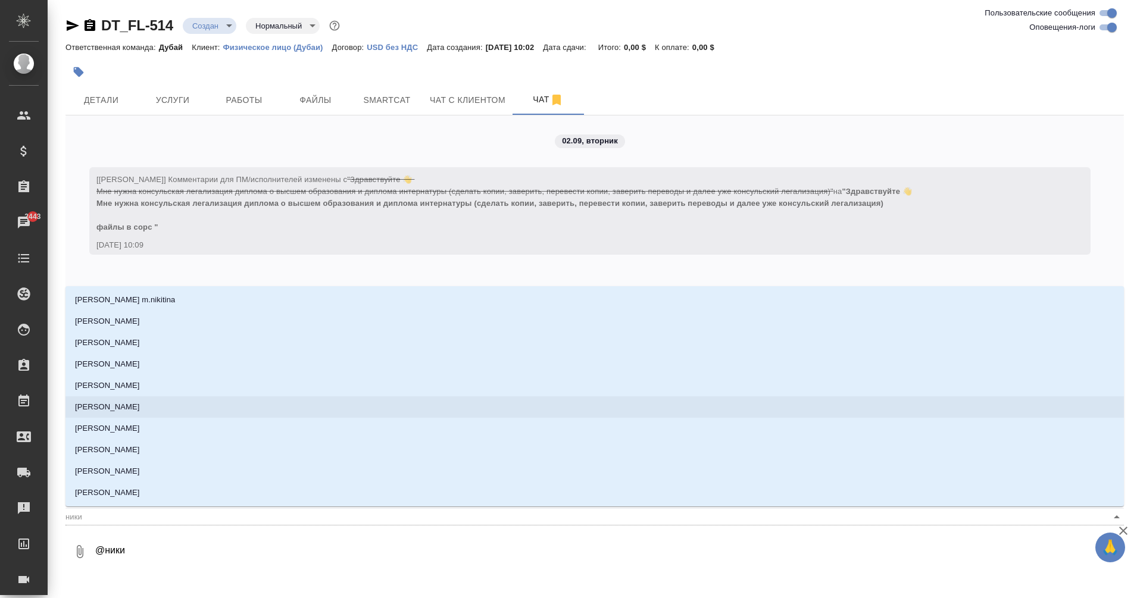
click at [135, 403] on p "[PERSON_NAME]" at bounding box center [107, 407] width 65 height 12
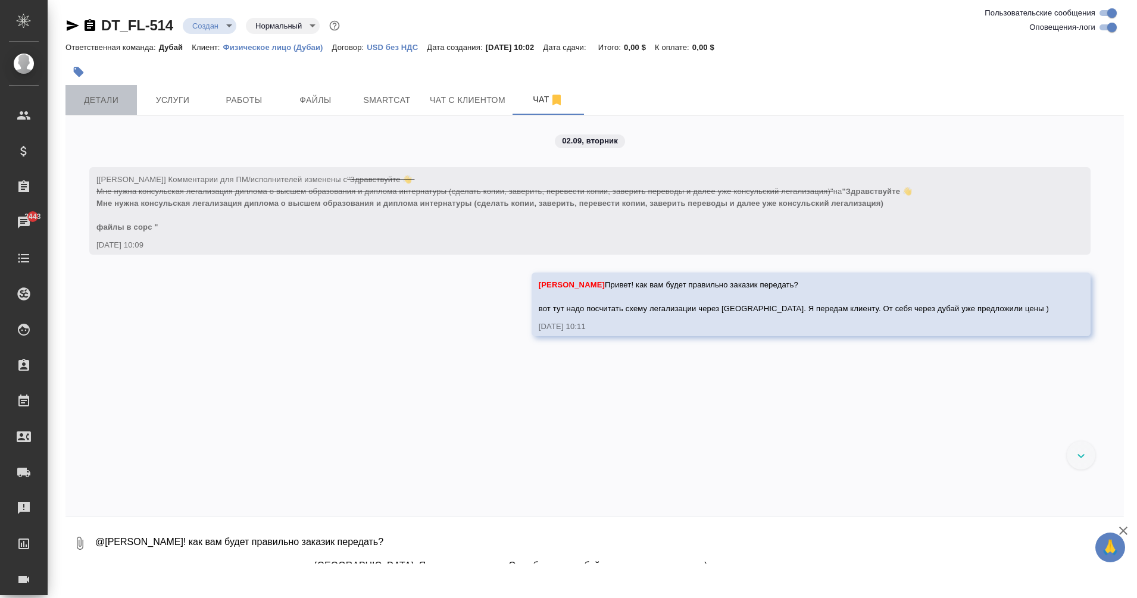
click at [106, 98] on span "Детали" at bounding box center [101, 100] width 57 height 15
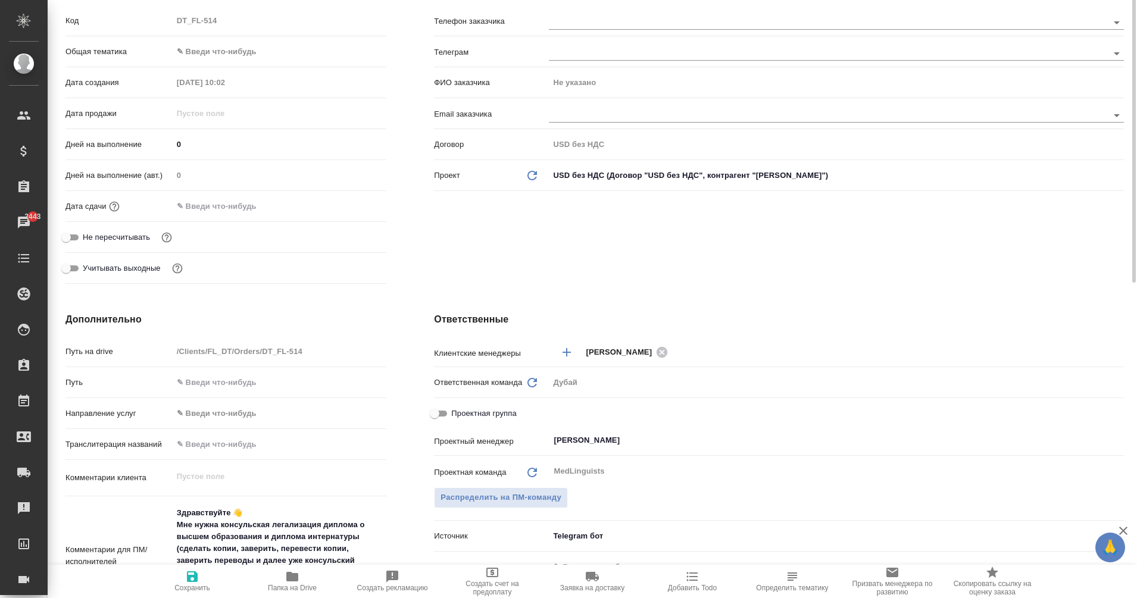
scroll to position [33, 0]
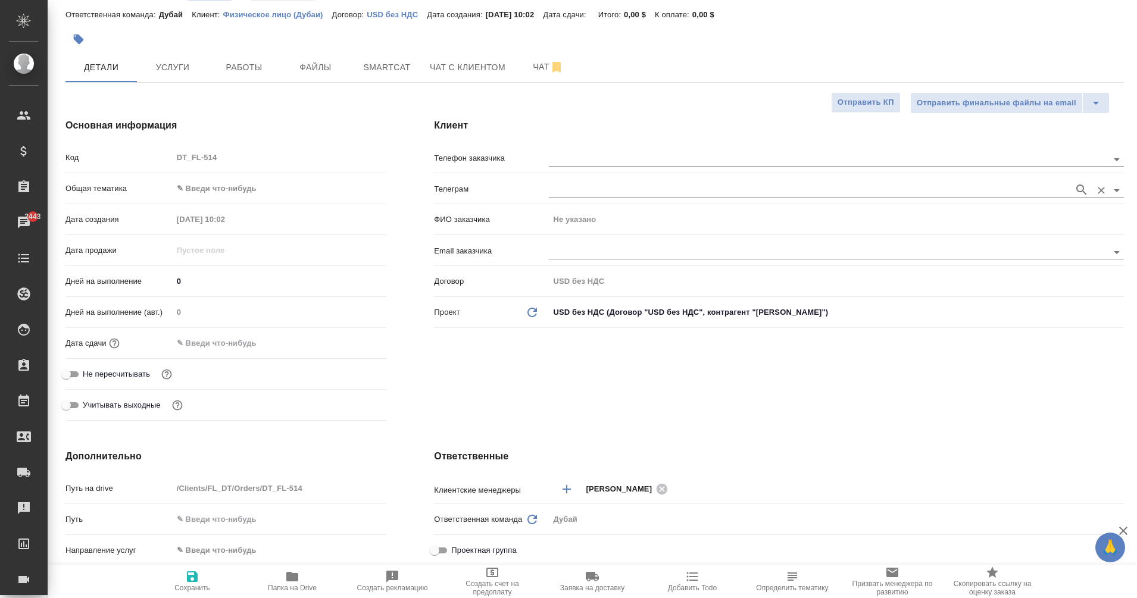
click at [569, 190] on input "text" at bounding box center [808, 190] width 519 height 14
paste input "@e_makosh"
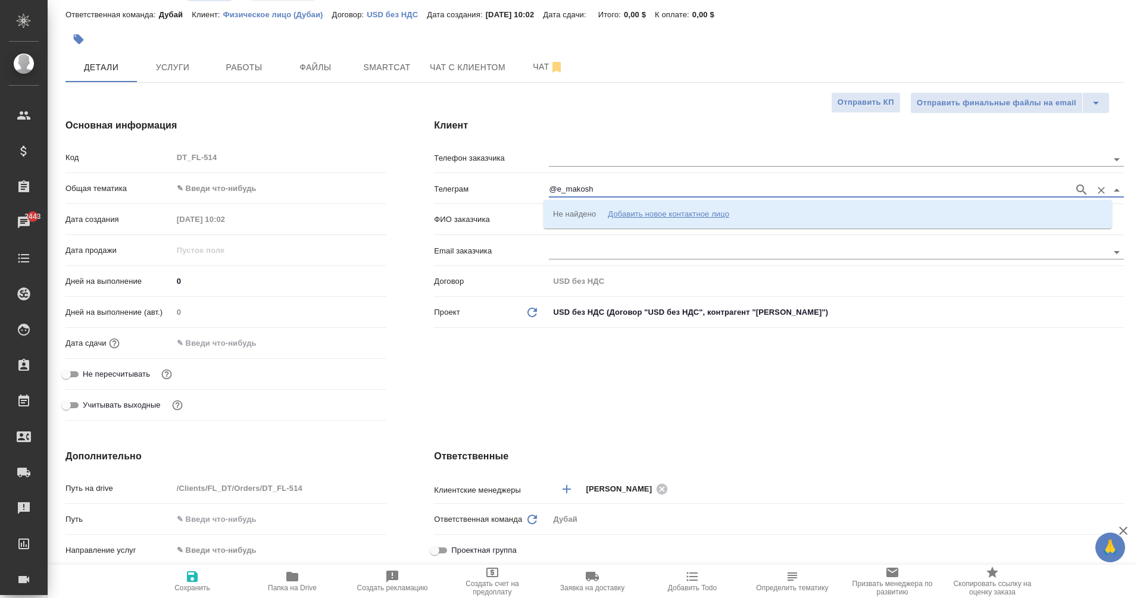
click at [197, 576] on icon "button" at bounding box center [192, 576] width 11 height 11
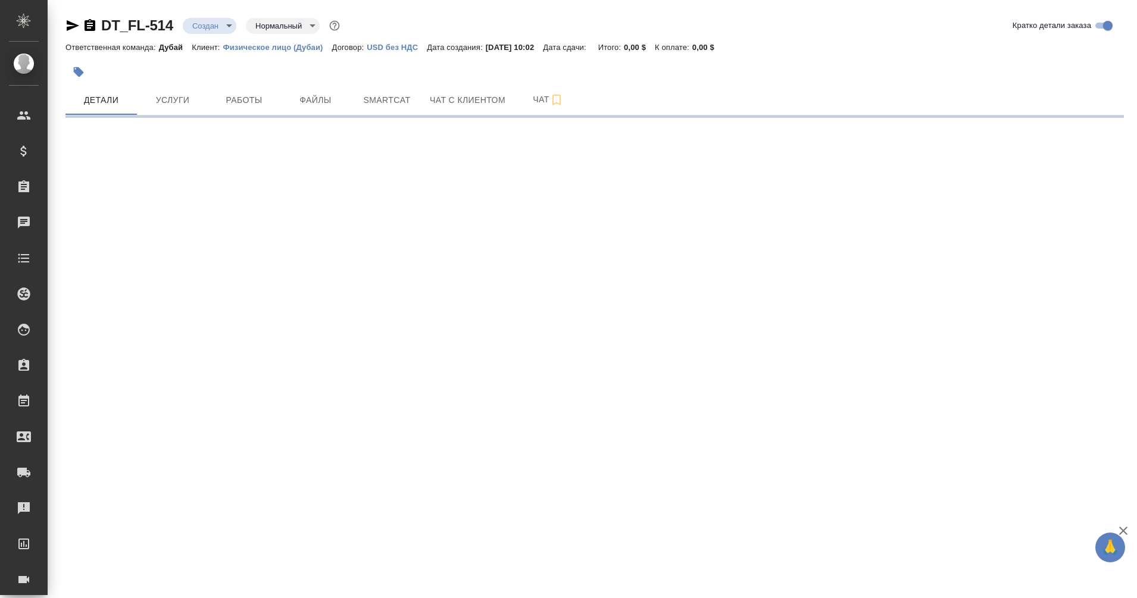
select select "RU"
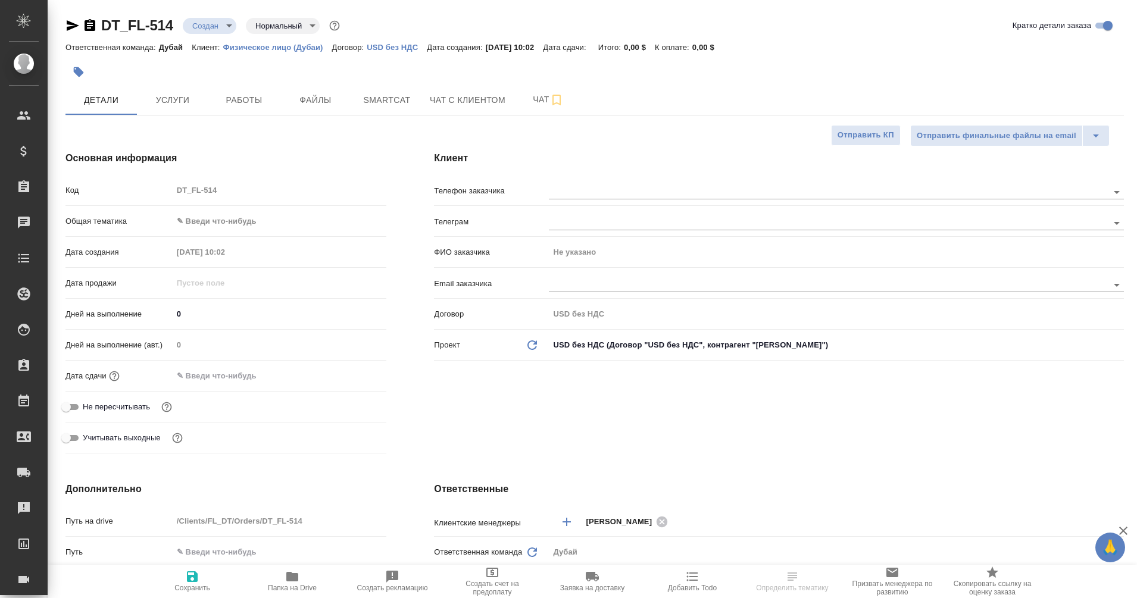
type textarea "x"
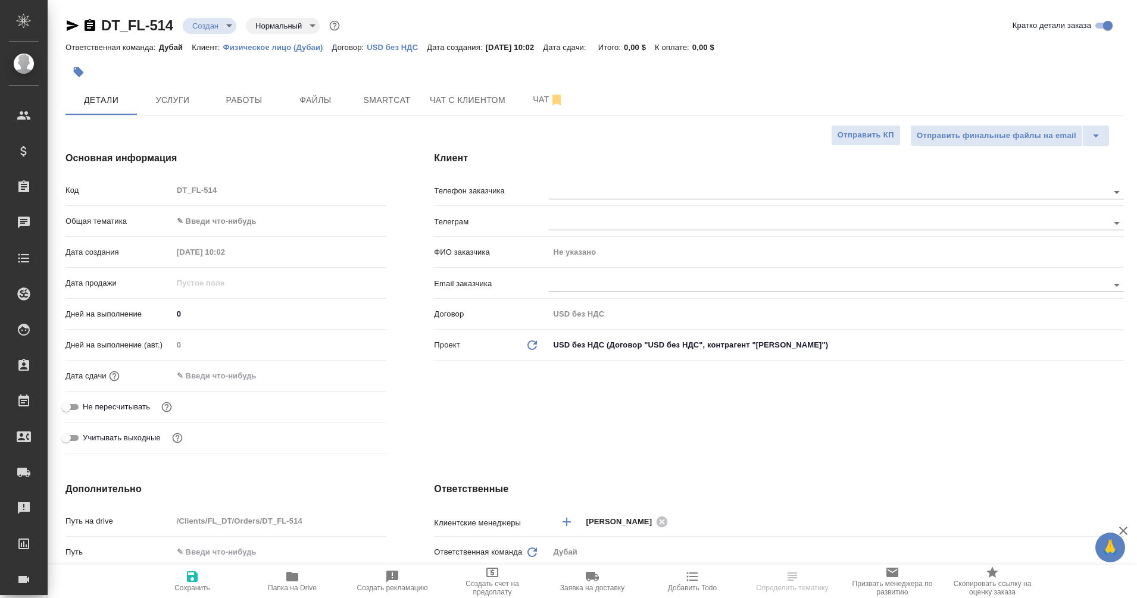
type textarea "x"
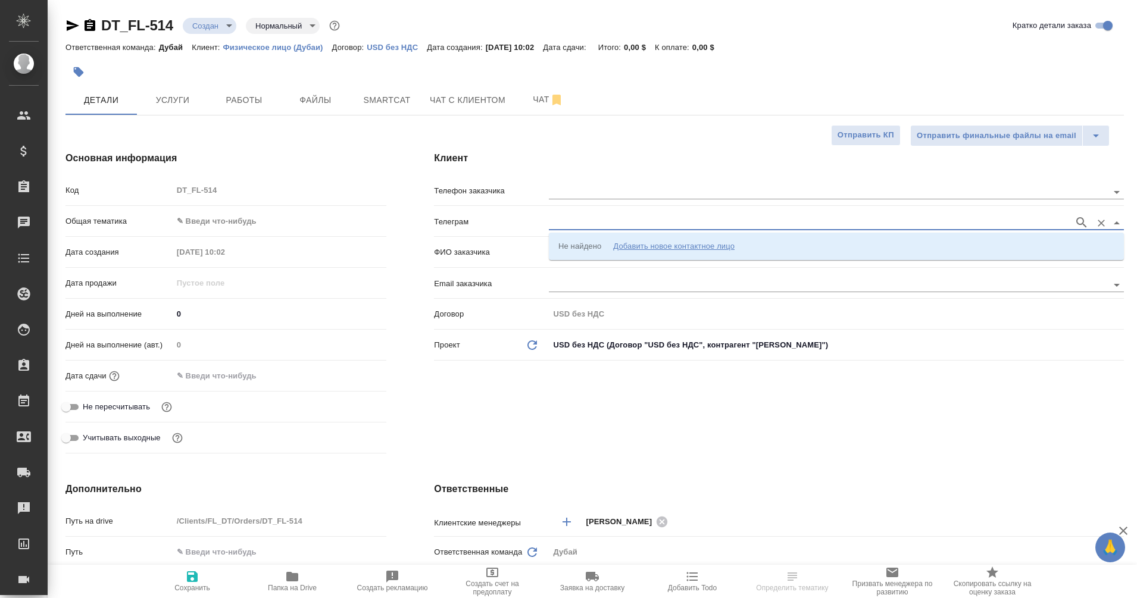
click at [558, 226] on input "text" at bounding box center [808, 222] width 519 height 14
click at [709, 246] on div "Добавить новое контактное лицо" at bounding box center [673, 246] width 121 height 12
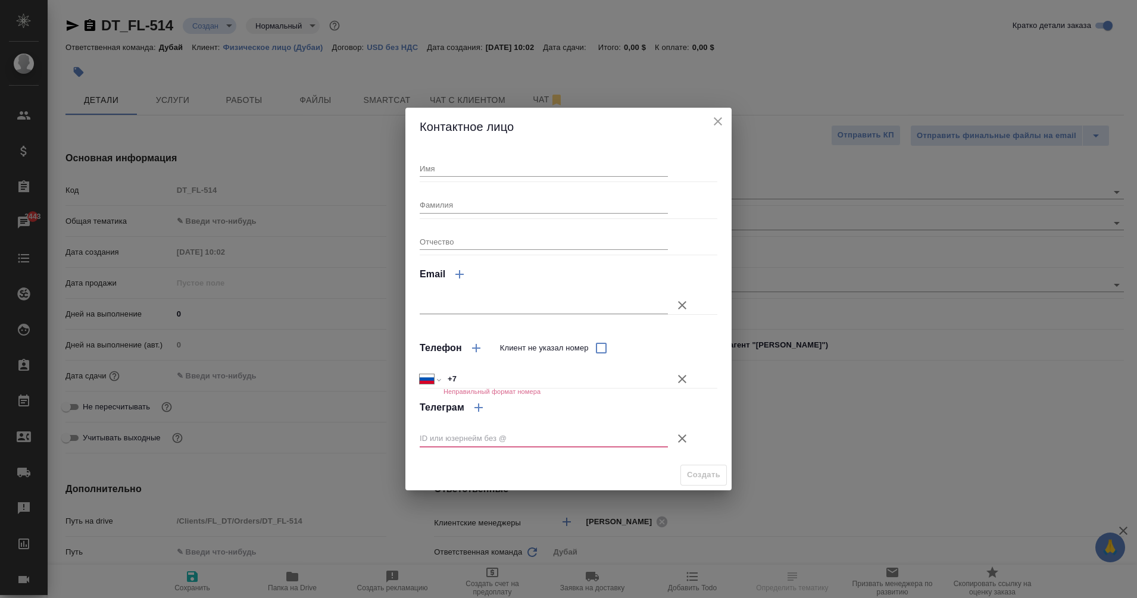
click at [478, 437] on input "text" at bounding box center [543, 438] width 248 height 17
paste input "@e_makosh"
type input "@e_makosh"
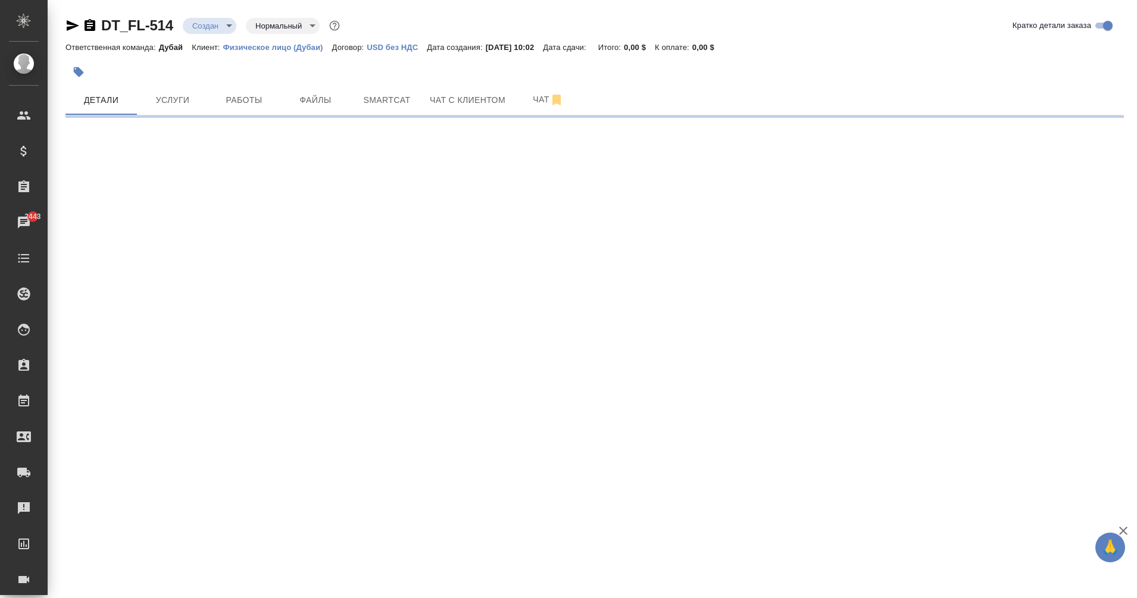
click at [602, 346] on div ".cls-1 fill:#fff; AWATERA Eganian Margarita Клиенты Спецификации Заказы 2443 Ча…" at bounding box center [568, 299] width 1137 height 598
select select "RU"
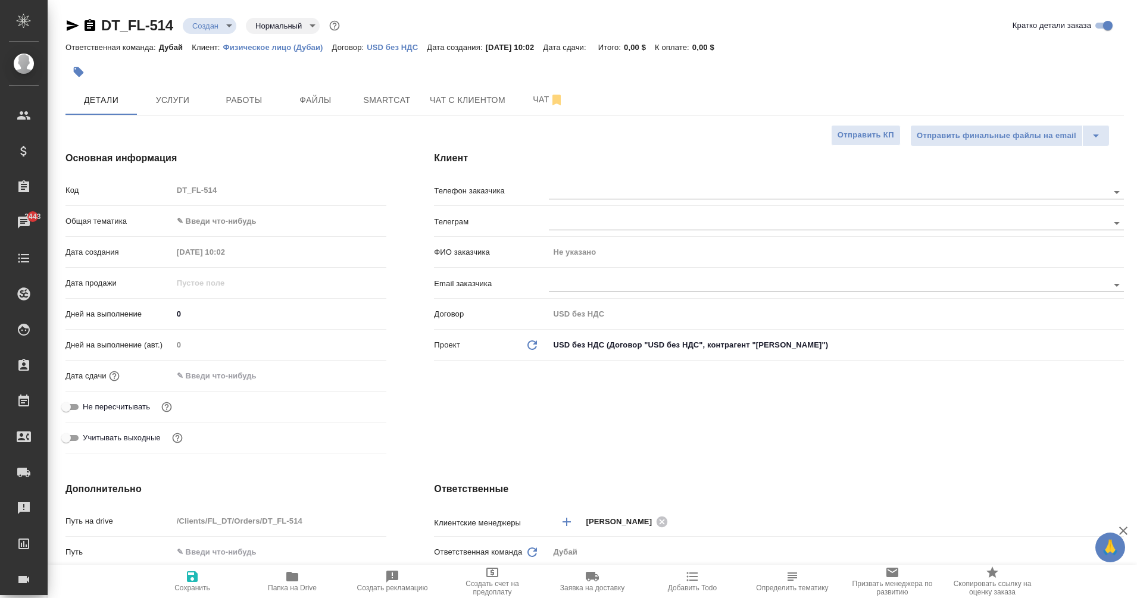
type textarea "x"
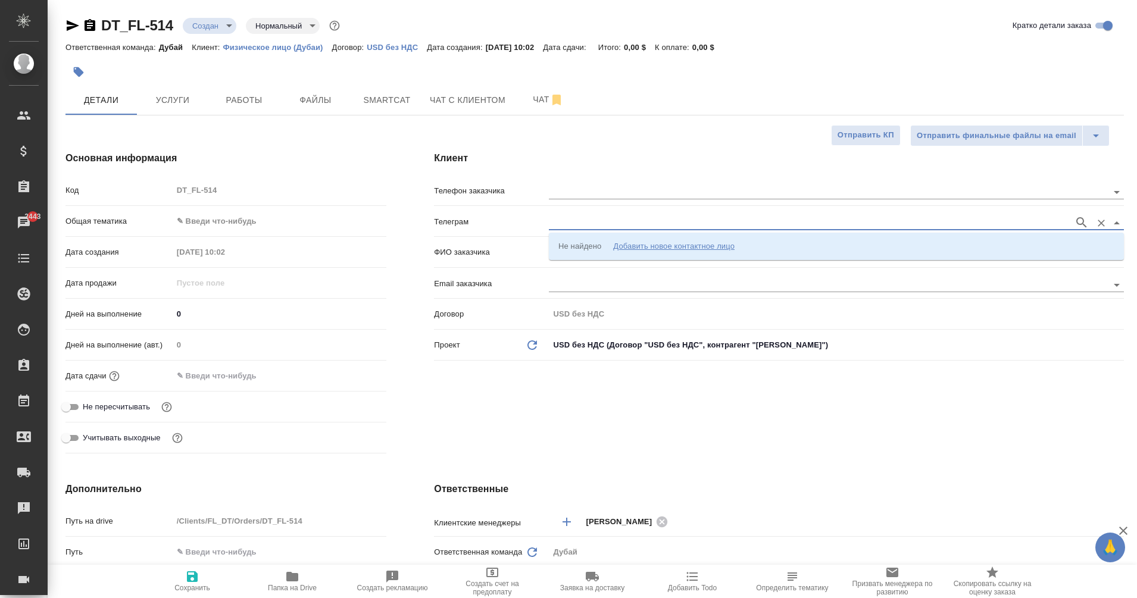
click at [578, 223] on input "text" at bounding box center [808, 222] width 519 height 14
click at [665, 250] on div "Добавить новое контактное лицо" at bounding box center [673, 246] width 121 height 12
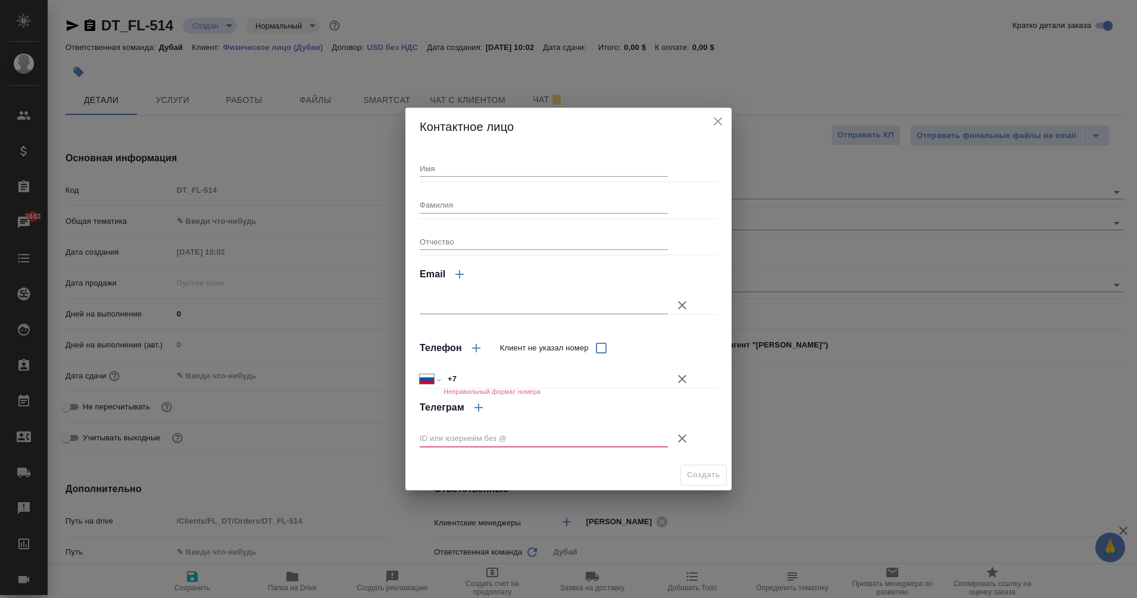
click at [598, 349] on input "Клиент не указал номер" at bounding box center [600, 348] width 25 height 25
checkbox input "true"
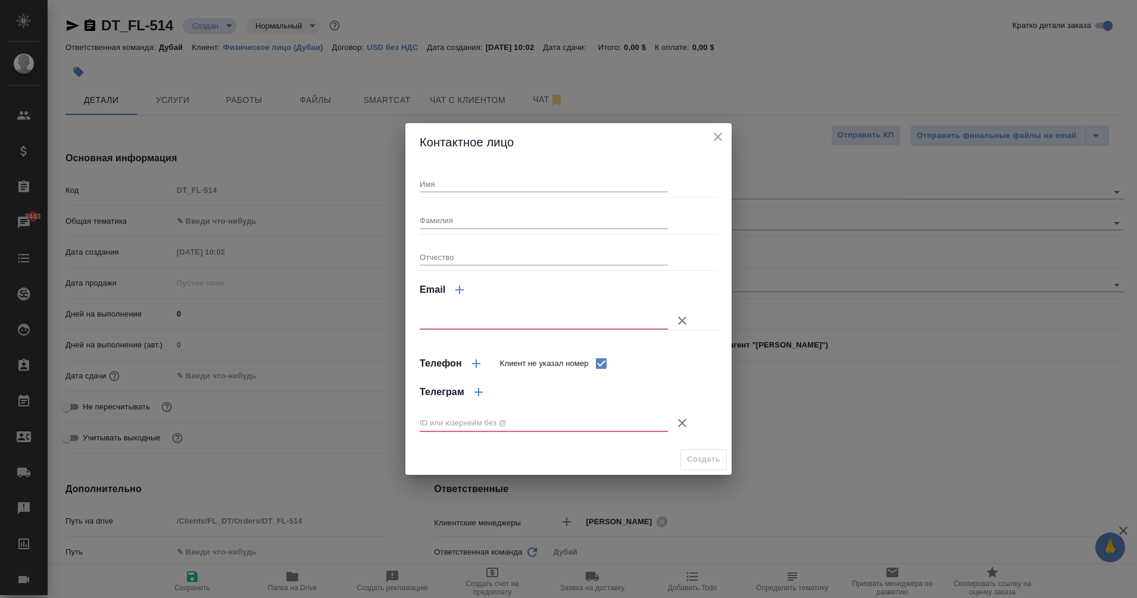
click at [472, 419] on input "text" at bounding box center [543, 423] width 248 height 17
paste input "@e_makosh"
type input "@e_makosh"
click at [435, 181] on input "Имя" at bounding box center [543, 184] width 248 height 17
type input "Rina"
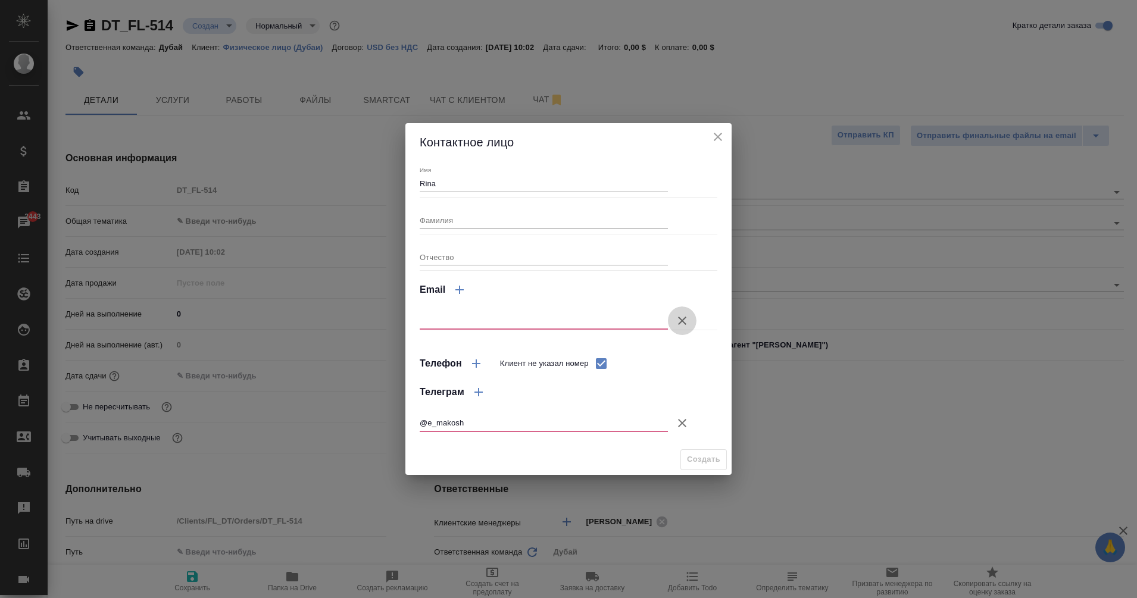
click at [678, 323] on icon "button" at bounding box center [682, 321] width 14 height 14
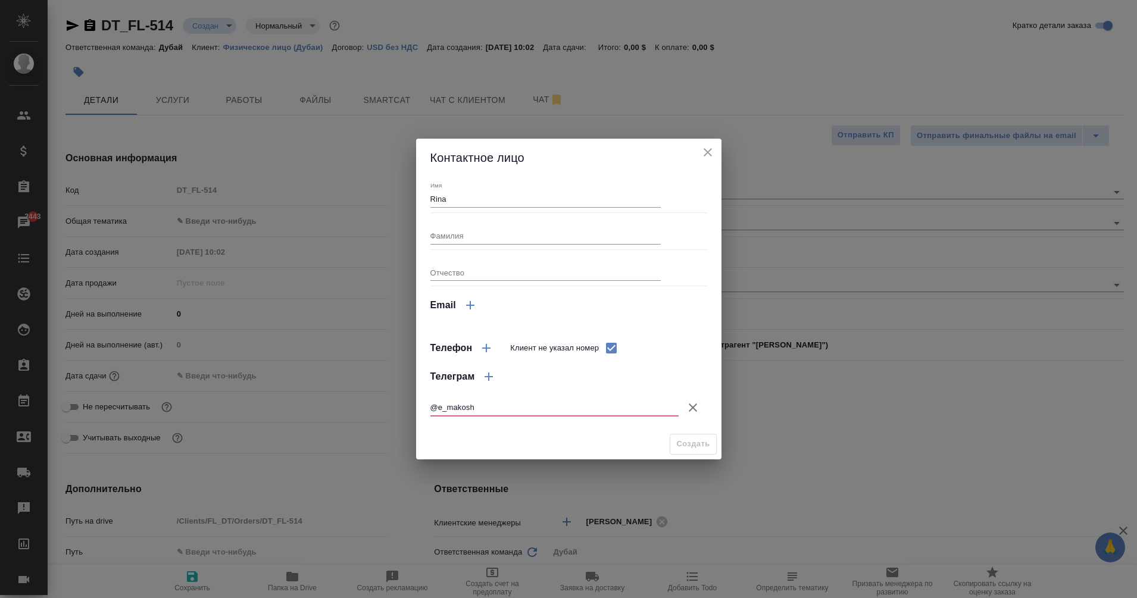
click at [575, 406] on input "@e_makosh" at bounding box center [554, 407] width 248 height 17
click at [471, 260] on div "Отчество" at bounding box center [545, 268] width 230 height 26
click at [490, 380] on icon "button" at bounding box center [488, 377] width 14 height 14
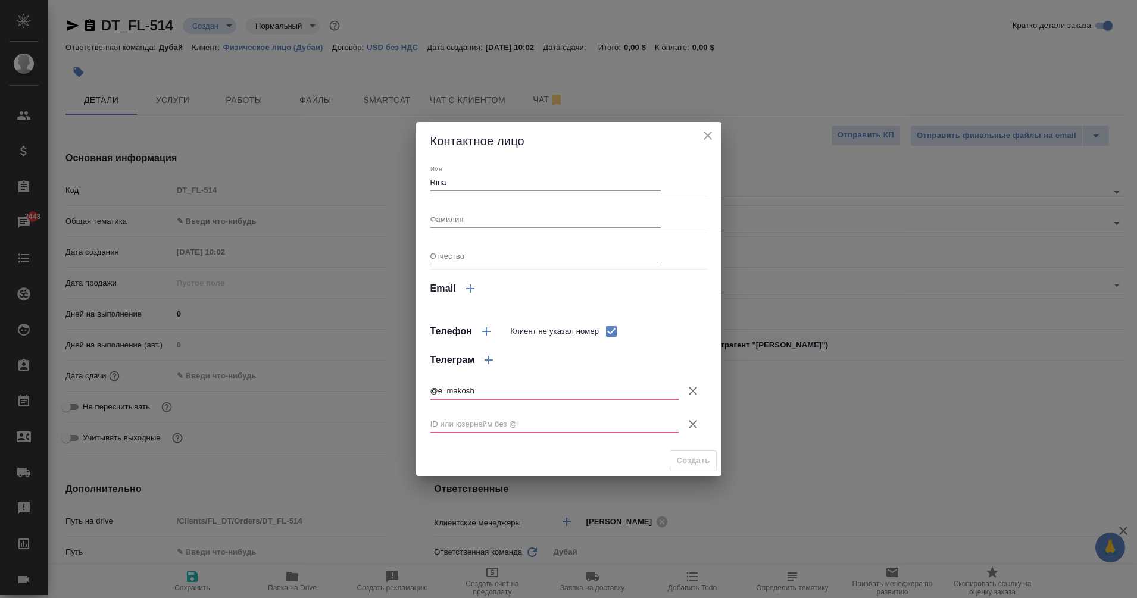
click at [696, 424] on icon "button" at bounding box center [692, 424] width 14 height 14
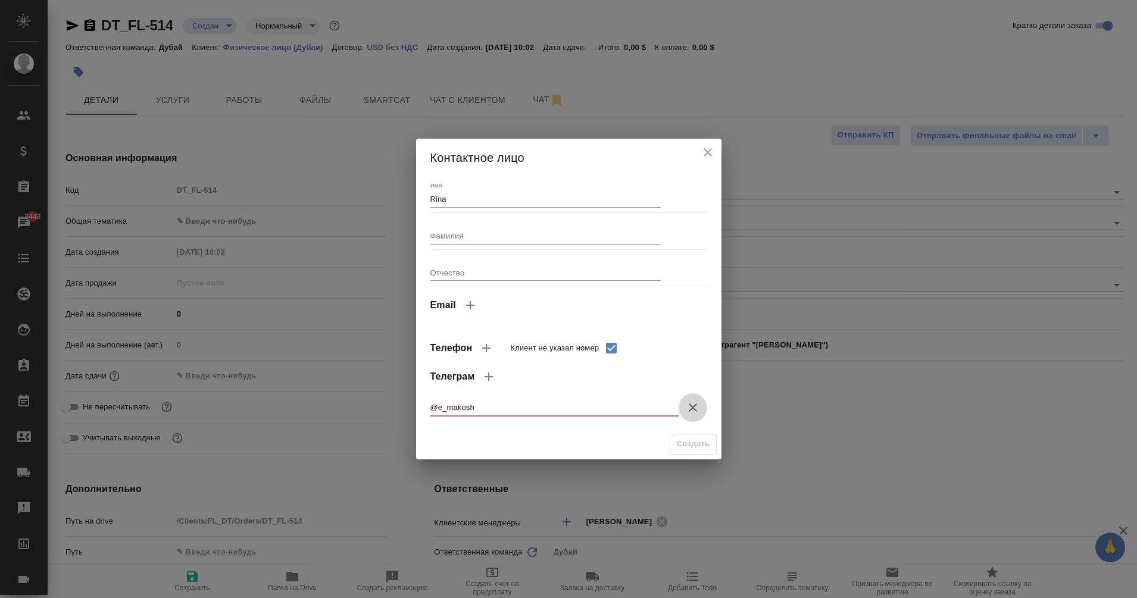
click at [693, 412] on icon "button" at bounding box center [692, 407] width 14 height 14
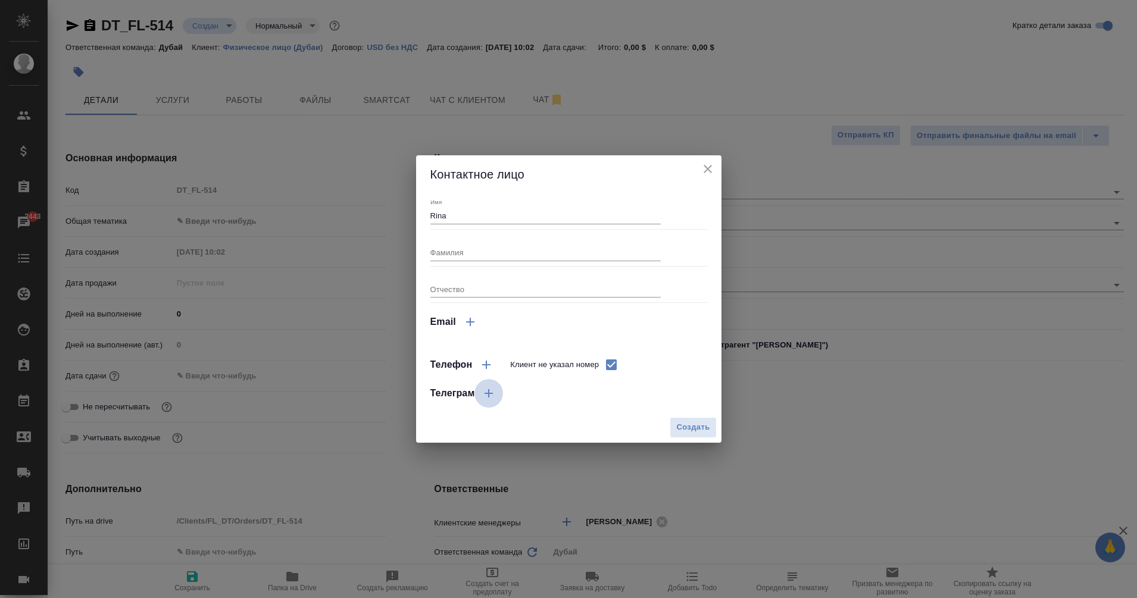
click at [489, 395] on icon "button" at bounding box center [488, 393] width 8 height 8
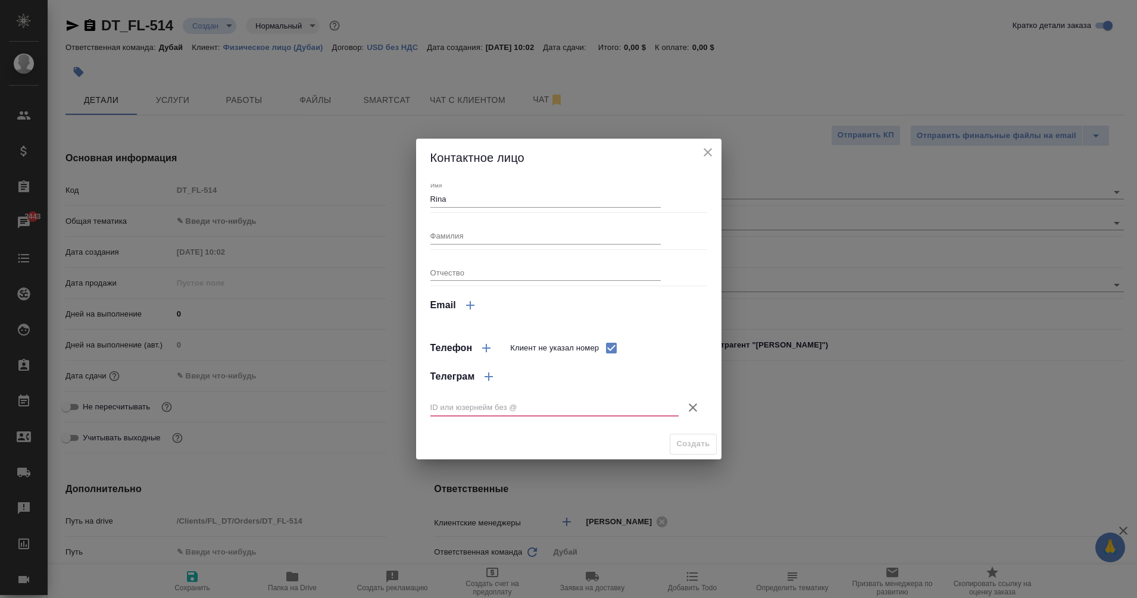
click at [473, 404] on input "text" at bounding box center [554, 407] width 248 height 17
paste input "@e_makosh"
type input "@e_makosh"
click at [528, 204] on input "Rina" at bounding box center [545, 199] width 230 height 17
click at [505, 238] on input "Фамилия" at bounding box center [545, 235] width 230 height 17
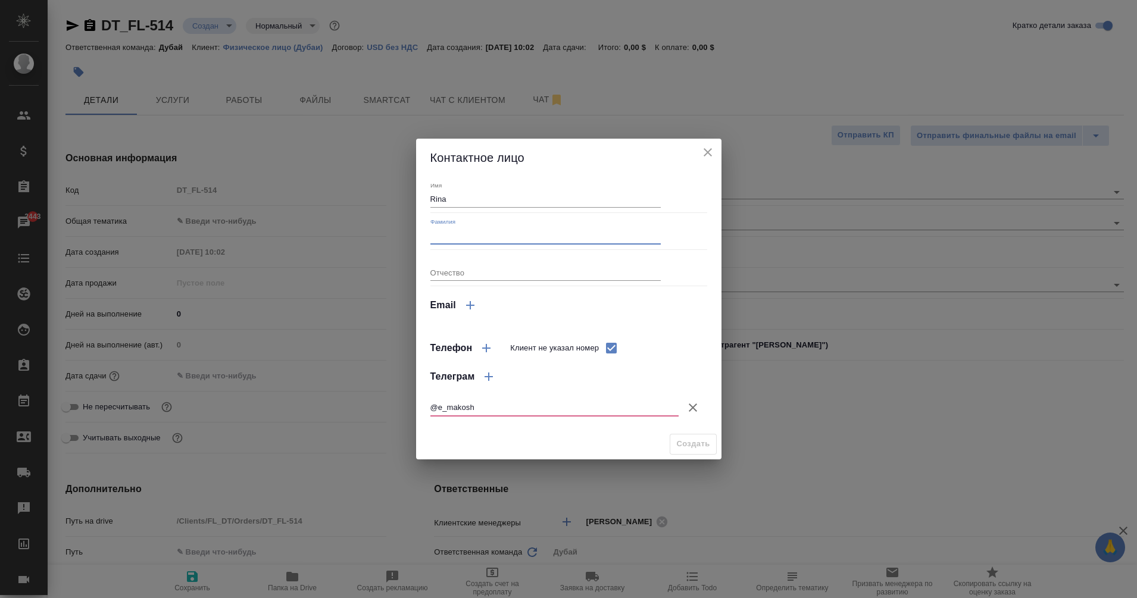
click at [447, 230] on input "Фамилия" at bounding box center [545, 235] width 230 height 17
click at [444, 259] on div "Отчество" at bounding box center [545, 268] width 230 height 26
click at [692, 443] on div "Создать" at bounding box center [568, 444] width 305 height 30
click at [475, 233] on input "Фамилия" at bounding box center [545, 235] width 230 height 17
type textarea "x"
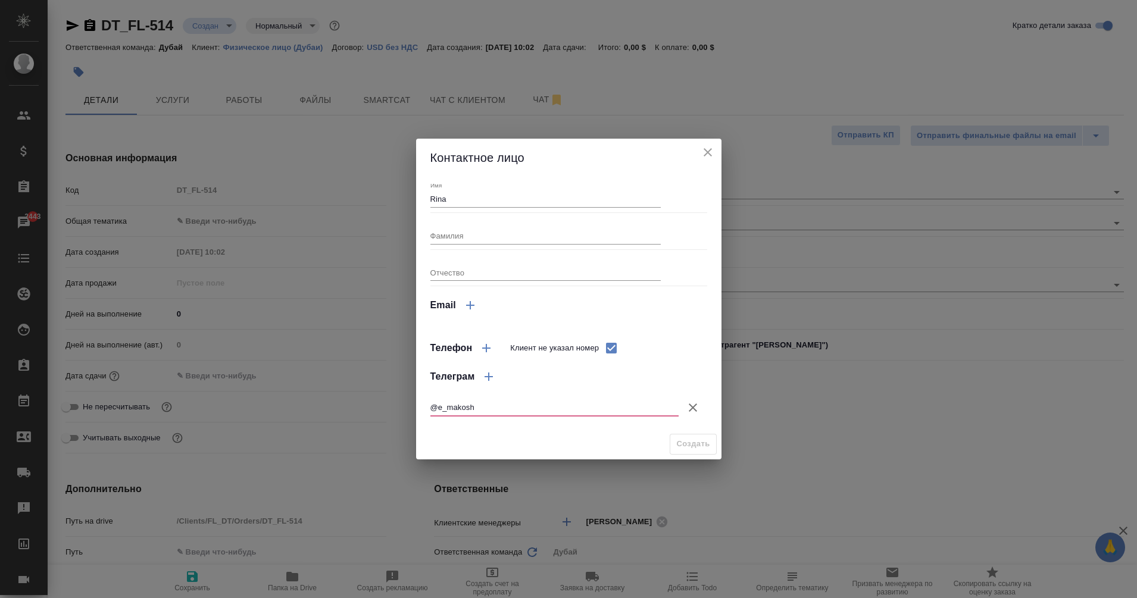
type textarea "x"
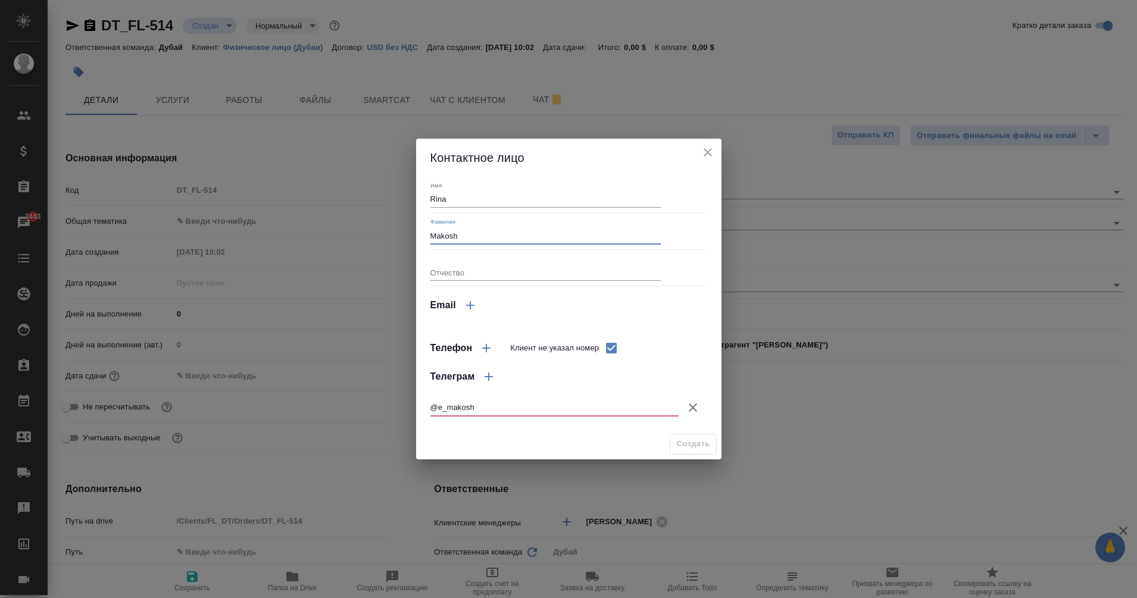
type input "Makosh"
click at [490, 275] on input "Отчество" at bounding box center [545, 272] width 230 height 17
click at [714, 152] on icon "close" at bounding box center [707, 152] width 14 height 14
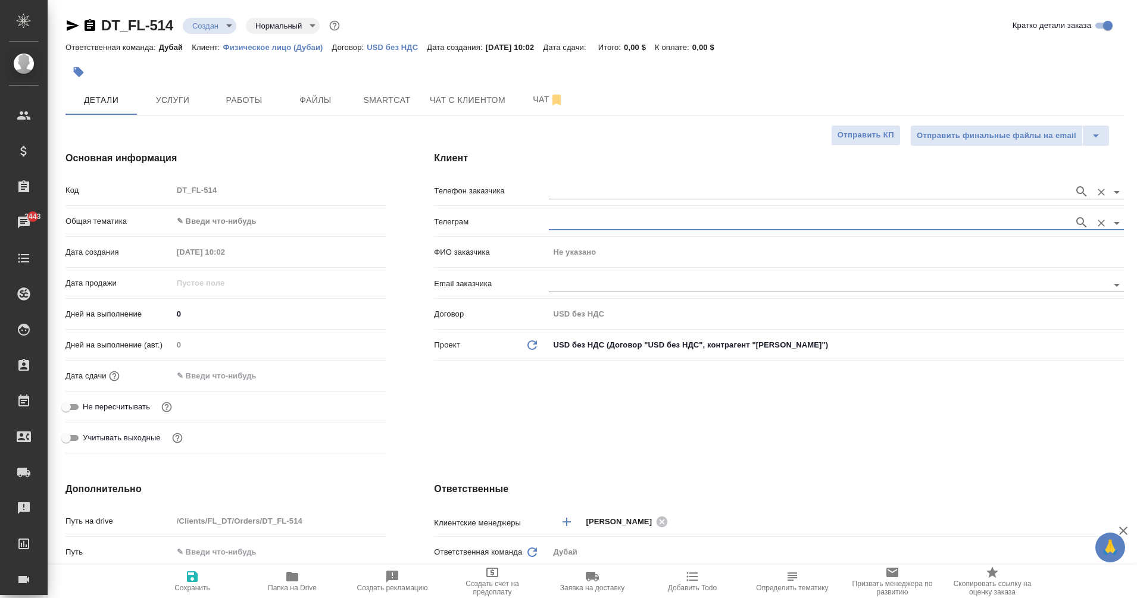
click at [555, 192] on input "text" at bounding box center [808, 191] width 519 height 14
click at [590, 268] on div "ФИО заказчика Не указано" at bounding box center [779, 257] width 690 height 31
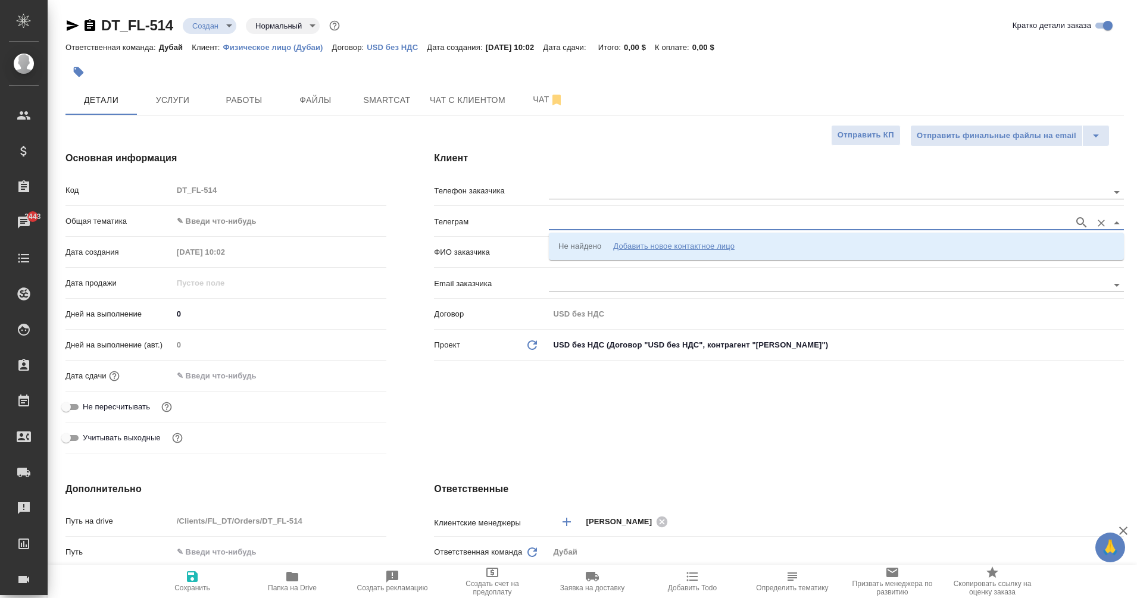
click at [579, 217] on input "text" at bounding box center [808, 222] width 519 height 14
click at [204, 575] on span "Сохранить" at bounding box center [192, 580] width 86 height 23
type textarea "x"
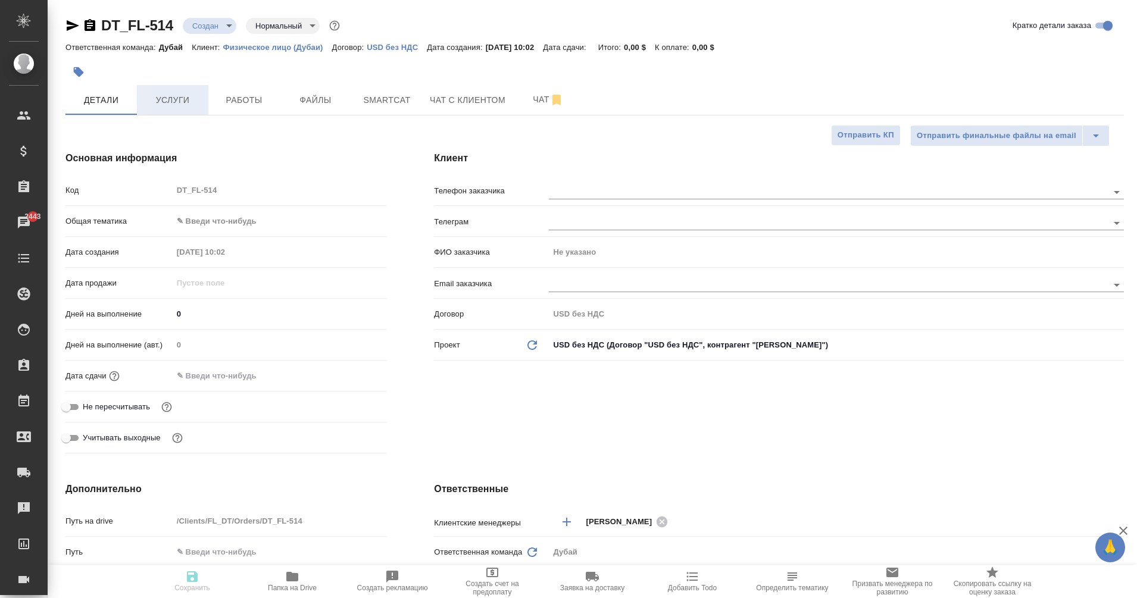
type textarea "x"
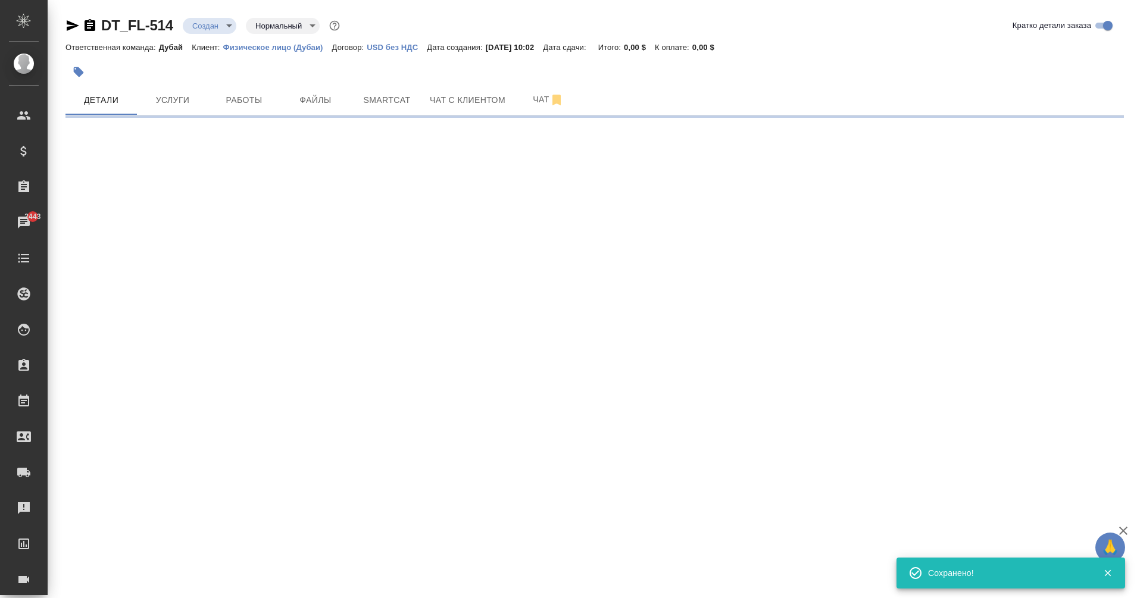
select select "RU"
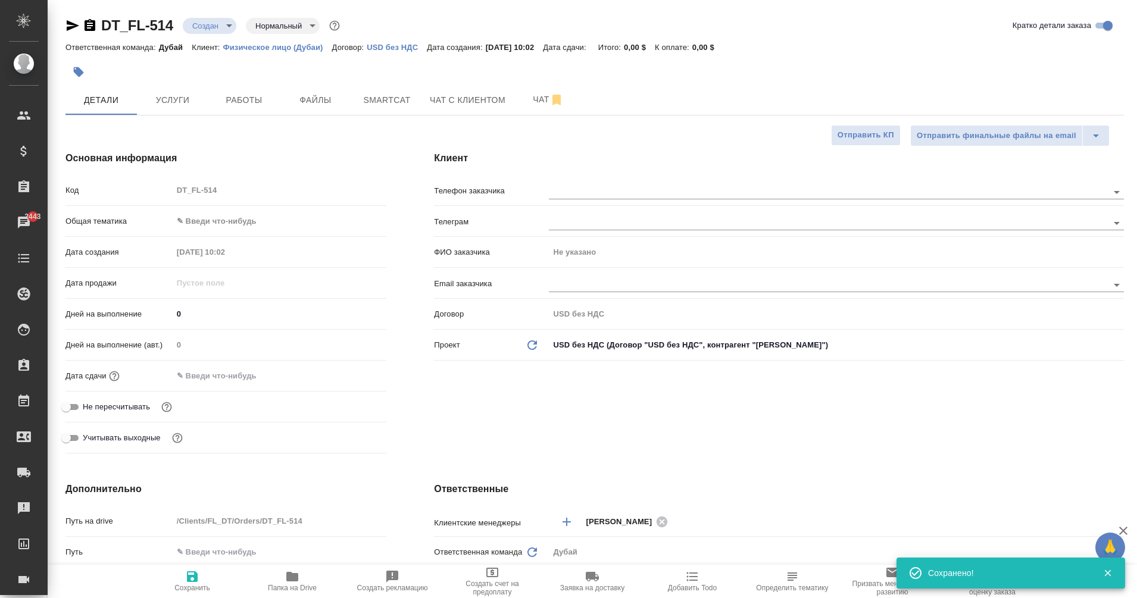
type textarea "x"
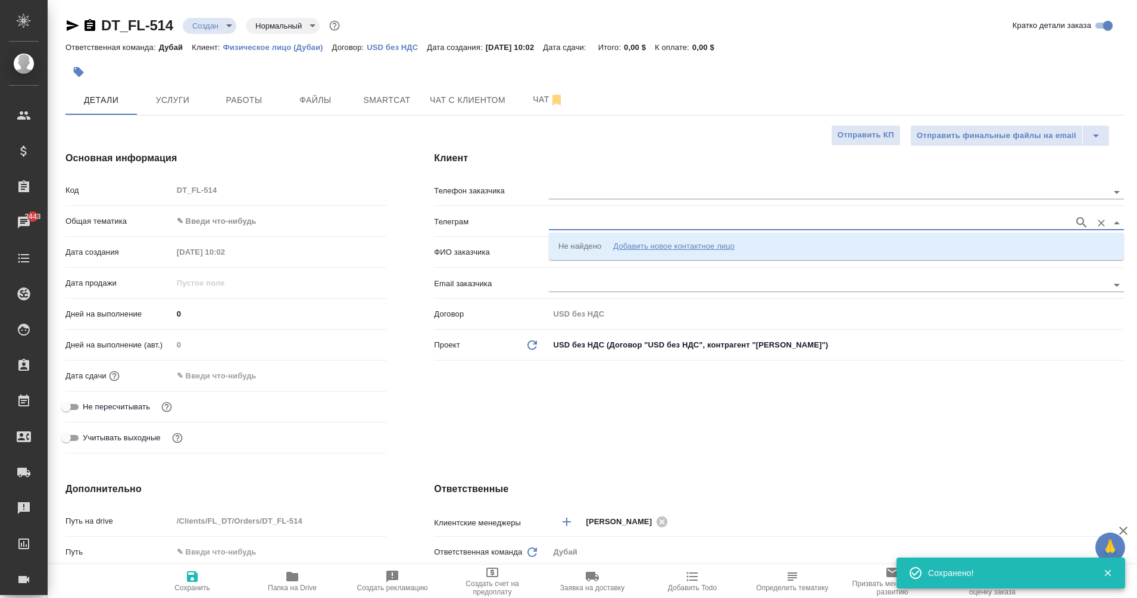
click at [563, 226] on input "text" at bounding box center [808, 222] width 519 height 14
click at [643, 249] on div "Добавить новое контактное лицо" at bounding box center [673, 246] width 121 height 12
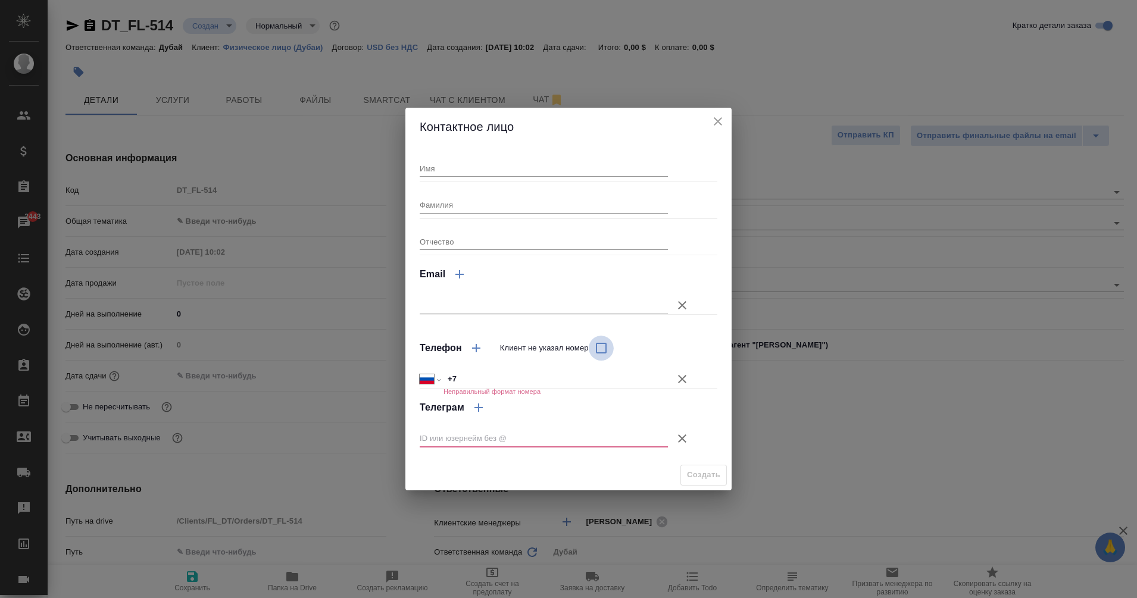
click at [598, 345] on input "Клиент не указал номер" at bounding box center [600, 348] width 25 height 25
checkbox input "true"
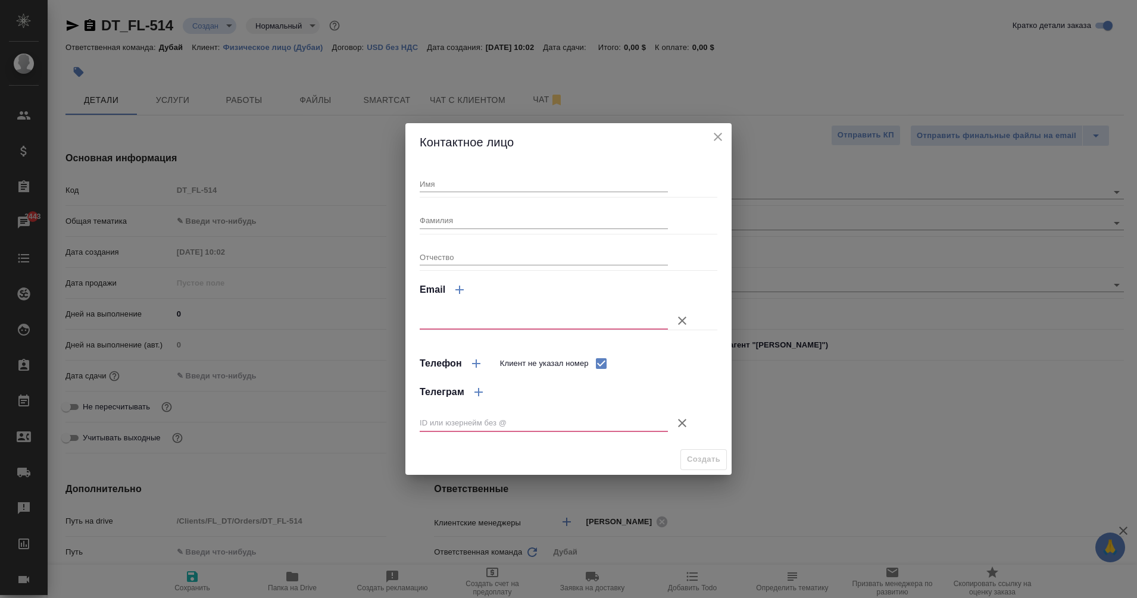
click at [547, 424] on input "text" at bounding box center [543, 423] width 248 height 17
paste input "@e_makosh"
type input "@e_makosh"
click at [679, 321] on icon "button" at bounding box center [682, 321] width 14 height 14
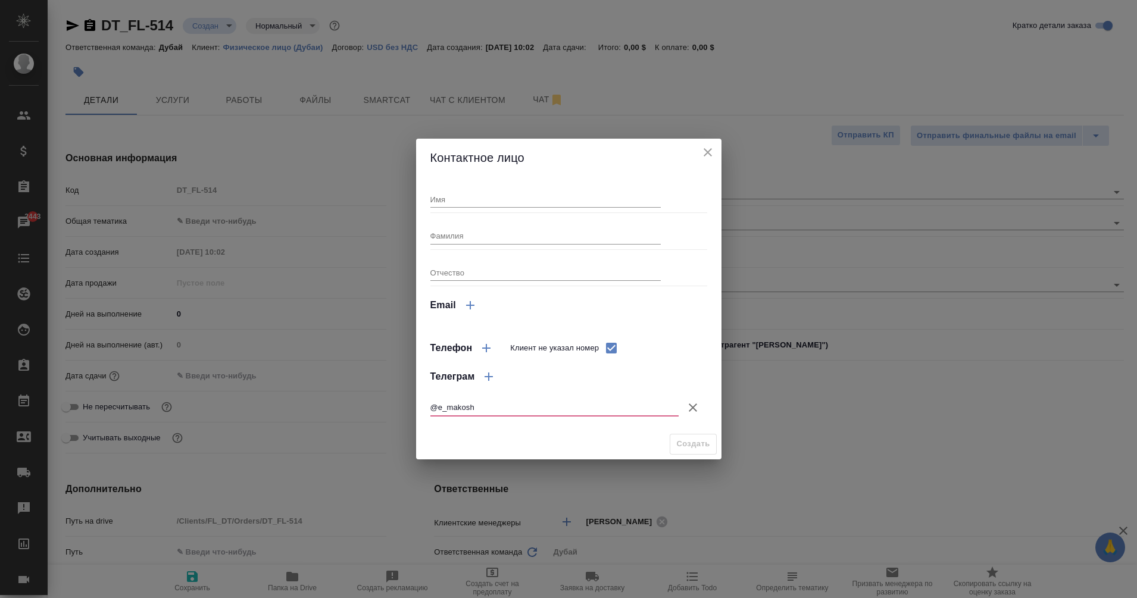
click at [456, 189] on div "Имя" at bounding box center [545, 194] width 230 height 26
click at [453, 199] on input "Имя" at bounding box center [545, 199] width 230 height 17
type input "Rina"
click at [450, 237] on input "Фамилия" at bounding box center [545, 235] width 230 height 17
click at [453, 404] on input "@e_makosh" at bounding box center [554, 407] width 248 height 17
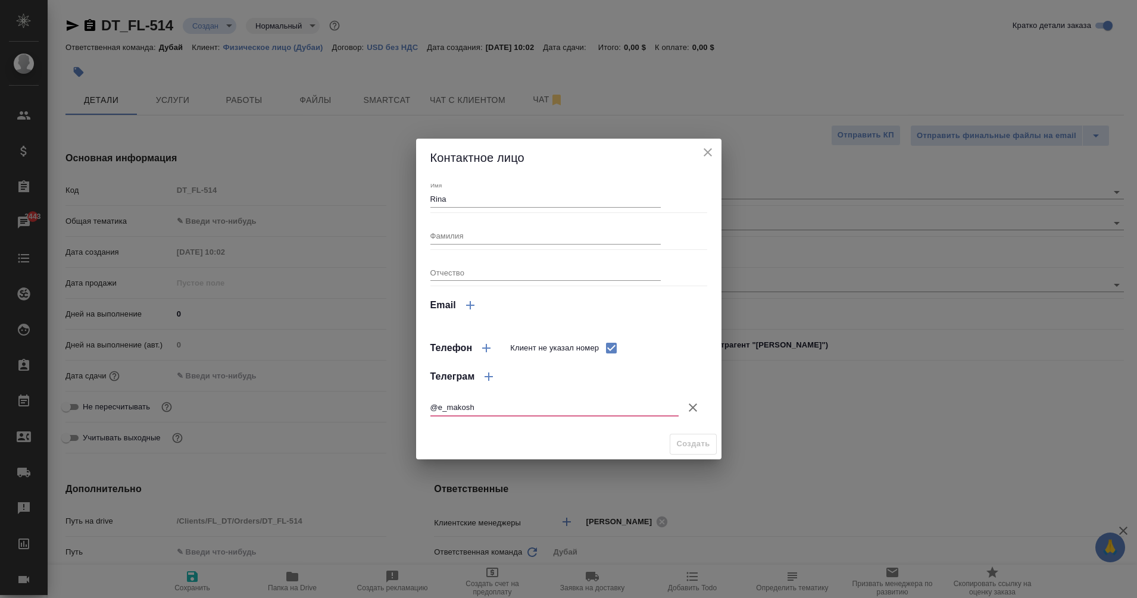
click at [440, 406] on input "@e_makosh" at bounding box center [554, 407] width 248 height 17
type input "e_makosh"
click at [695, 443] on span "Создать" at bounding box center [692, 444] width 33 height 14
type input "Rina"
type textarea "x"
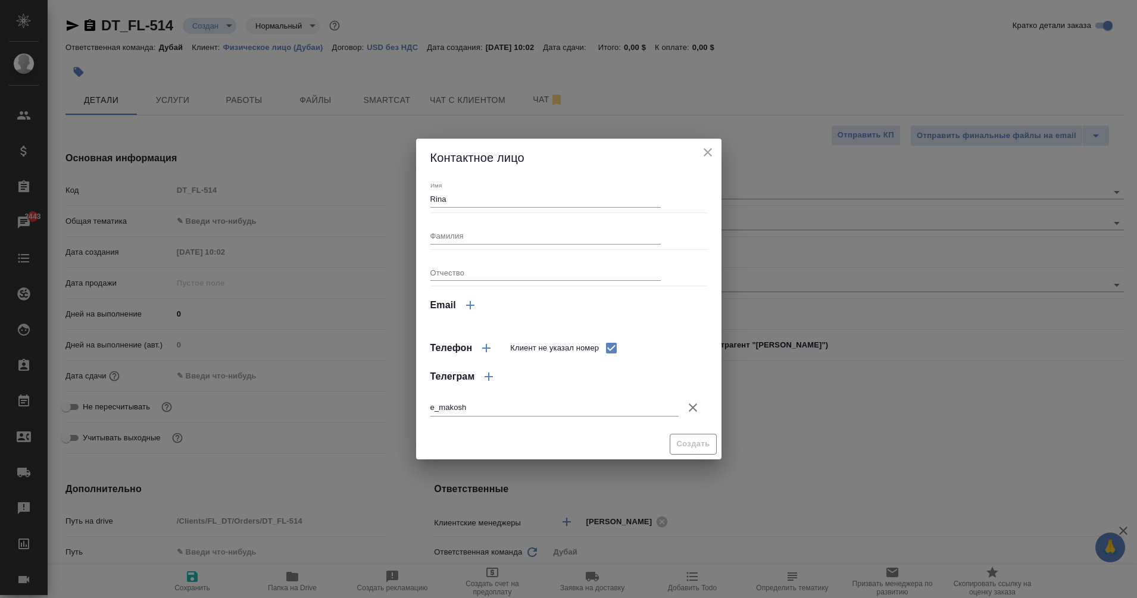
type textarea "x"
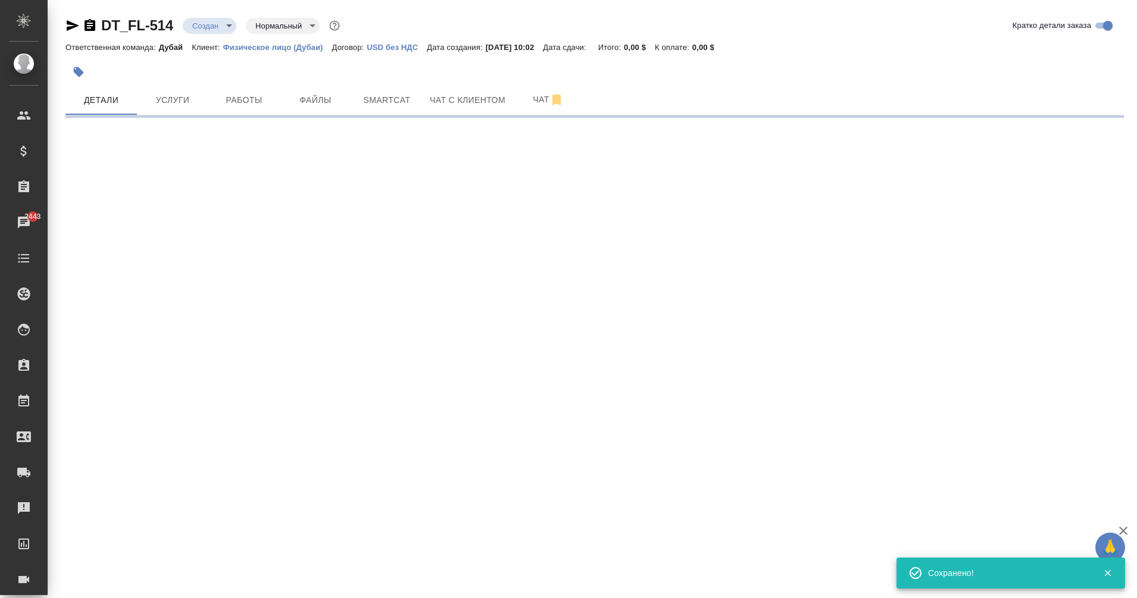
type input "holyTrinity"
select select "RU"
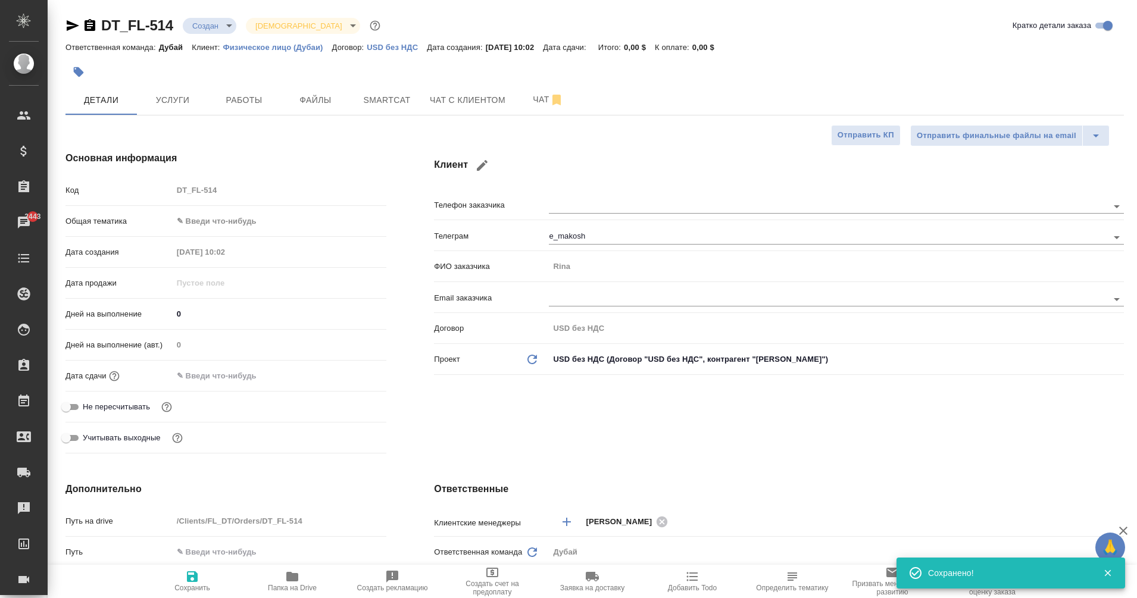
type textarea "x"
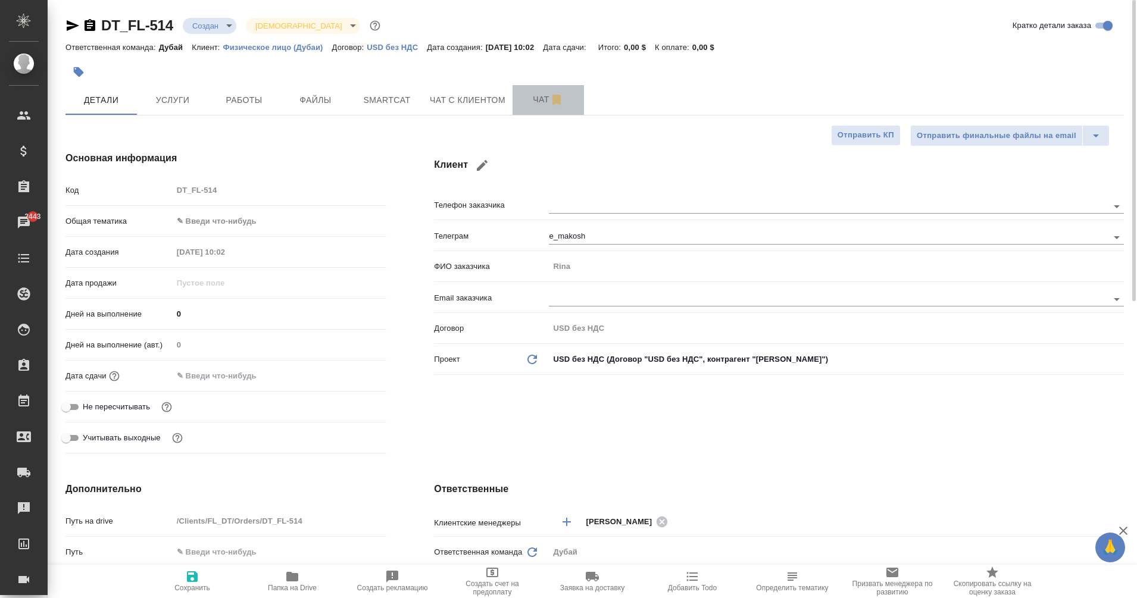
click at [533, 100] on span "Чат" at bounding box center [547, 99] width 57 height 15
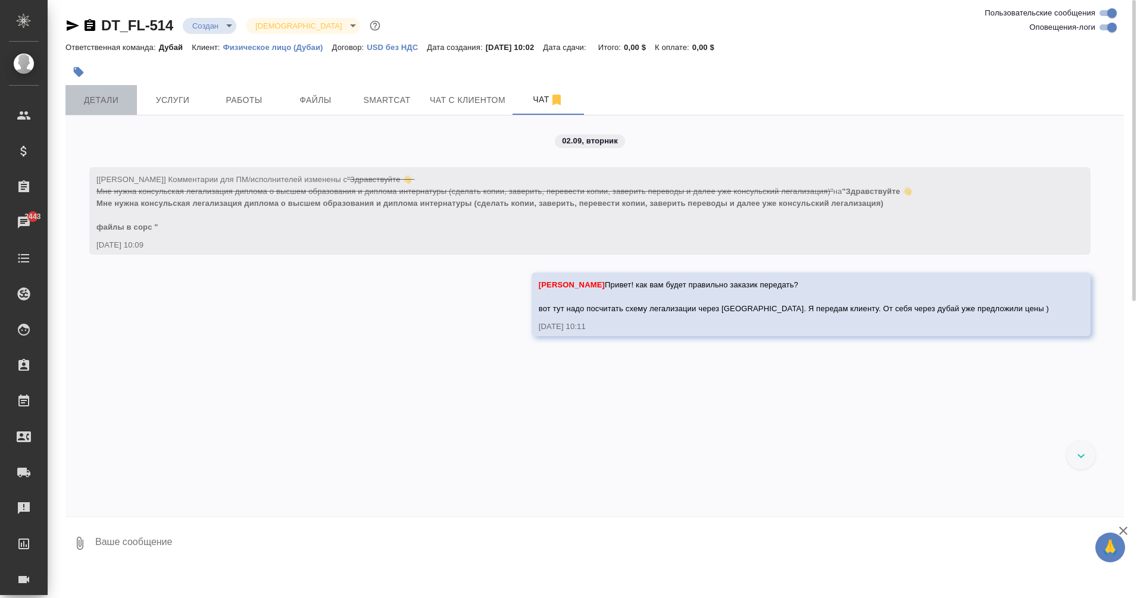
click at [99, 107] on span "Детали" at bounding box center [101, 100] width 57 height 15
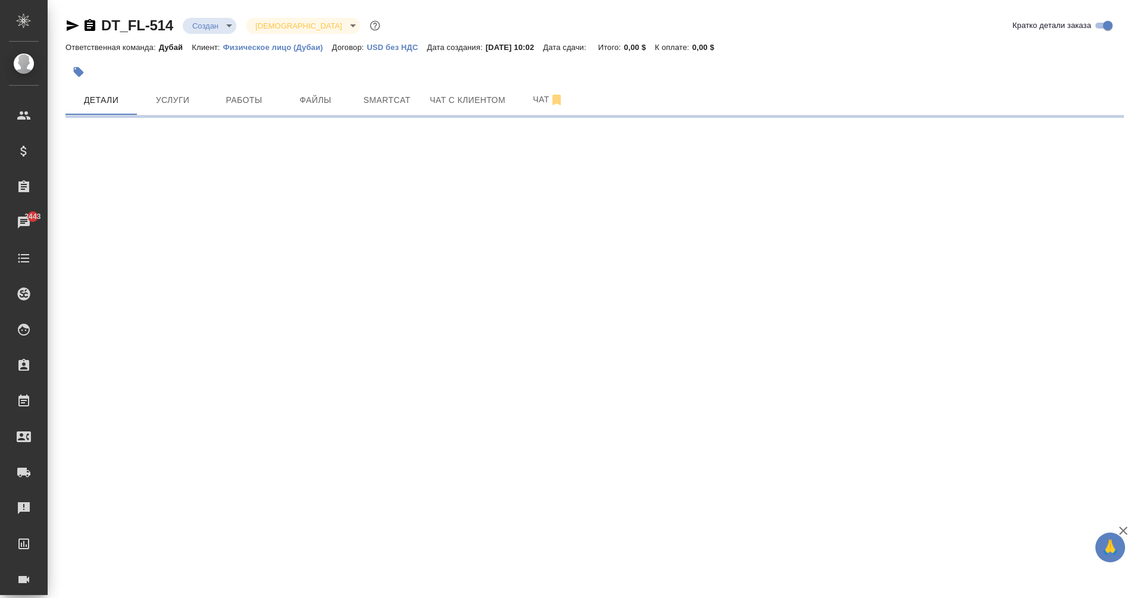
select select "RU"
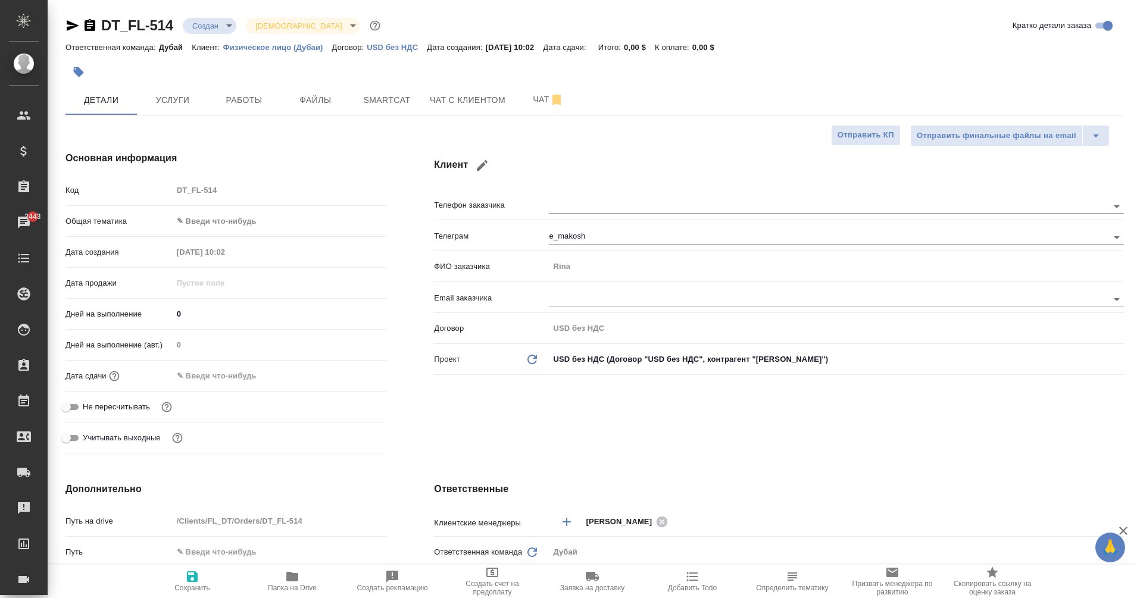
type textarea "x"
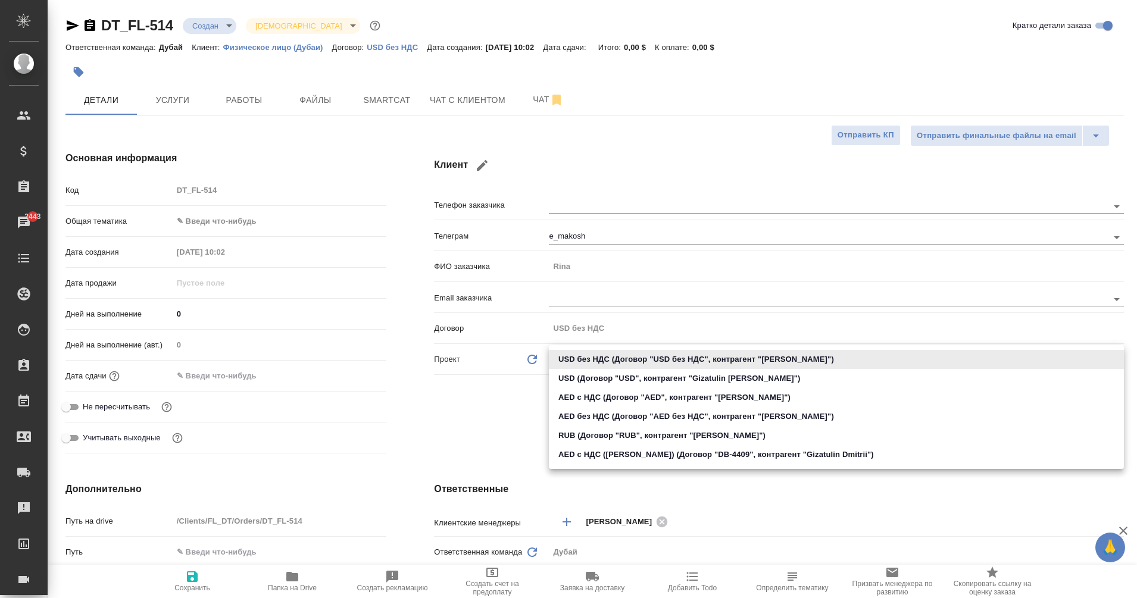
click at [641, 356] on body "🙏 .cls-1 fill:#fff; AWATERA Eganian Margarita Клиенты Спецификации Заказы 2443 …" at bounding box center [568, 299] width 1137 height 598
click at [493, 425] on div at bounding box center [568, 299] width 1137 height 598
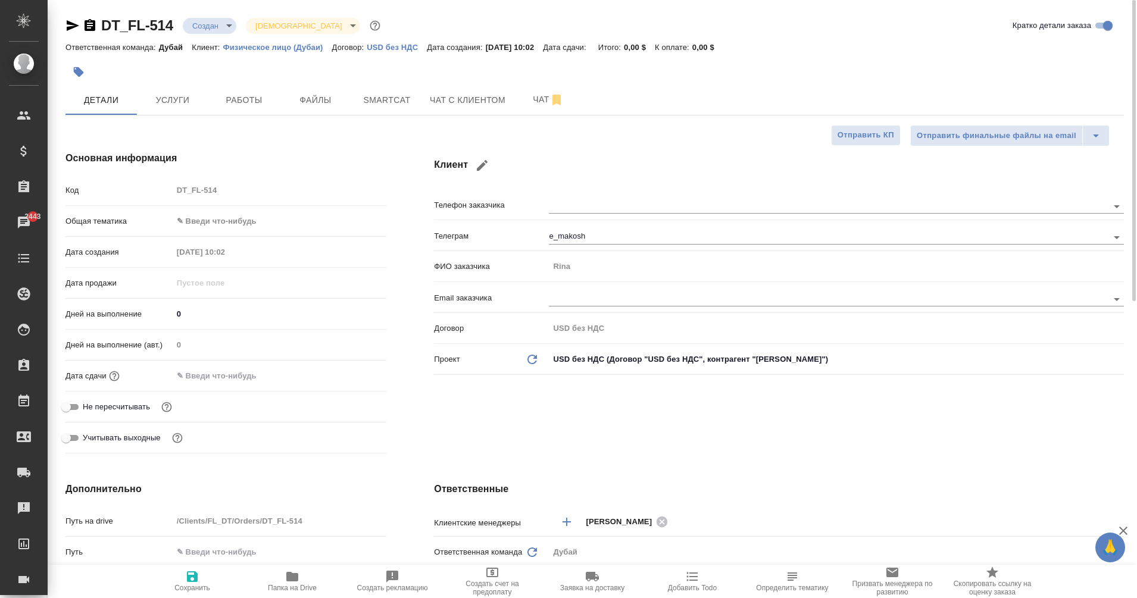
type textarea "x"
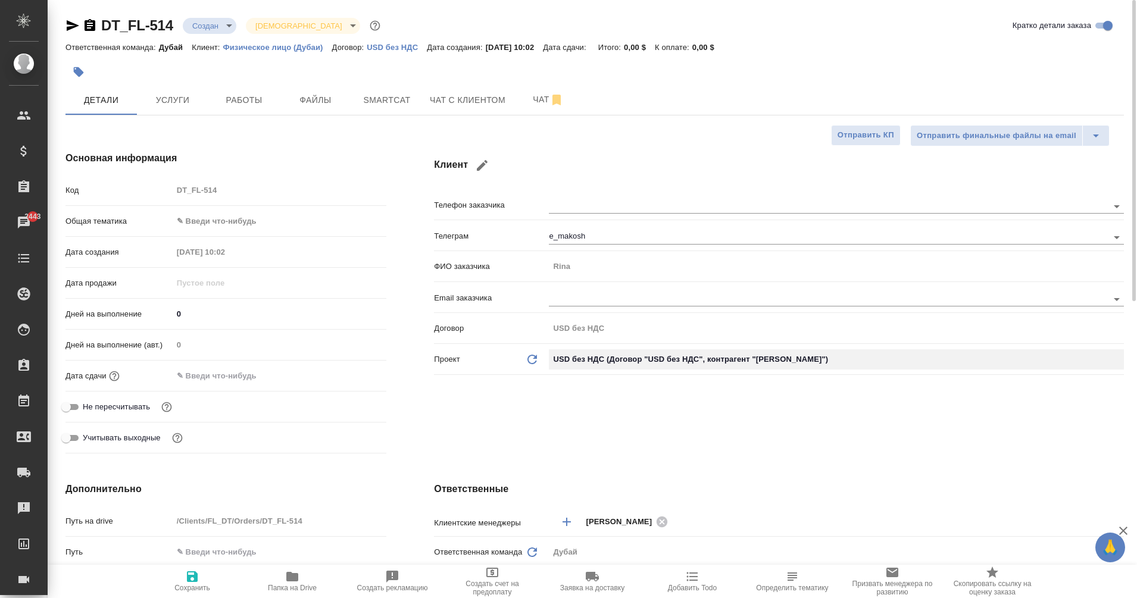
type textarea "x"
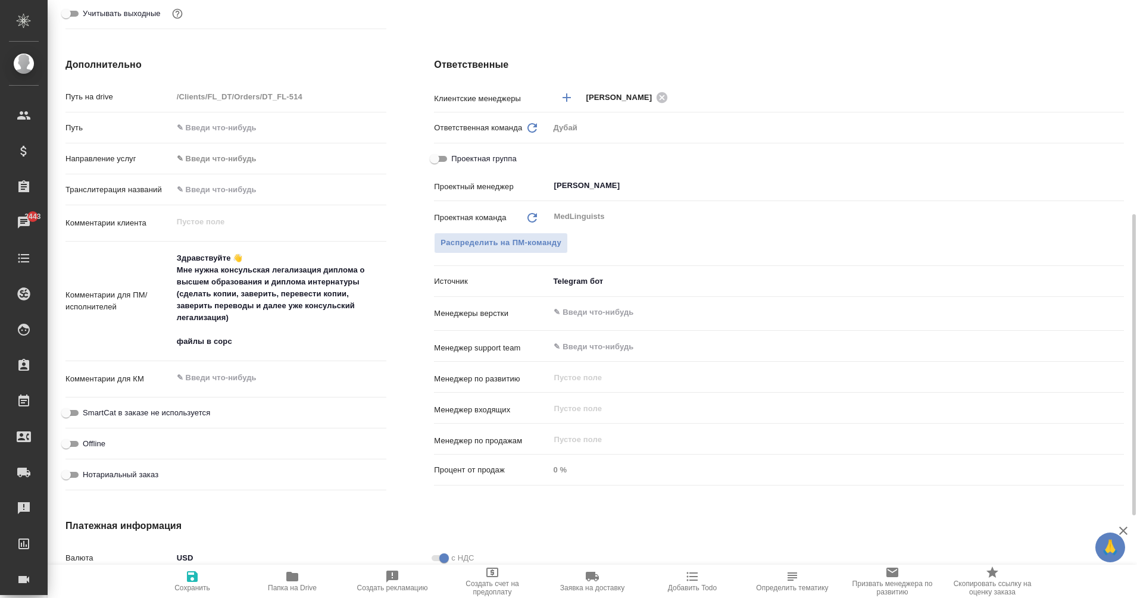
scroll to position [425, 0]
type textarea "x"
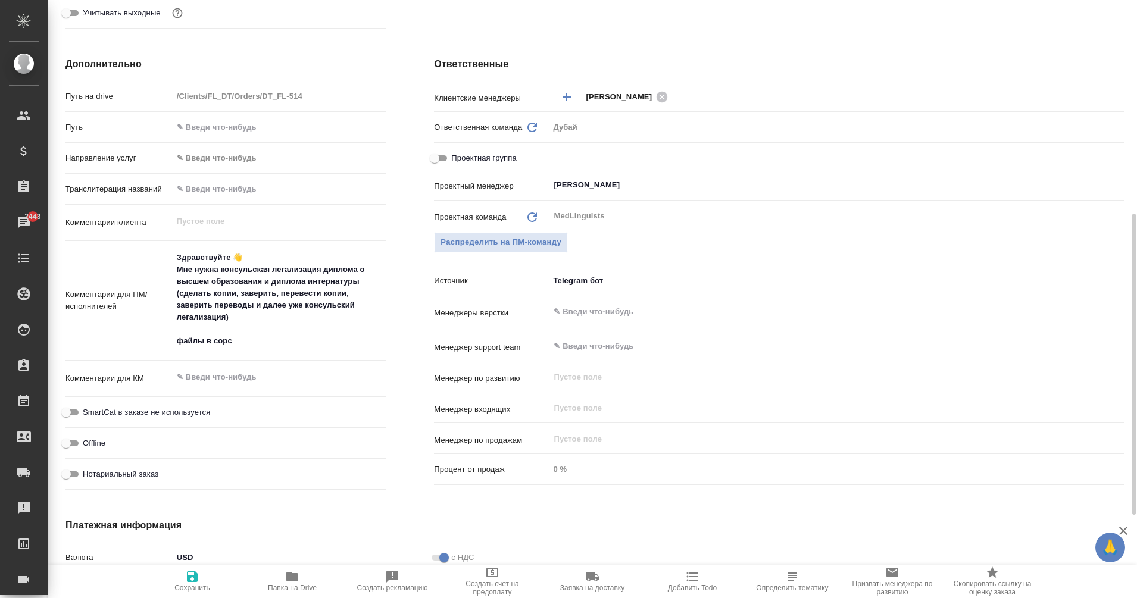
type textarea "x"
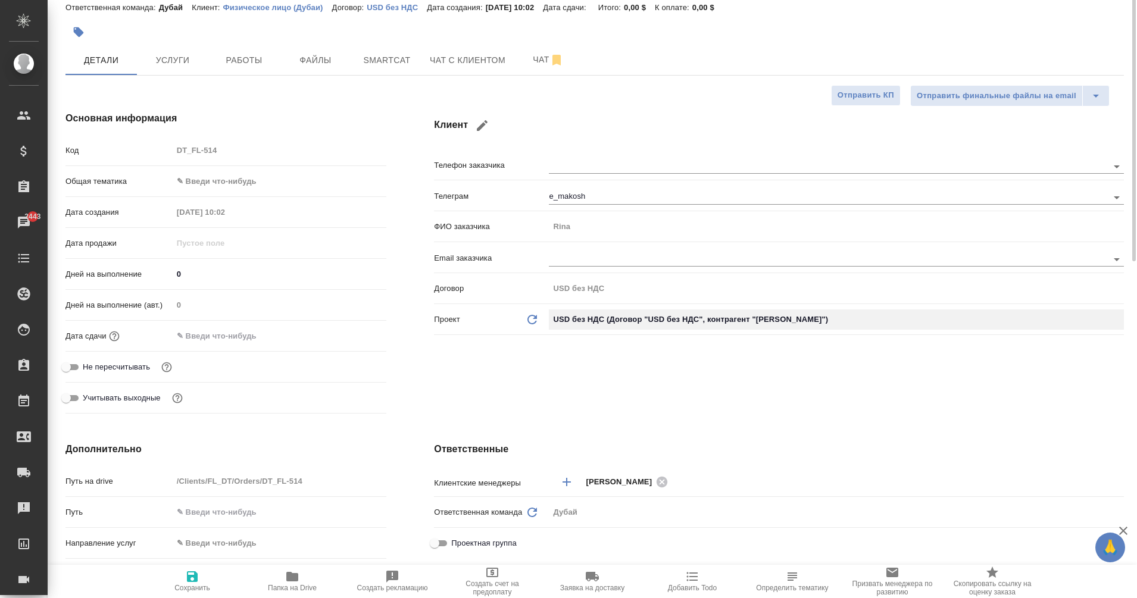
scroll to position [0, 0]
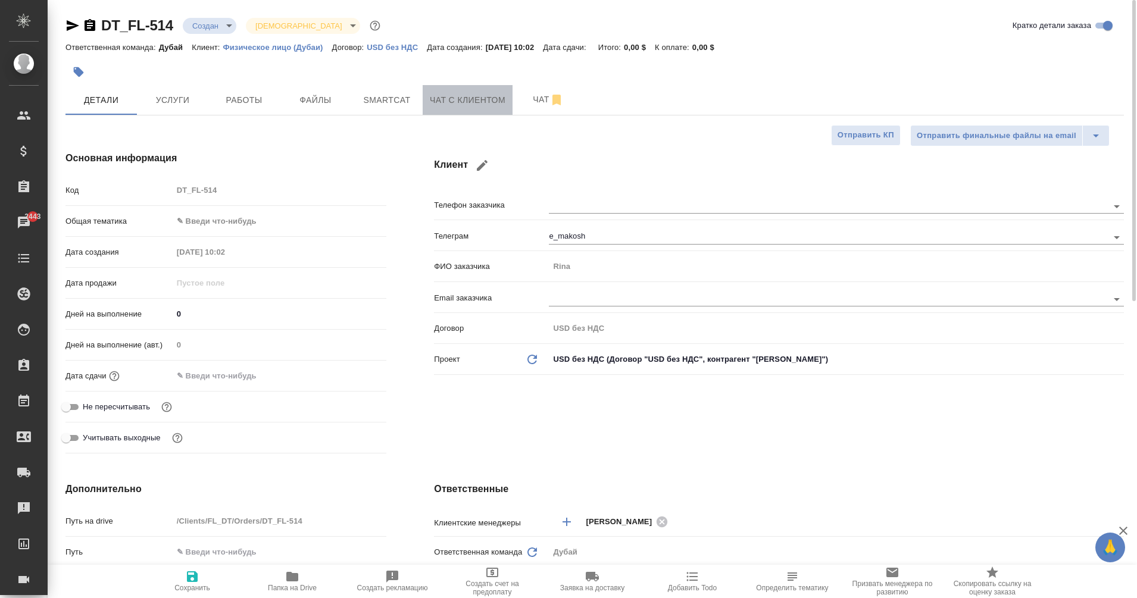
click at [474, 112] on button "Чат с клиентом" at bounding box center [467, 100] width 90 height 30
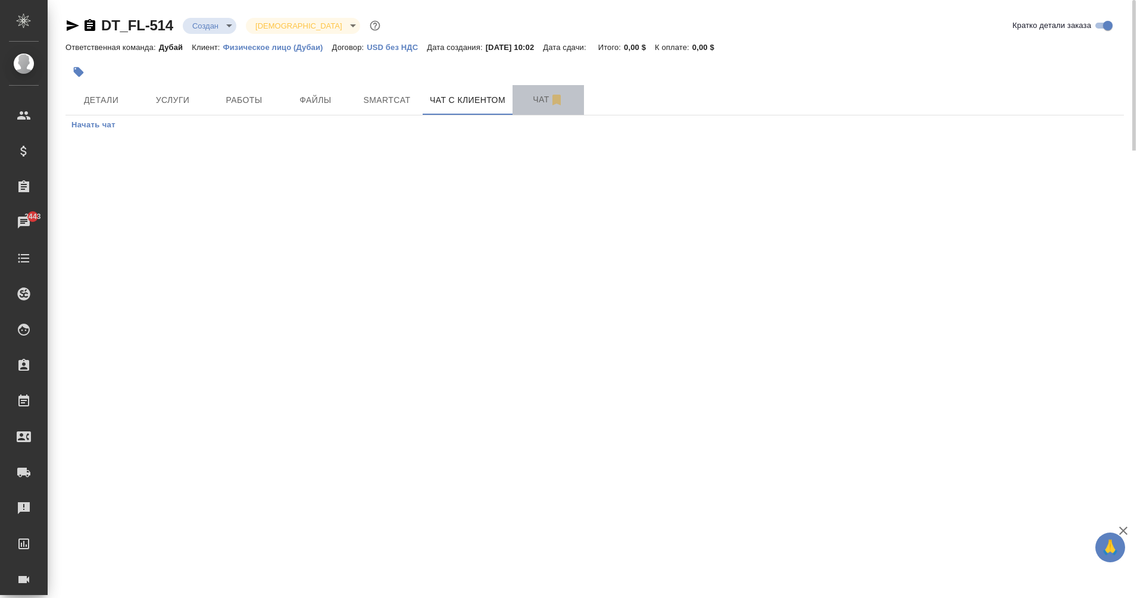
click at [534, 93] on span "Чат" at bounding box center [547, 99] width 57 height 15
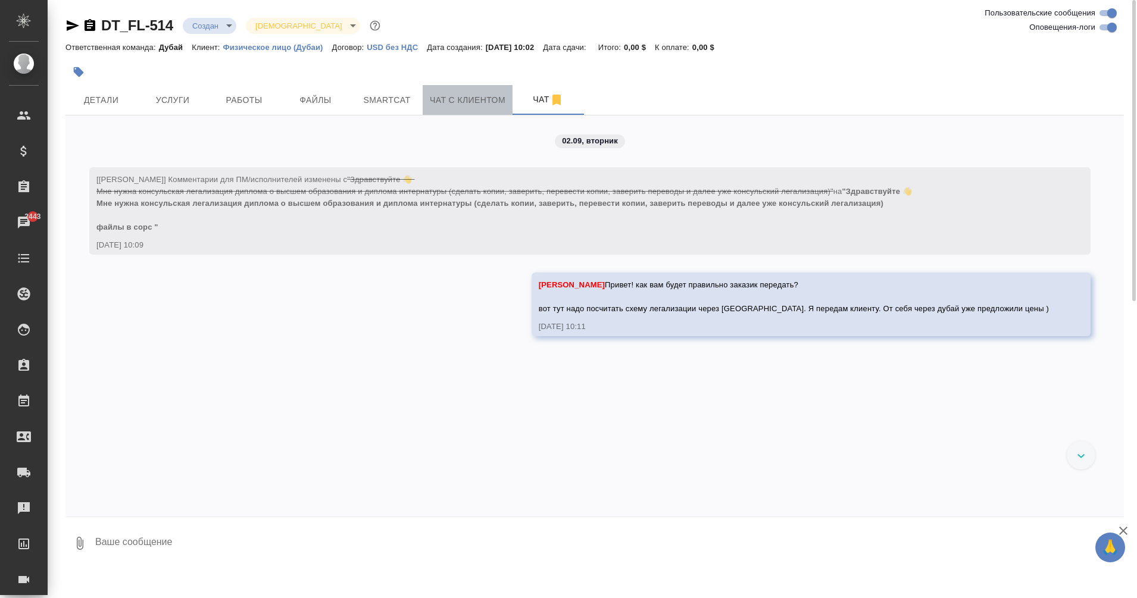
click at [467, 107] on span "Чат с клиентом" at bounding box center [468, 100] width 76 height 15
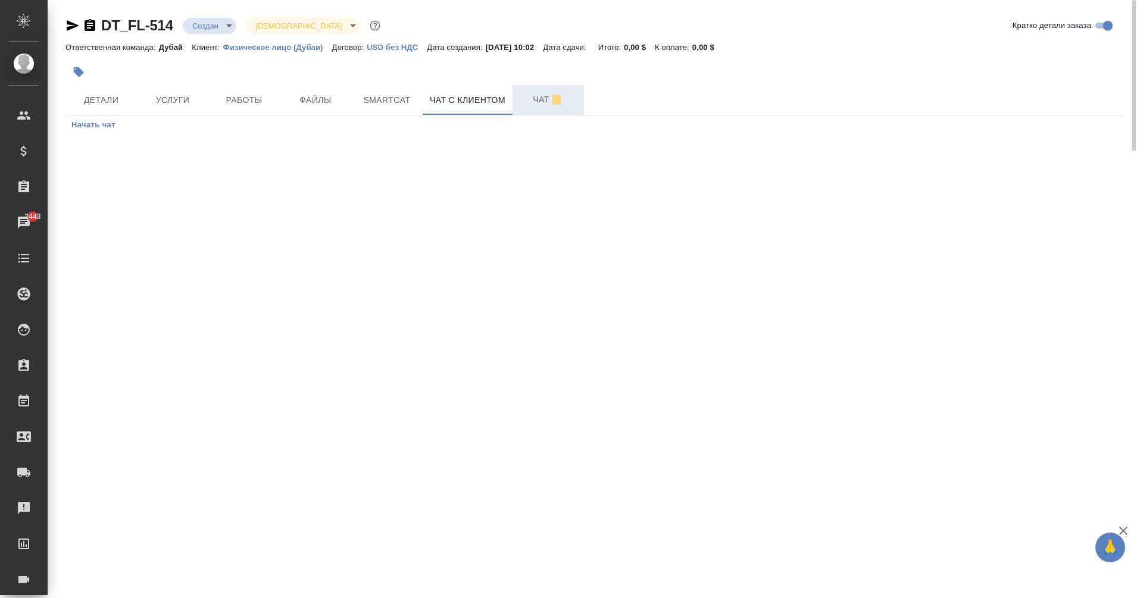
click at [539, 109] on button "Чат" at bounding box center [547, 100] width 71 height 30
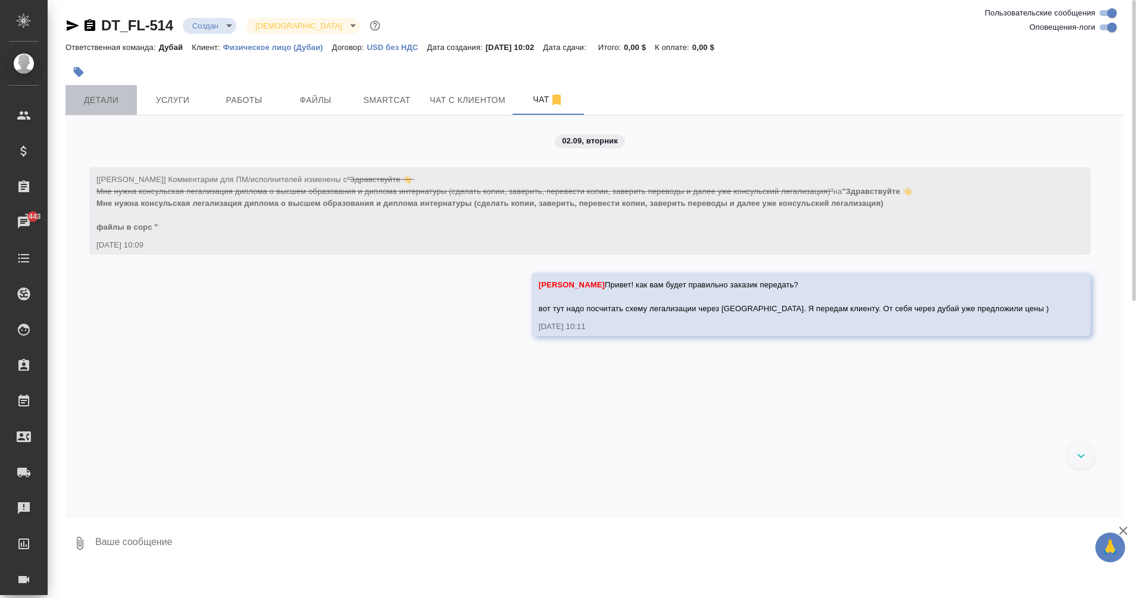
click at [108, 104] on span "Детали" at bounding box center [101, 100] width 57 height 15
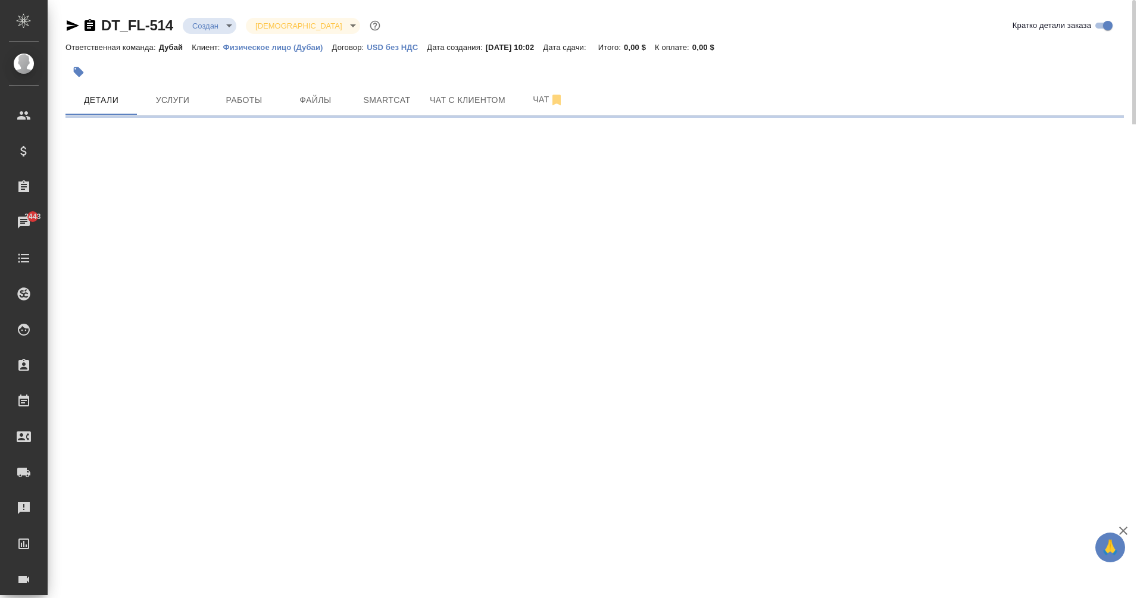
select select "RU"
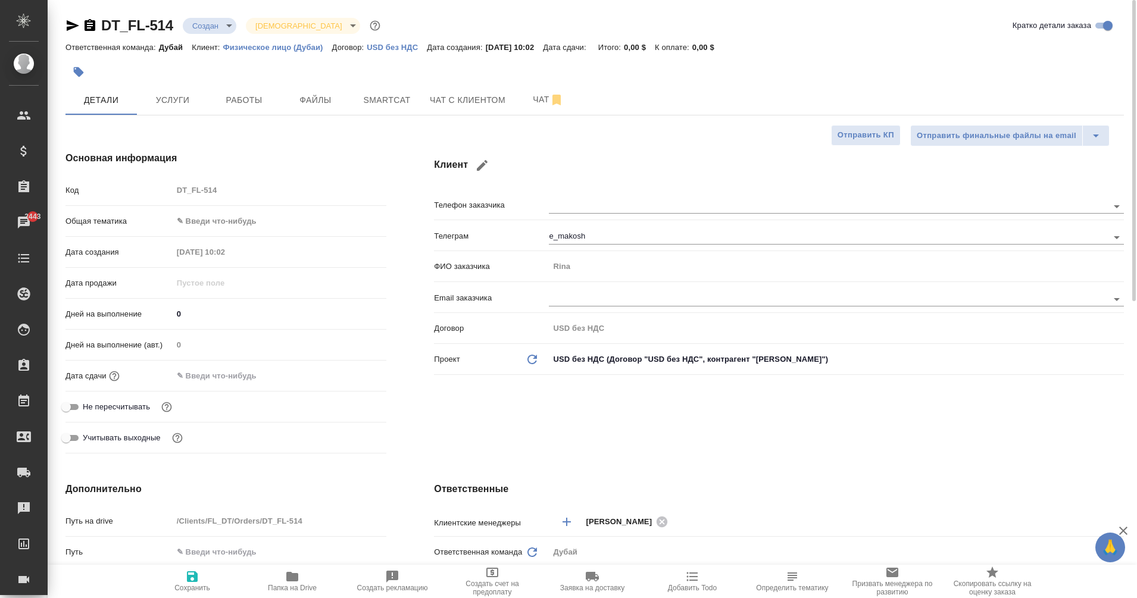
type textarea "x"
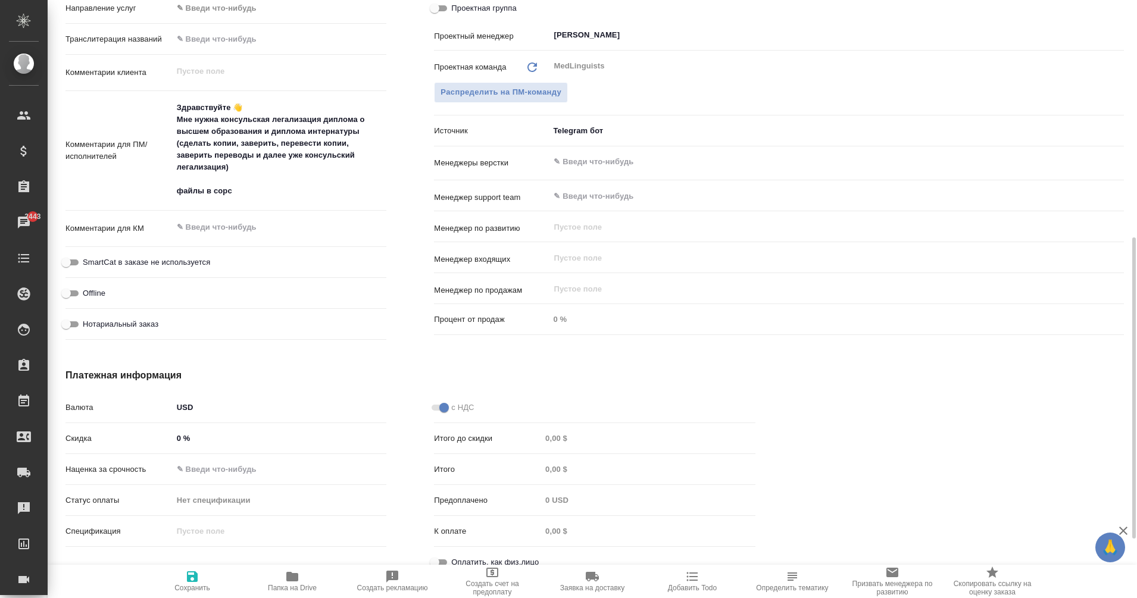
scroll to position [590, 0]
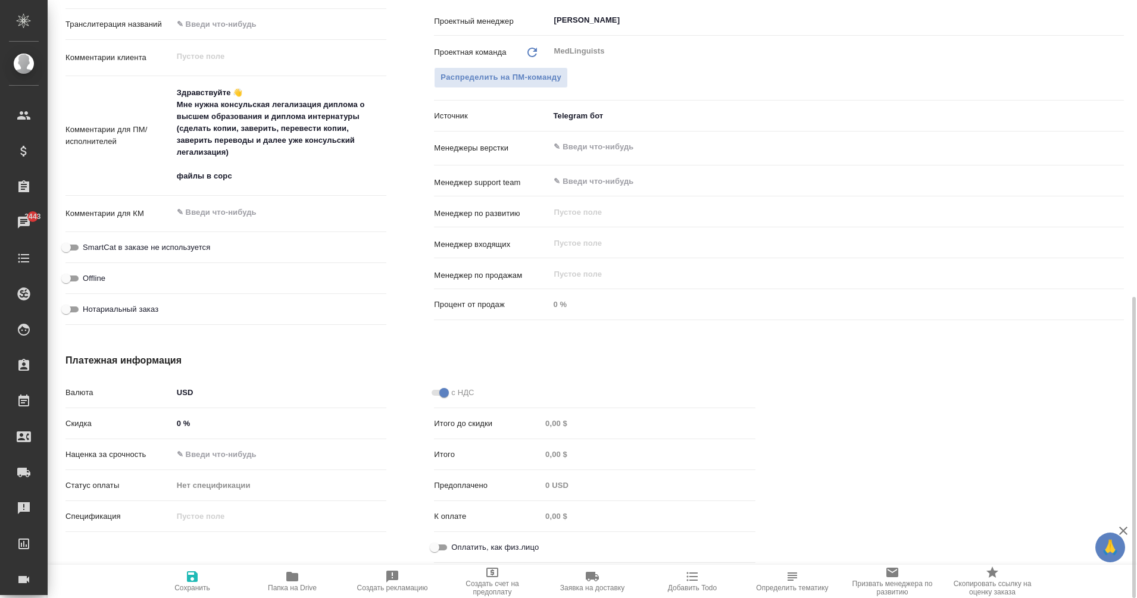
type textarea "x"
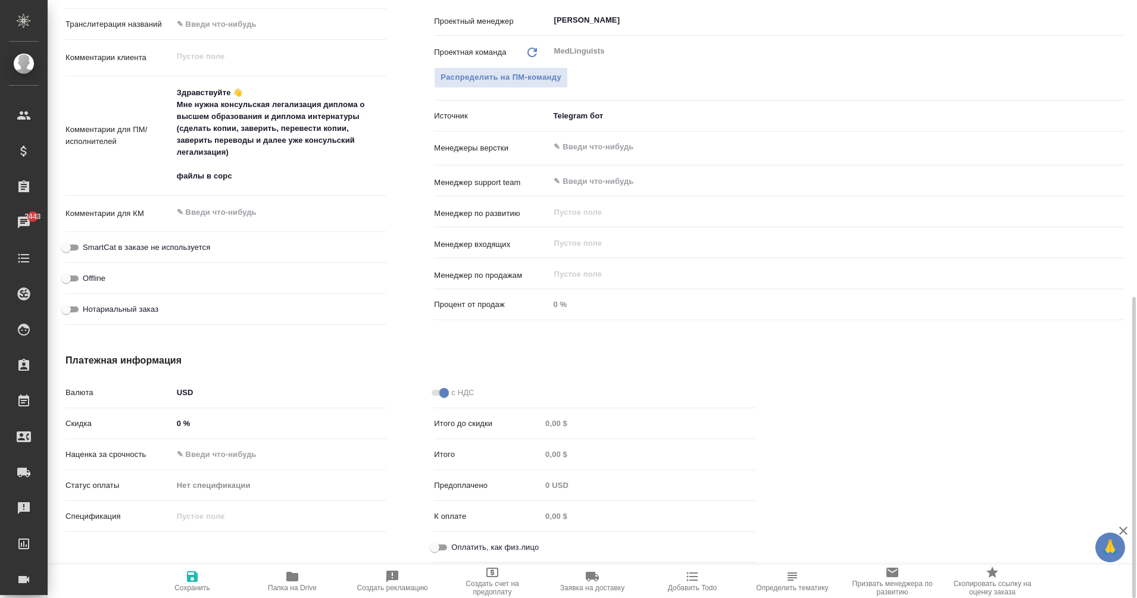
type textarea "x"
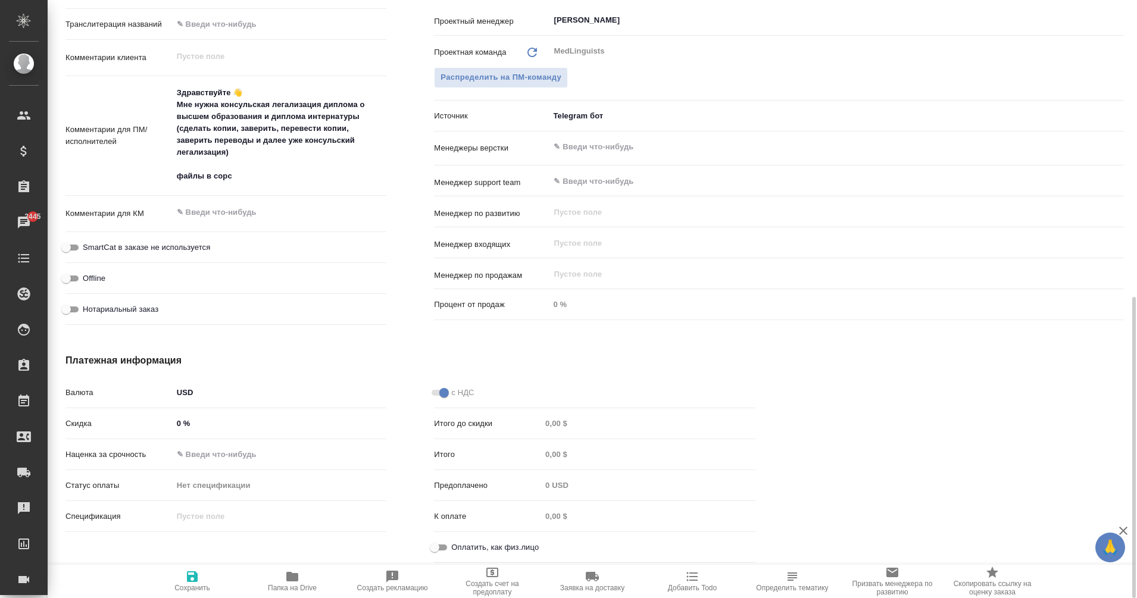
type textarea "x"
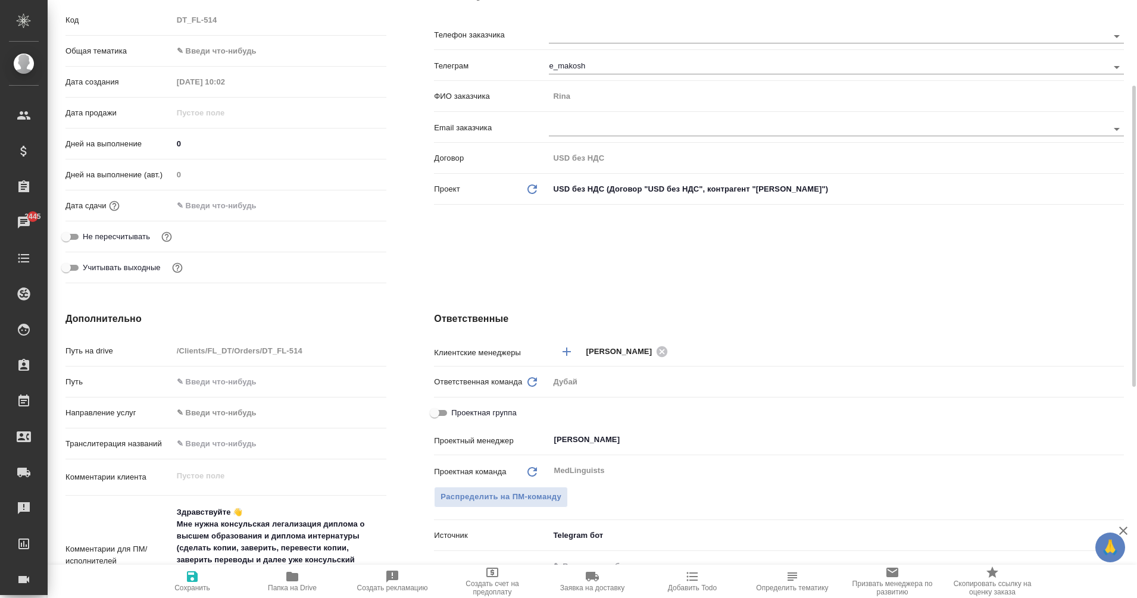
scroll to position [0, 0]
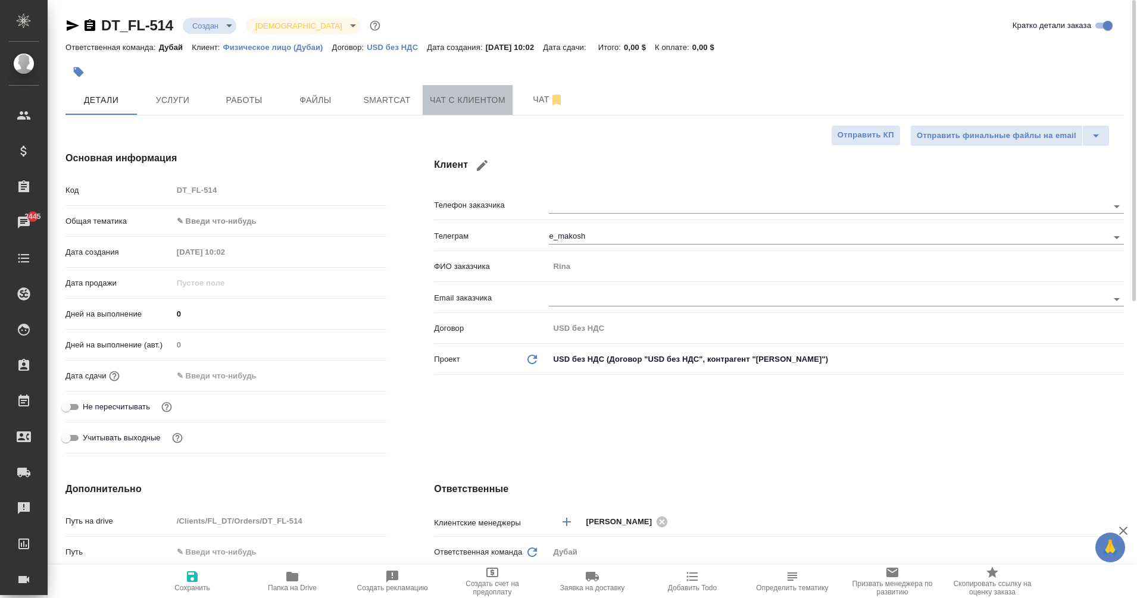
click at [497, 90] on button "Чат с клиентом" at bounding box center [467, 100] width 90 height 30
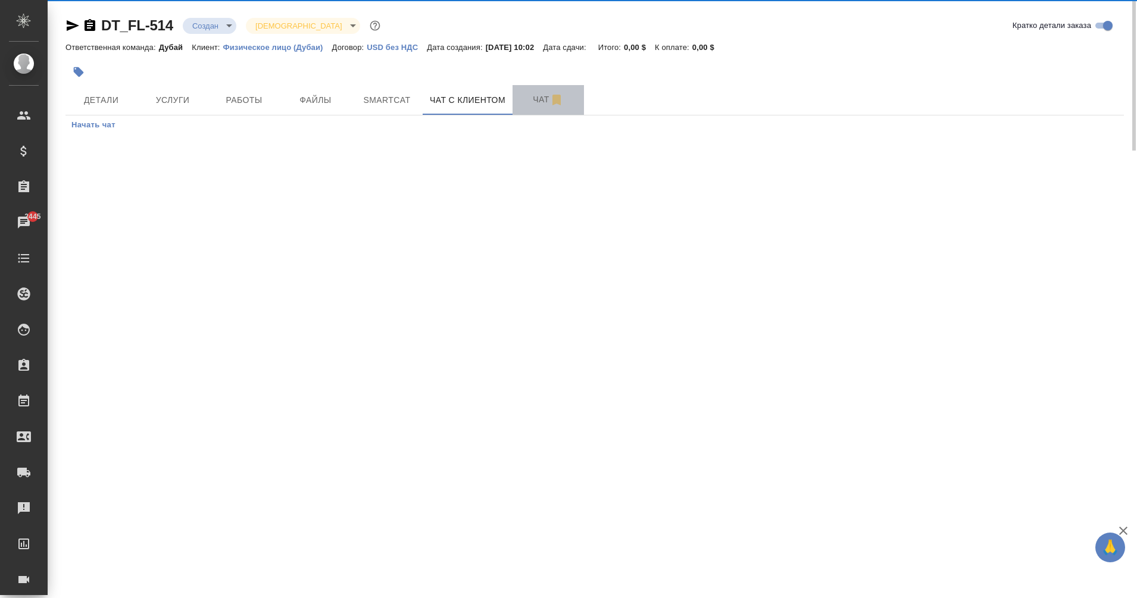
click at [541, 105] on span "Чат" at bounding box center [547, 99] width 57 height 15
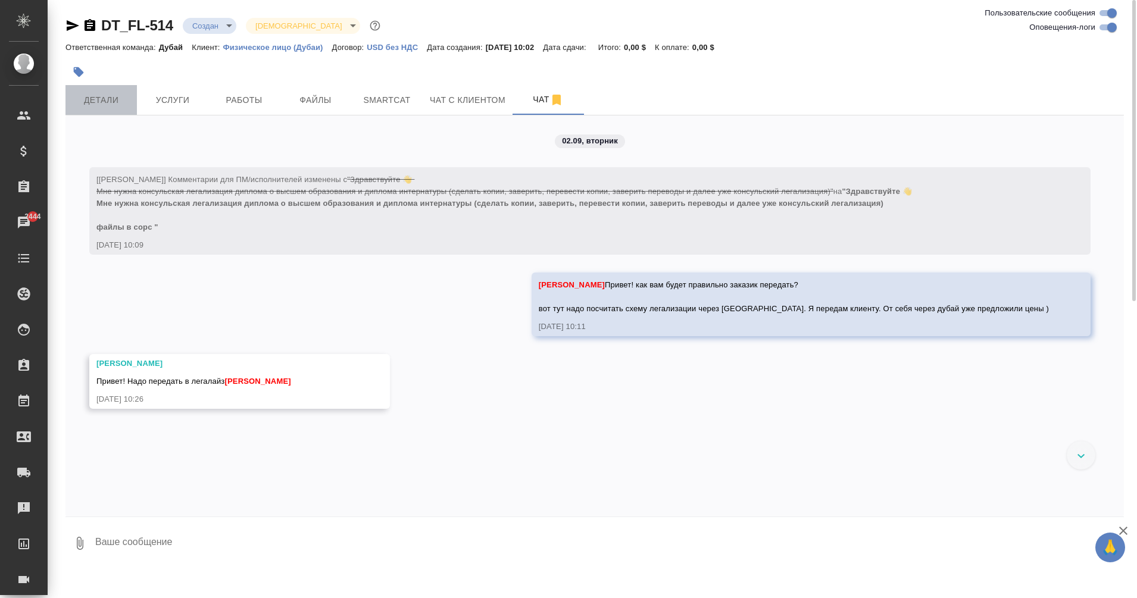
click at [102, 97] on span "Детали" at bounding box center [101, 100] width 57 height 15
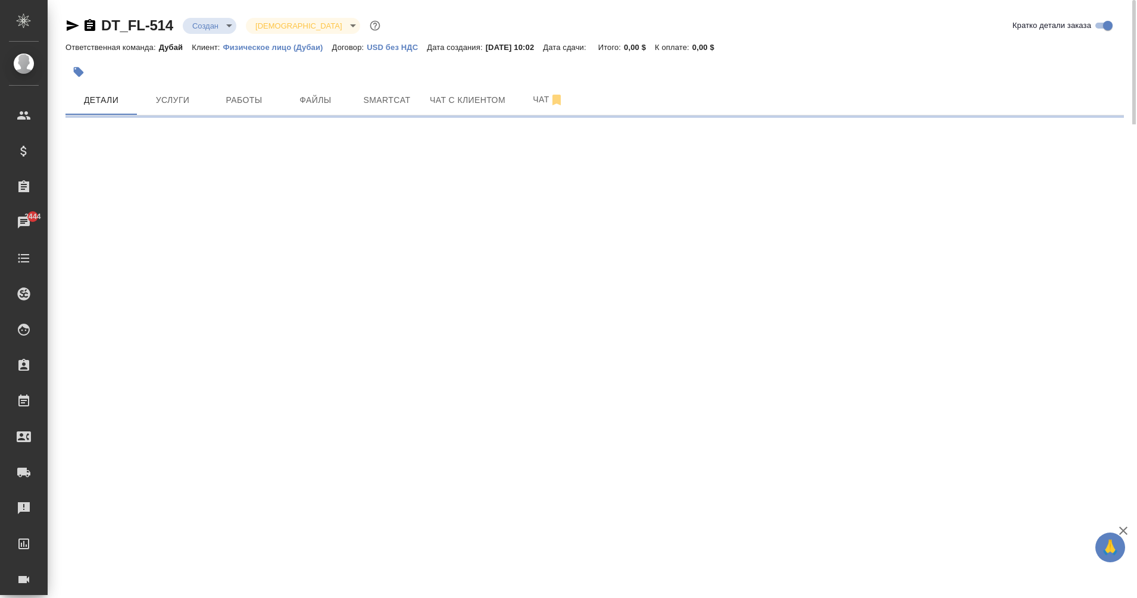
select select "RU"
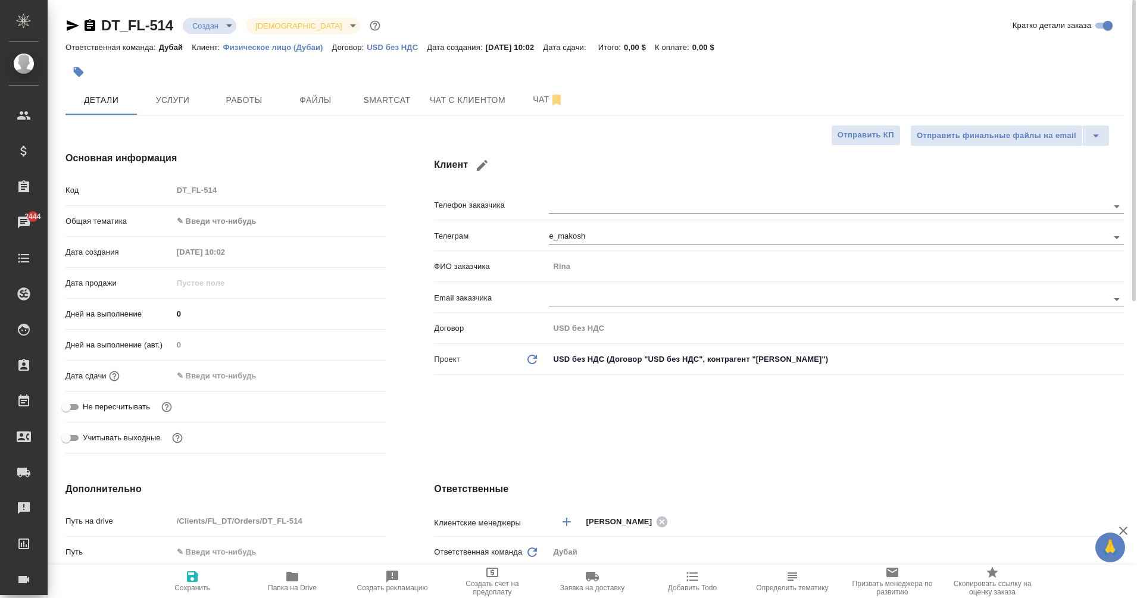
type textarea "x"
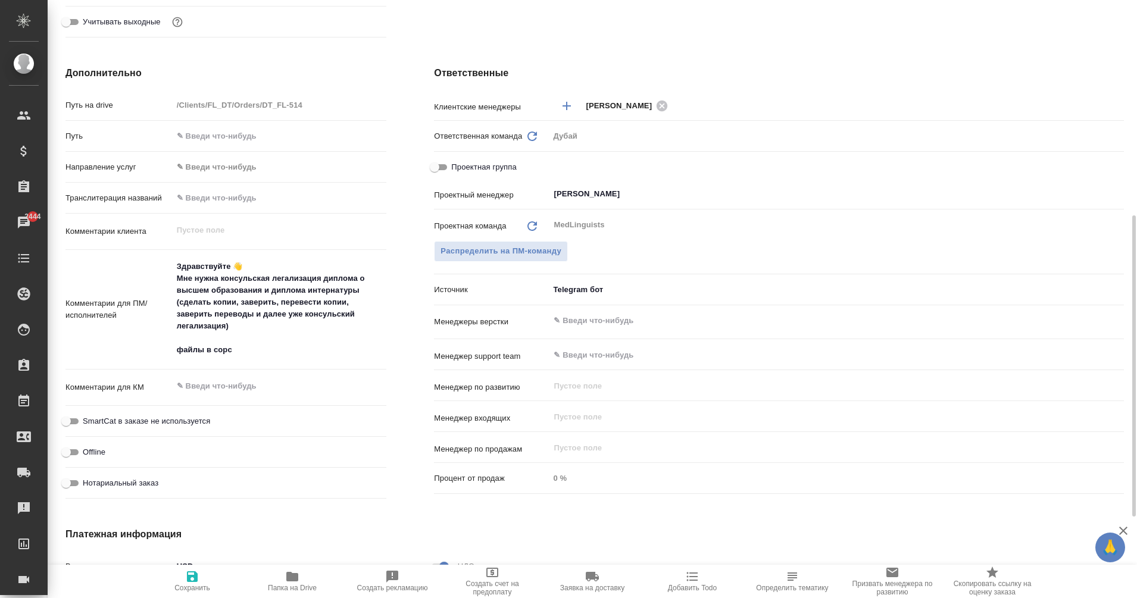
scroll to position [417, 0]
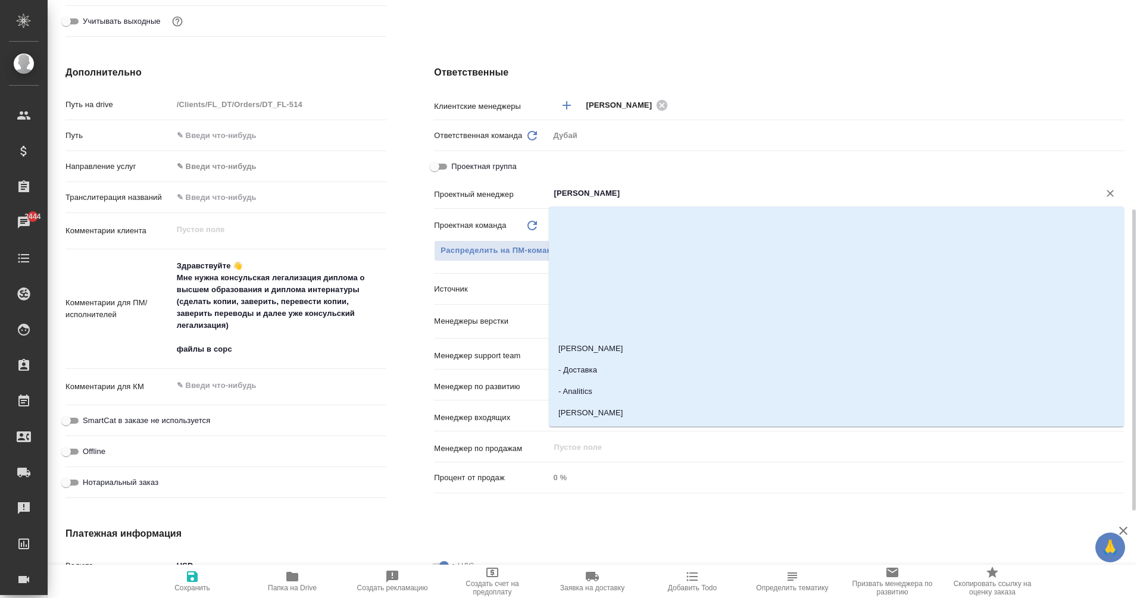
click at [611, 195] on input "[PERSON_NAME]" at bounding box center [816, 193] width 528 height 14
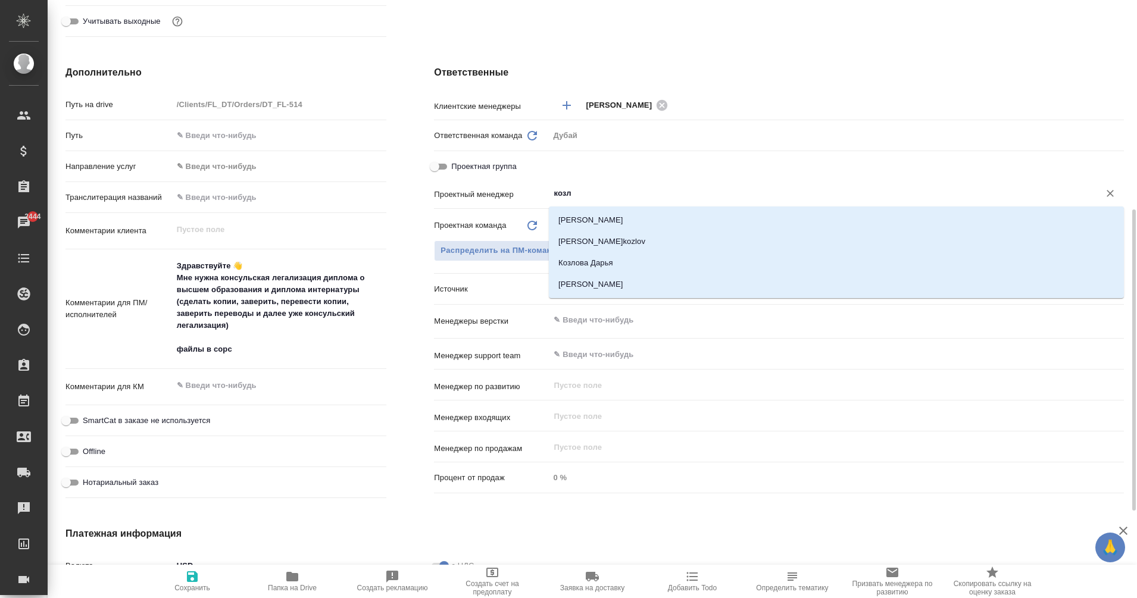
type input "козло"
click at [641, 283] on li "[PERSON_NAME]" at bounding box center [836, 284] width 575 height 21
type textarea "x"
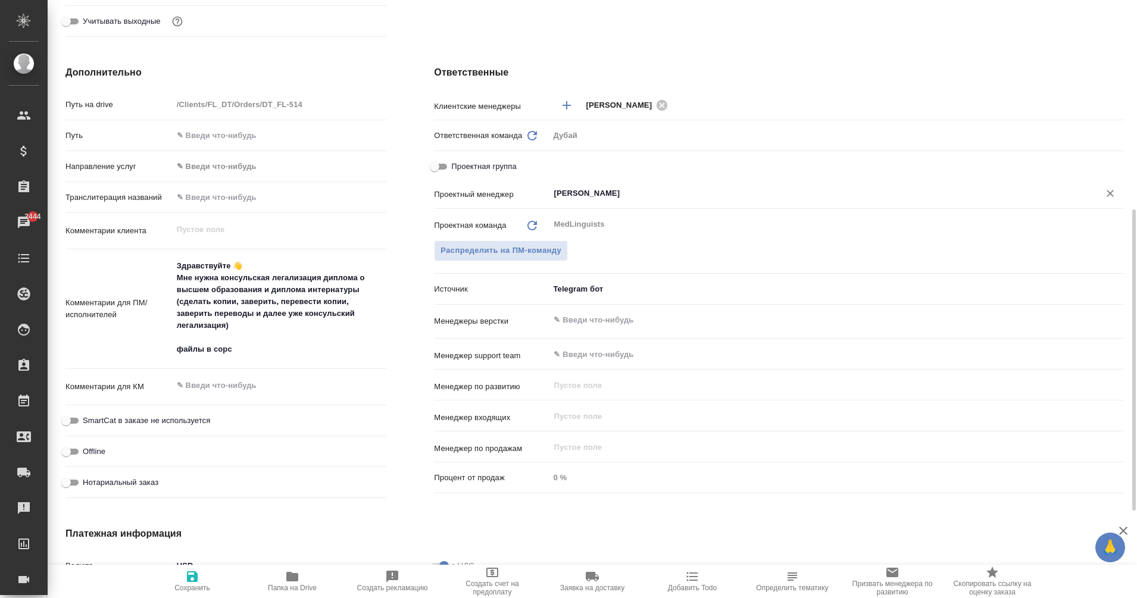
type input "[PERSON_NAME]"
click at [204, 577] on span "Сохранить" at bounding box center [192, 580] width 86 height 23
type textarea "x"
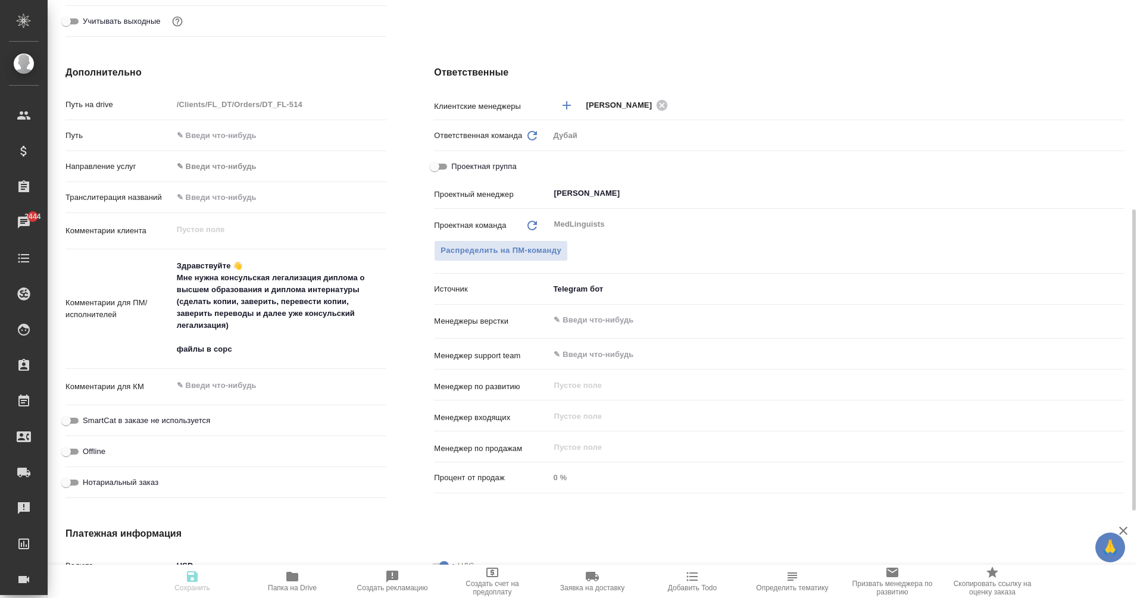
type textarea "x"
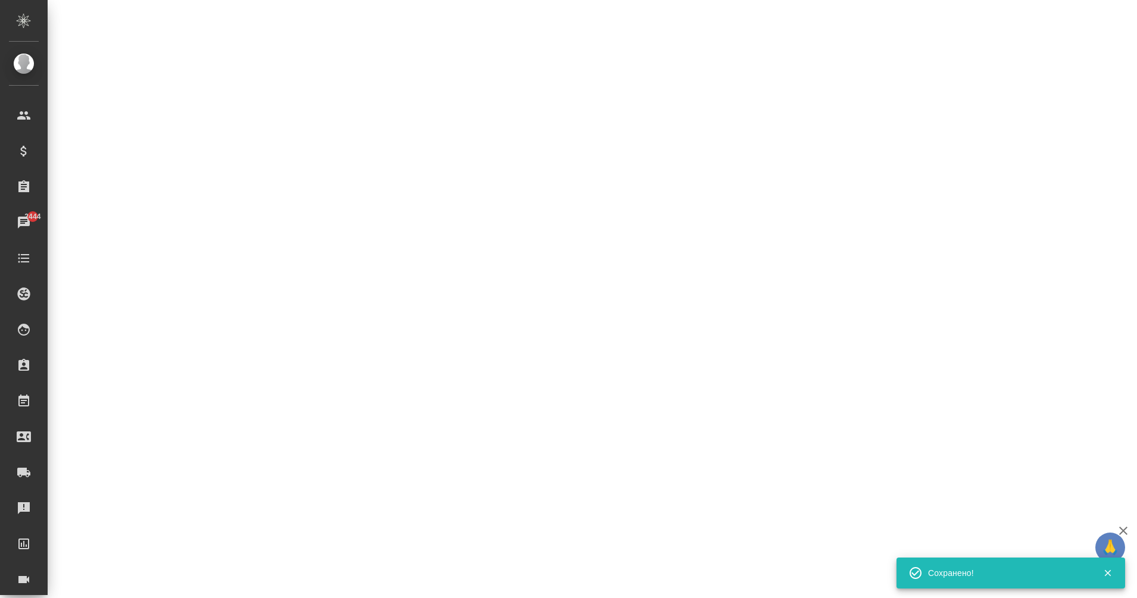
select select "RU"
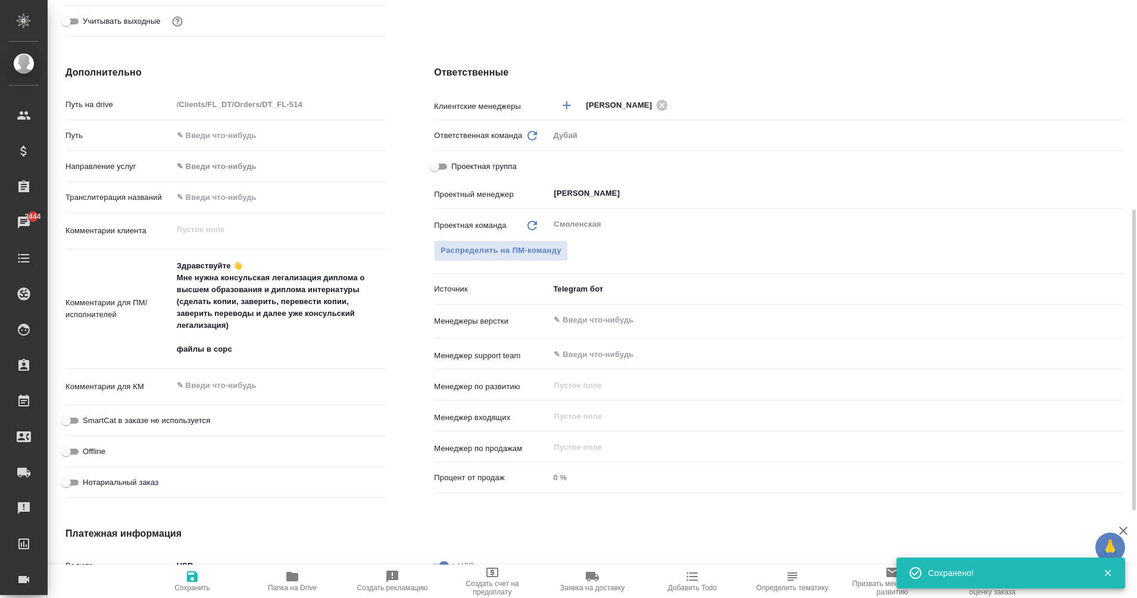
type textarea "x"
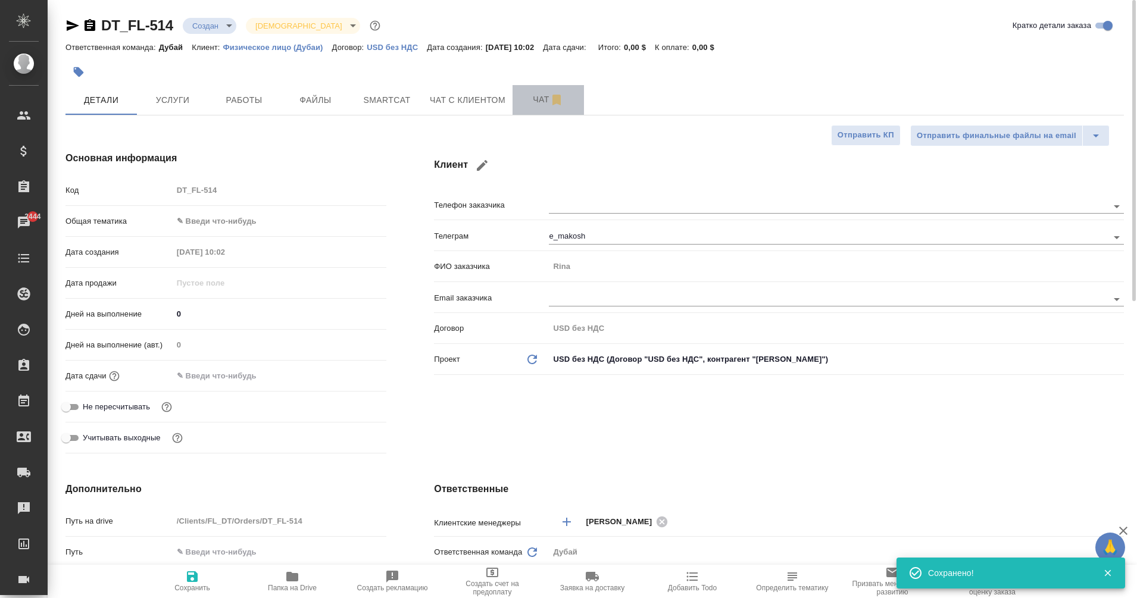
click at [544, 101] on span "Чат" at bounding box center [547, 99] width 57 height 15
